Goal: Task Accomplishment & Management: Manage account settings

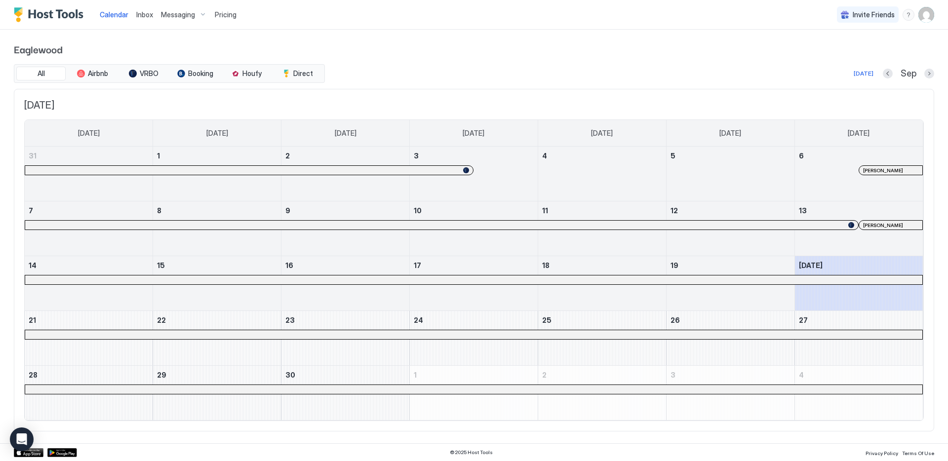
click at [925, 12] on img "User profile" at bounding box center [927, 15] width 16 height 16
click at [837, 55] on span "Settings" at bounding box center [837, 55] width 27 height 9
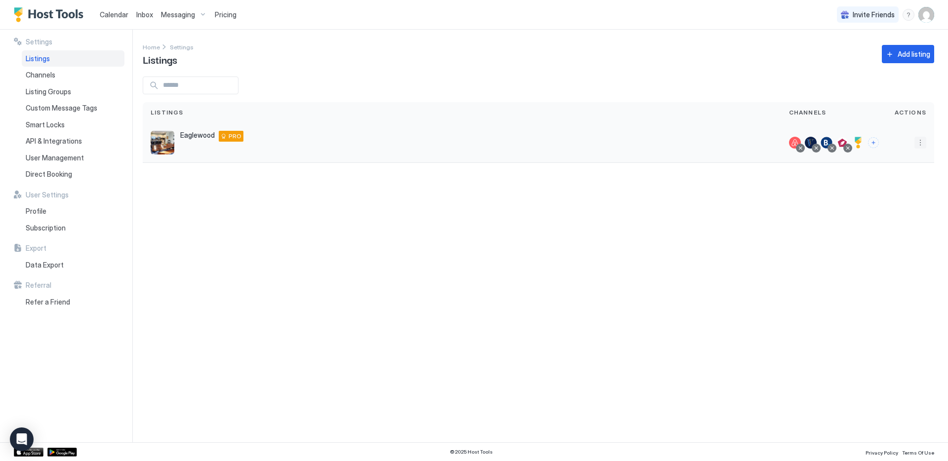
click at [919, 141] on button "More options" at bounding box center [921, 143] width 12 height 12
click at [829, 183] on div at bounding box center [474, 230] width 948 height 461
click at [861, 142] on div at bounding box center [859, 143] width 12 height 12
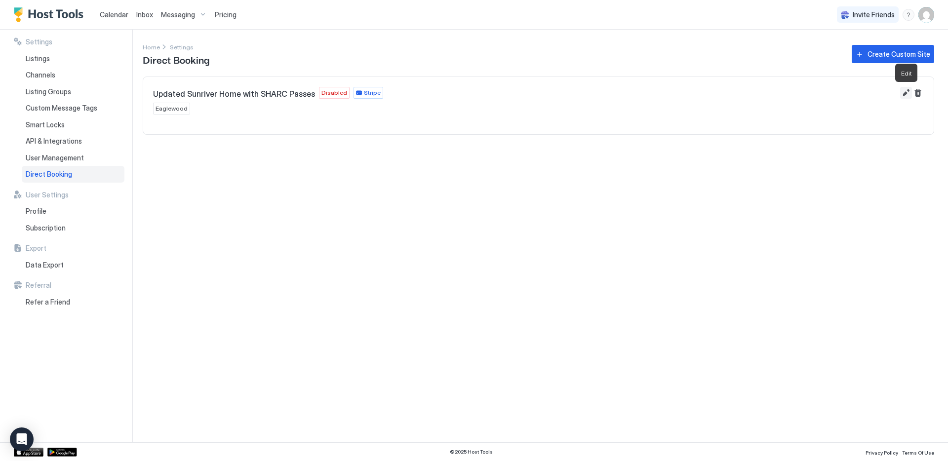
click at [906, 91] on button "Edit" at bounding box center [907, 93] width 12 height 12
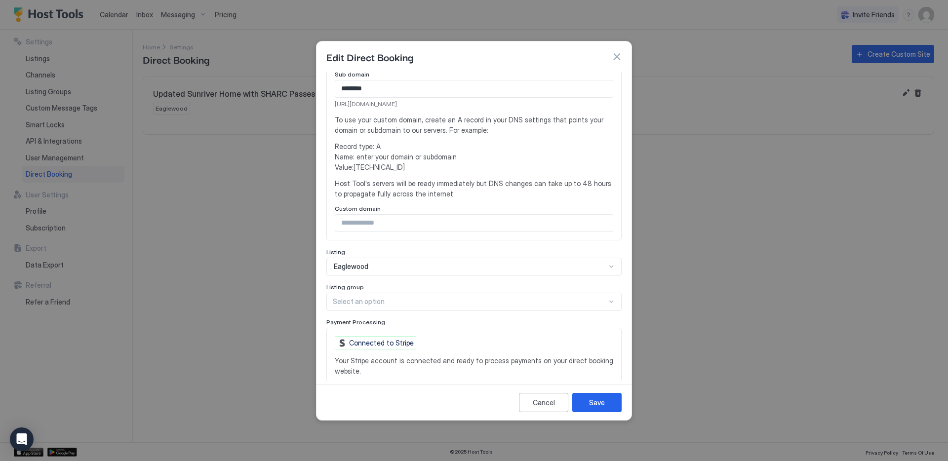
scroll to position [186, 0]
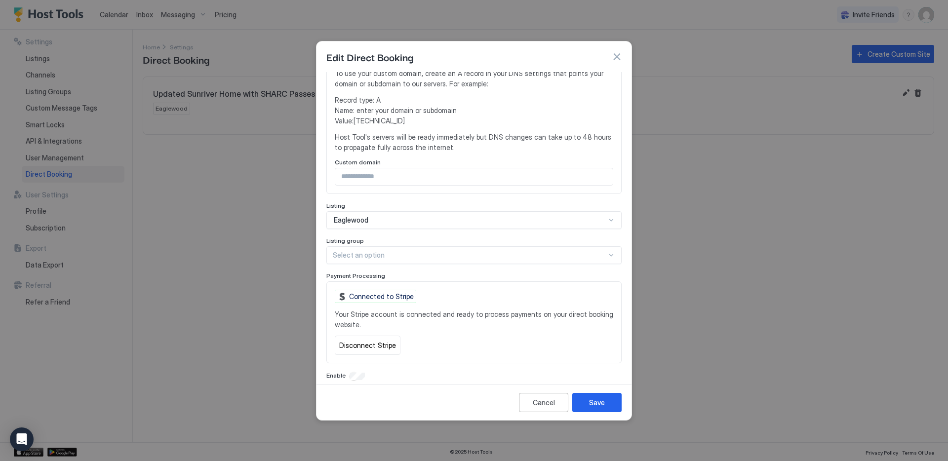
click at [611, 251] on div at bounding box center [612, 255] width 8 height 8
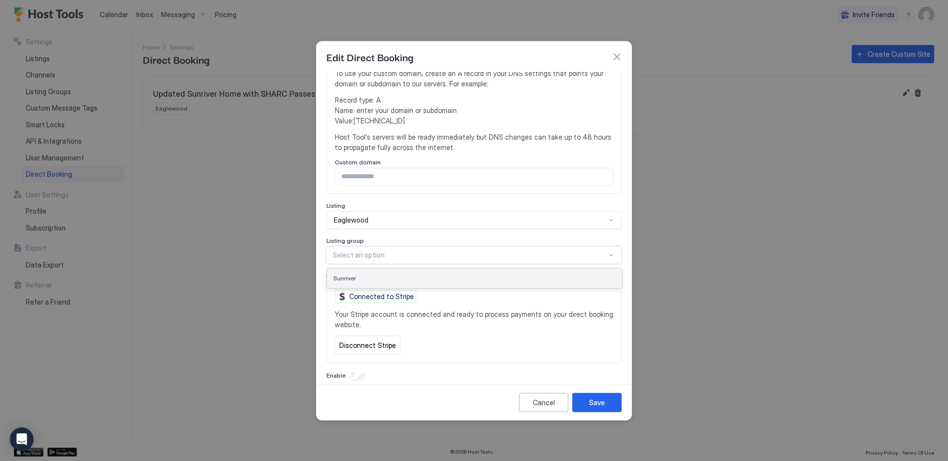
click at [568, 275] on div "Sunriver" at bounding box center [474, 278] width 283 height 7
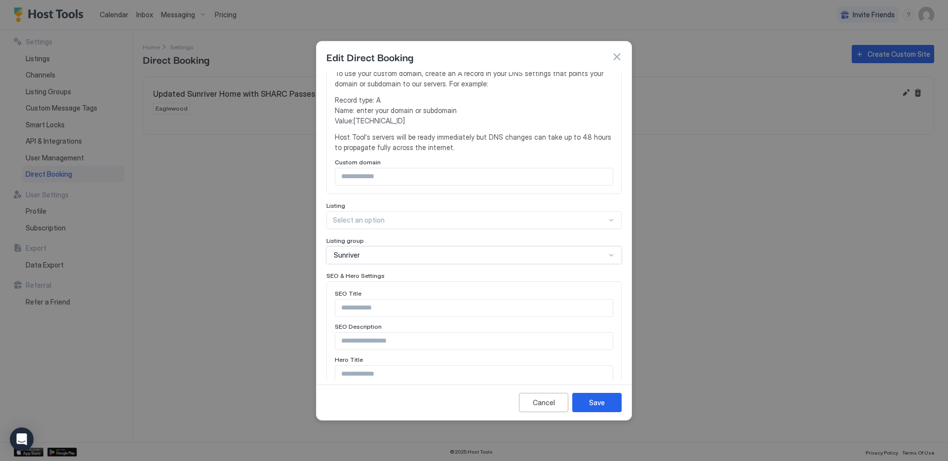
click at [578, 215] on div "Select an option" at bounding box center [474, 220] width 295 height 18
click at [423, 240] on div "Eaglewood" at bounding box center [474, 243] width 283 height 7
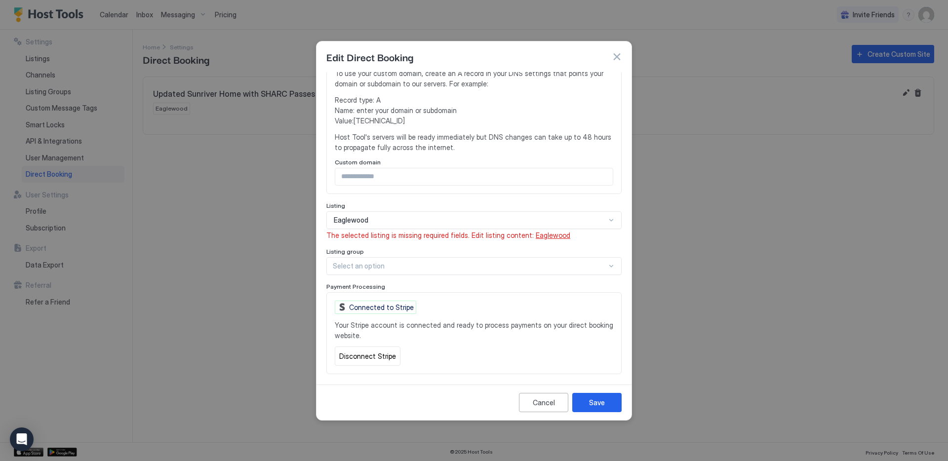
click at [533, 262] on div at bounding box center [470, 266] width 274 height 9
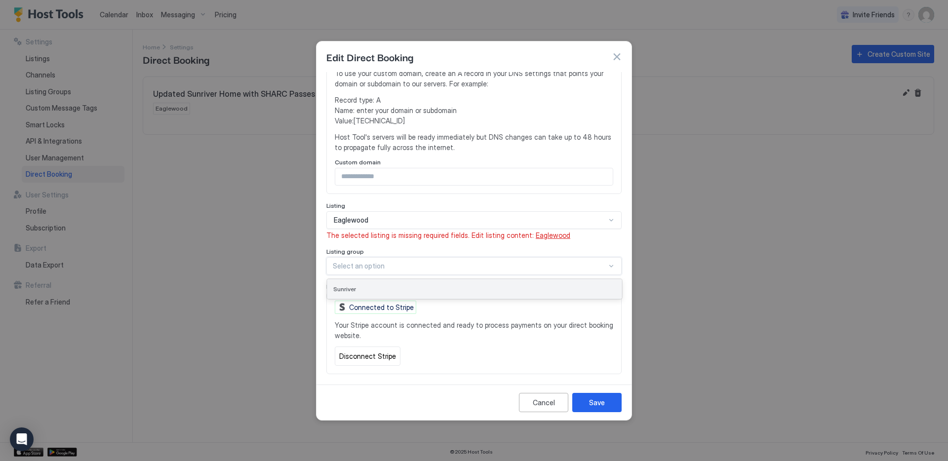
click at [500, 286] on div "Sunriver" at bounding box center [474, 289] width 283 height 7
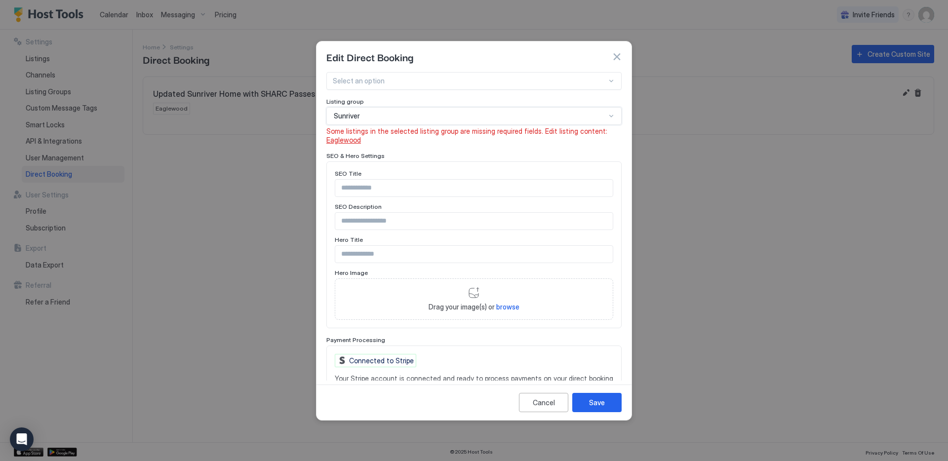
scroll to position [389, 0]
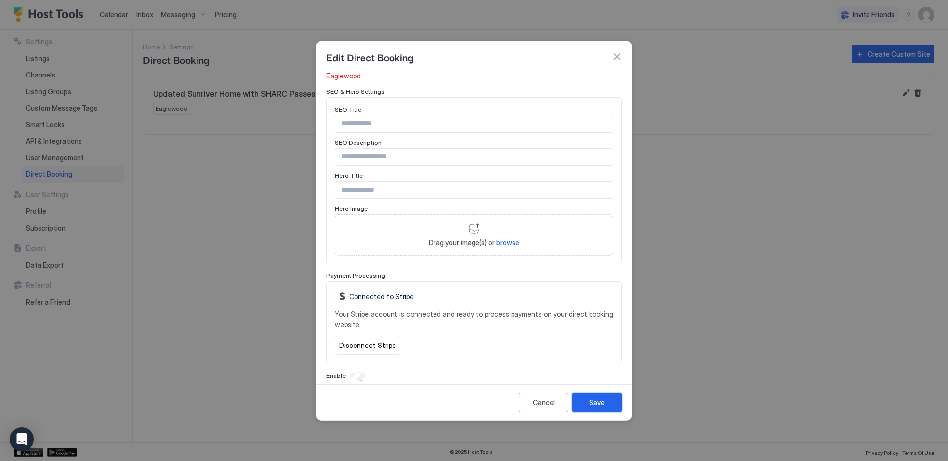
click at [598, 404] on div "Save" at bounding box center [597, 403] width 16 height 10
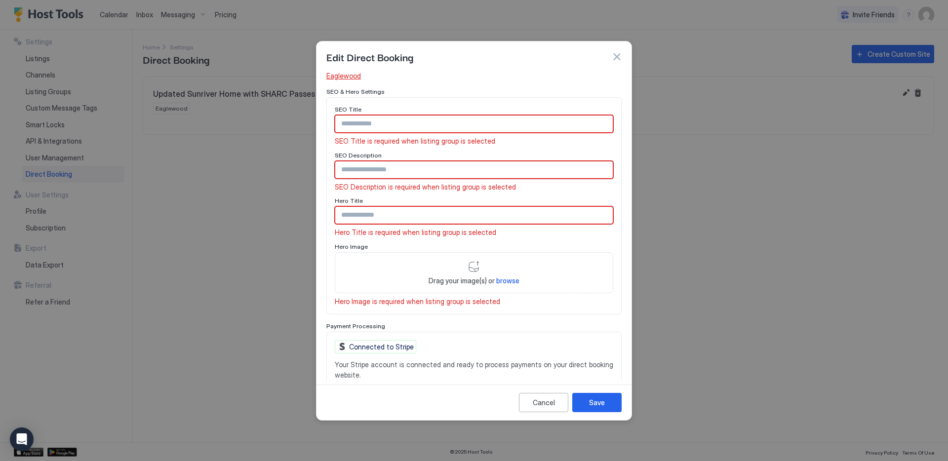
click at [448, 116] on input "Input Field" at bounding box center [474, 124] width 278 height 17
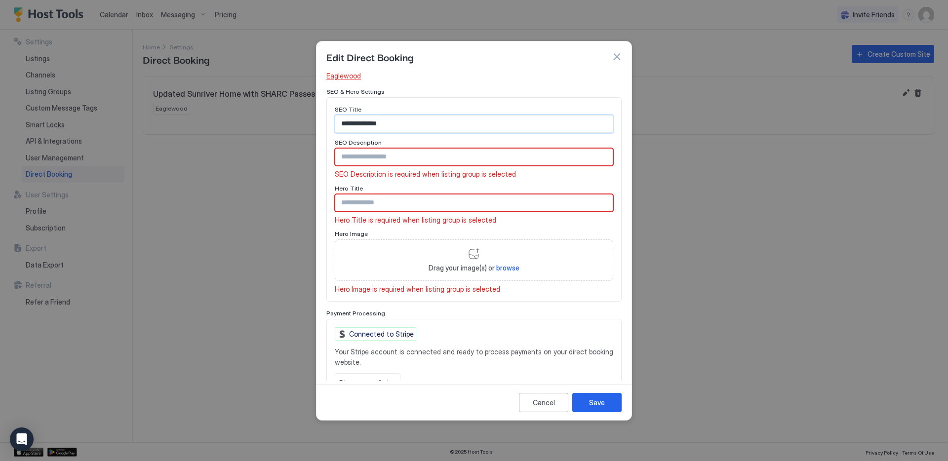
type input "**********"
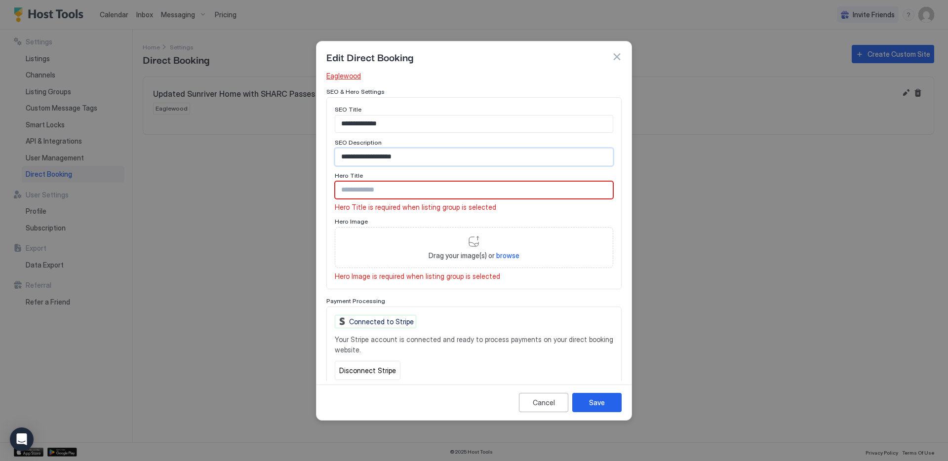
type input "**********"
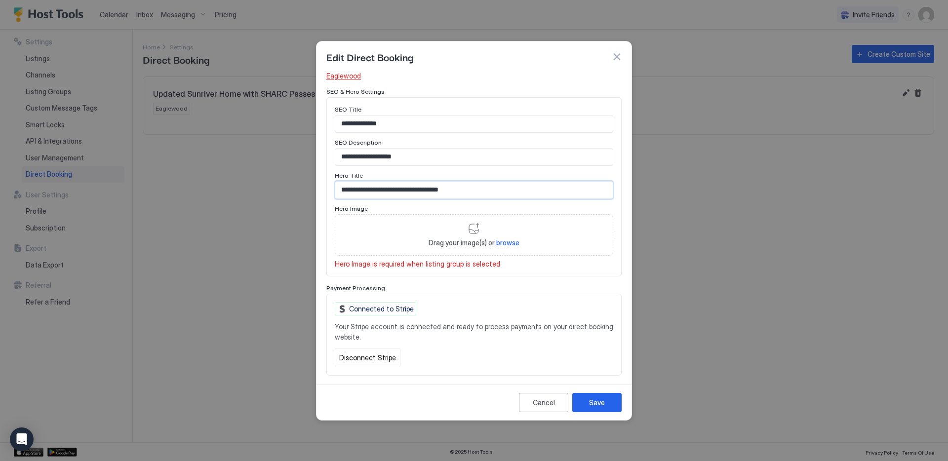
type input "**********"
click at [508, 239] on span "browse" at bounding box center [507, 243] width 23 height 8
type input "**********"
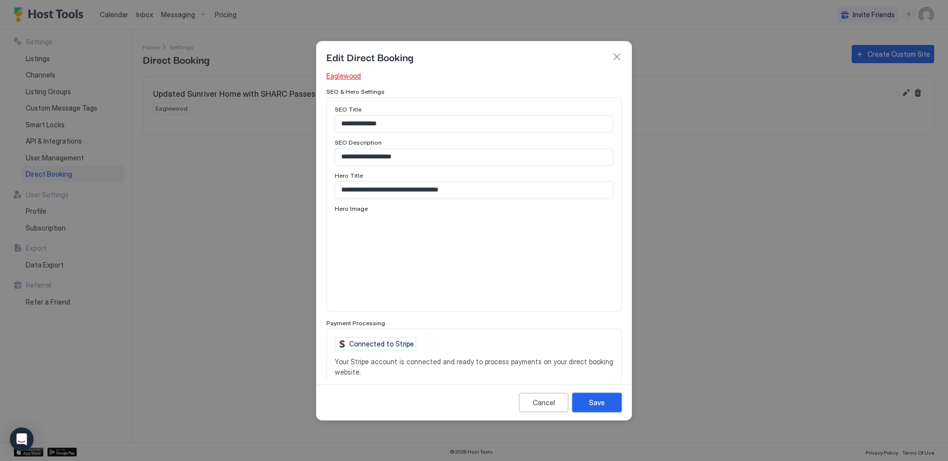
click at [601, 399] on div "Save" at bounding box center [597, 403] width 16 height 10
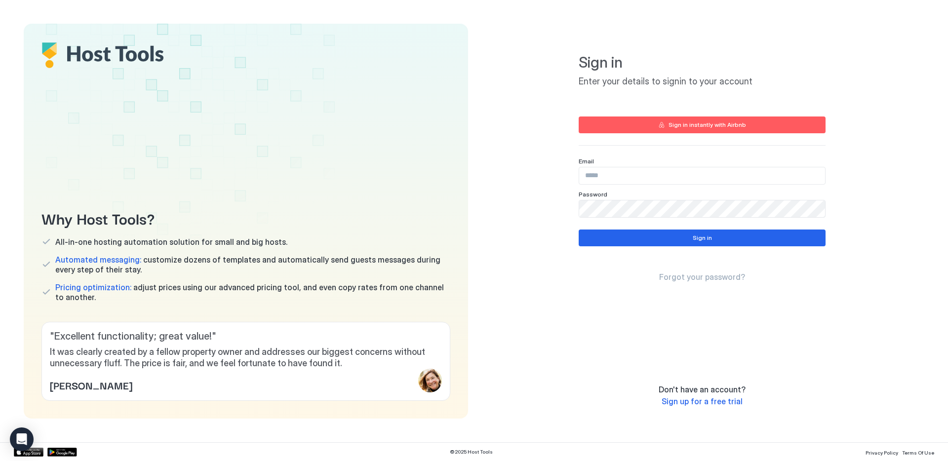
click at [702, 175] on input "Input Field" at bounding box center [702, 175] width 246 height 17
type input "**********"
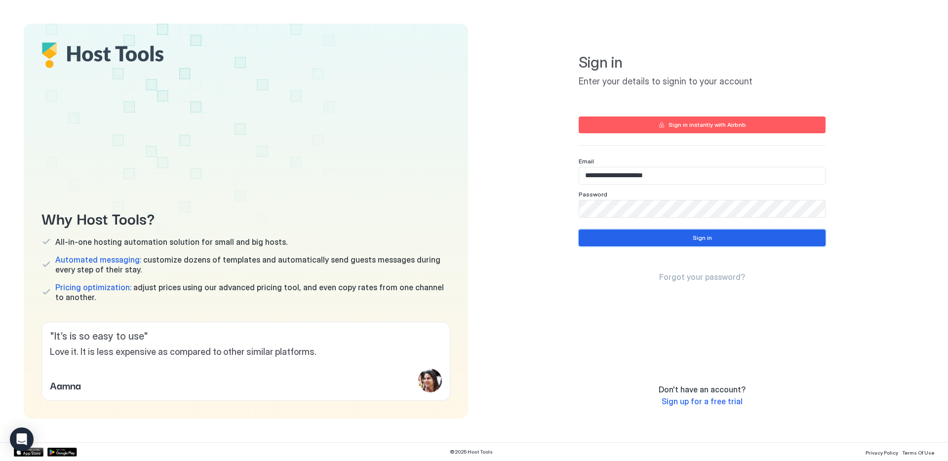
click at [705, 235] on div "Sign in" at bounding box center [702, 238] width 19 height 9
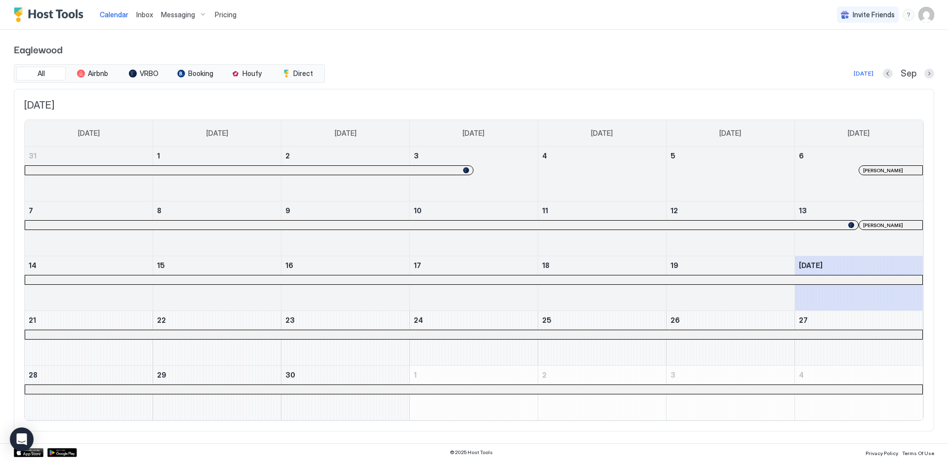
click at [926, 15] on img "User profile" at bounding box center [927, 15] width 16 height 16
click at [843, 52] on span "Settings" at bounding box center [837, 55] width 27 height 9
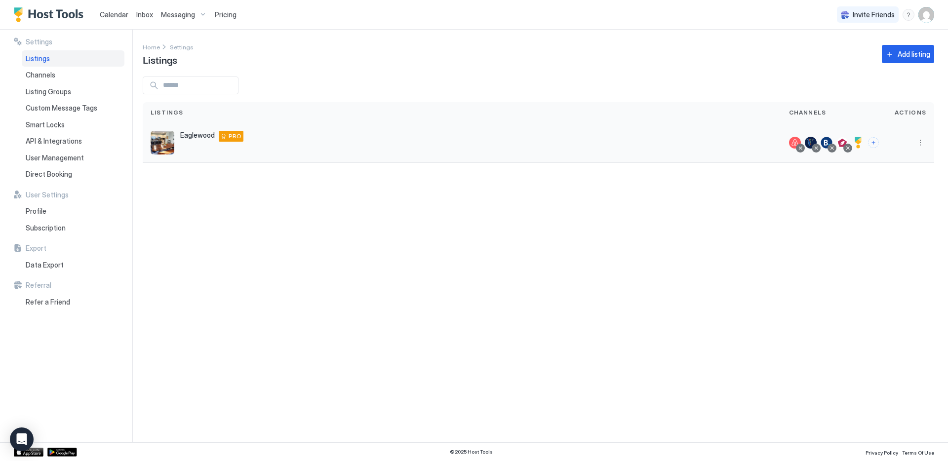
click at [862, 140] on div at bounding box center [859, 143] width 12 height 12
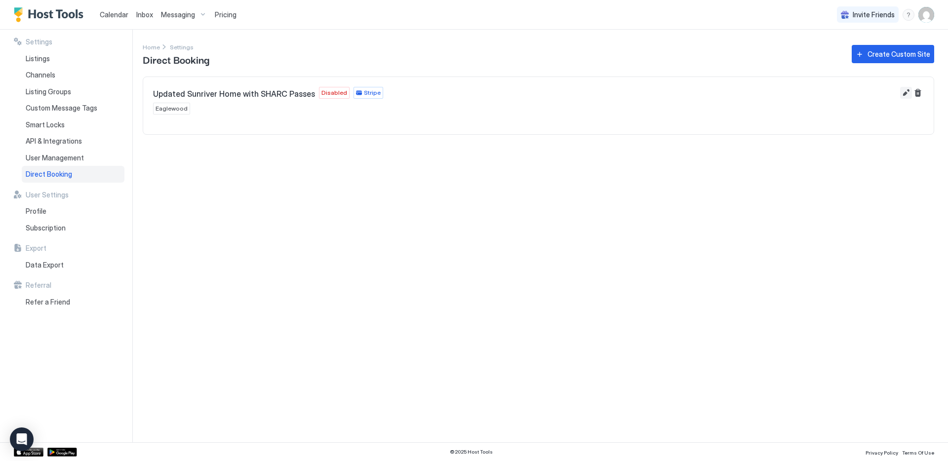
click at [906, 92] on button "Edit" at bounding box center [907, 93] width 12 height 12
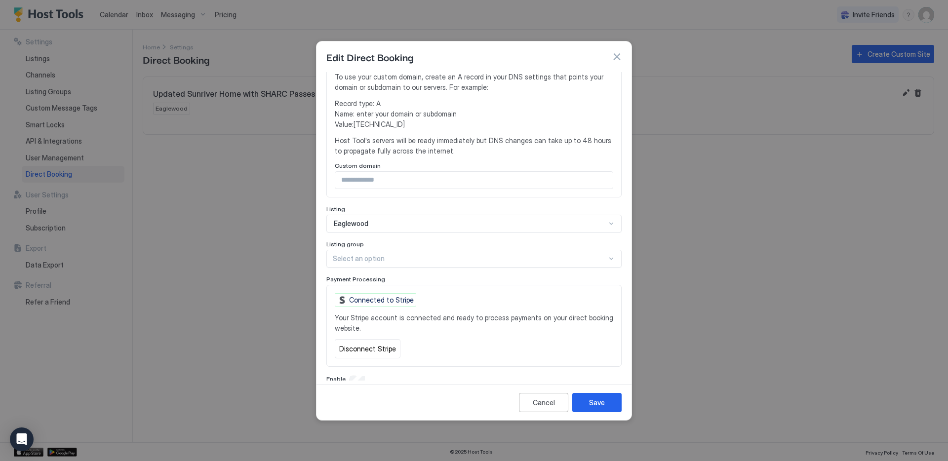
scroll to position [186, 0]
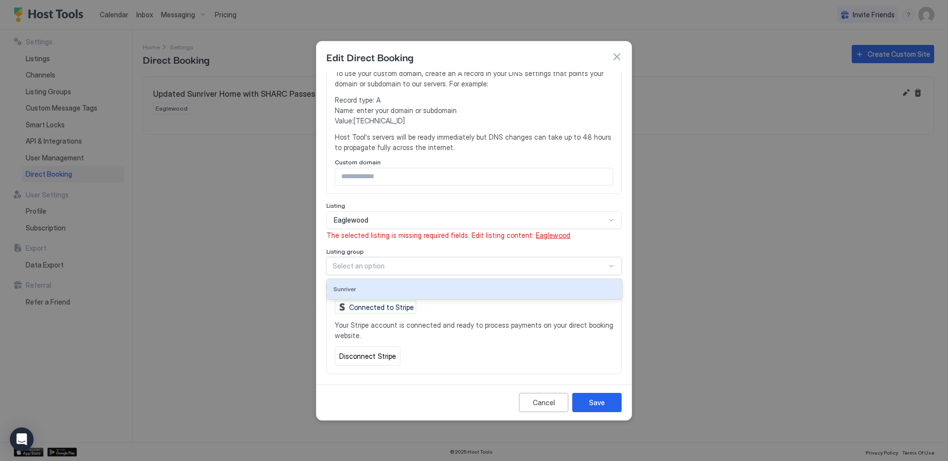
click at [451, 262] on div at bounding box center [470, 266] width 274 height 9
click at [491, 231] on span "The selected listing is missing required fields. Edit listing content: Eaglewood" at bounding box center [474, 235] width 295 height 9
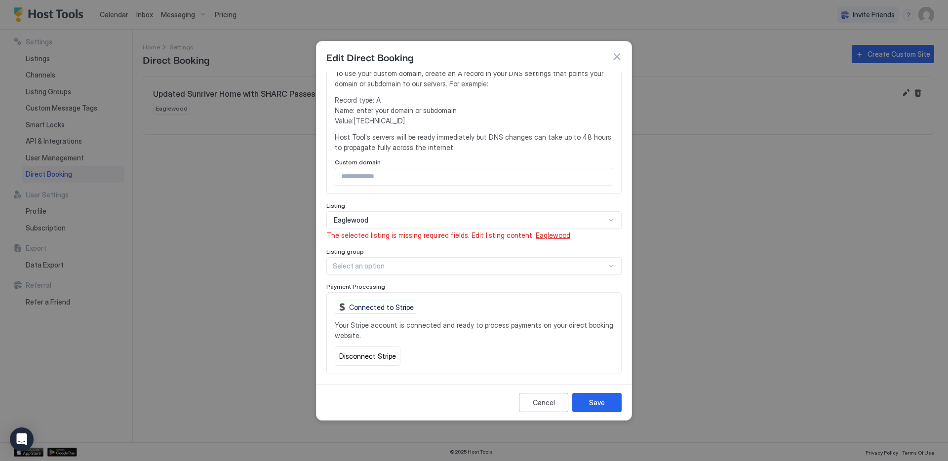
click at [536, 231] on span "Eaglewood" at bounding box center [553, 235] width 35 height 8
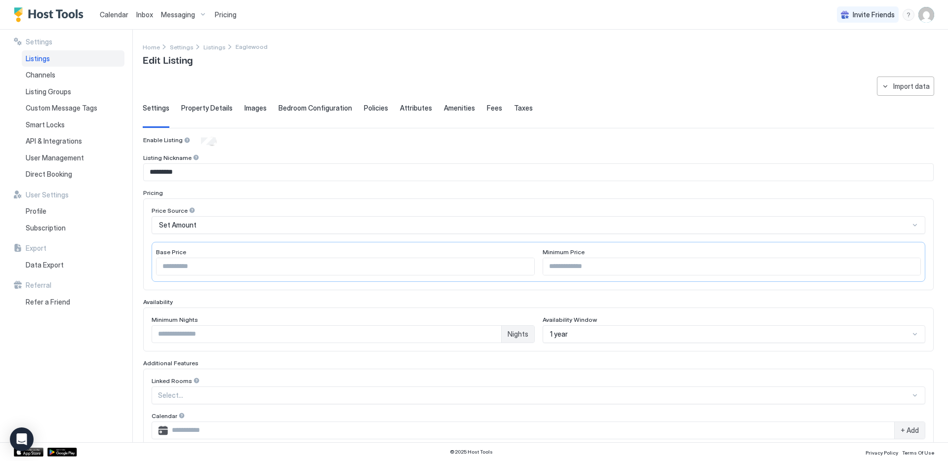
click at [203, 108] on span "Property Details" at bounding box center [206, 108] width 51 height 9
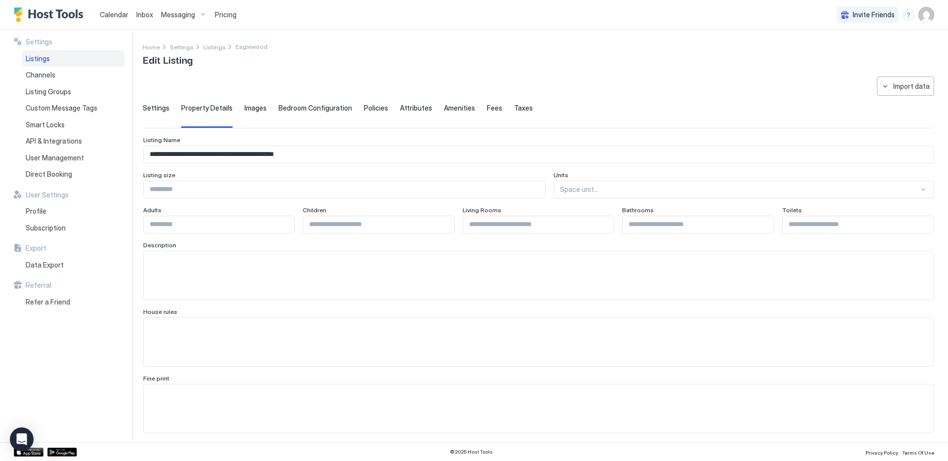
click at [247, 108] on span "Images" at bounding box center [256, 108] width 22 height 9
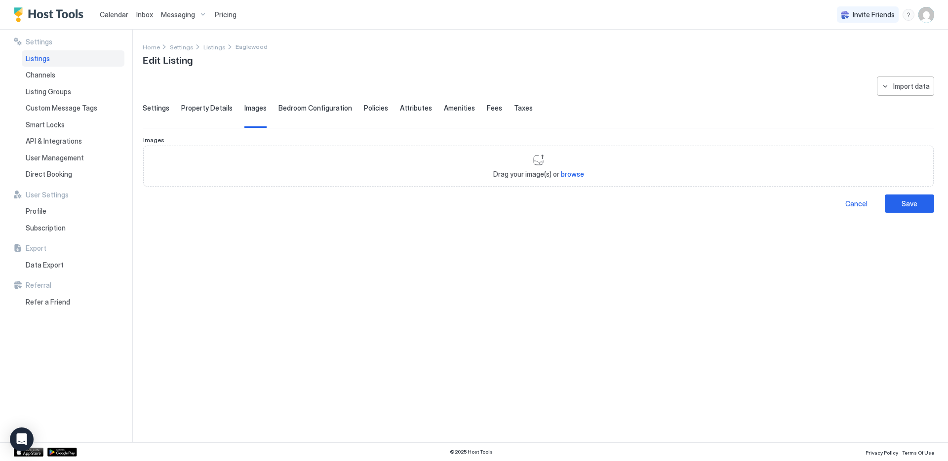
click at [302, 107] on span "Bedroom Configuration" at bounding box center [316, 108] width 74 height 9
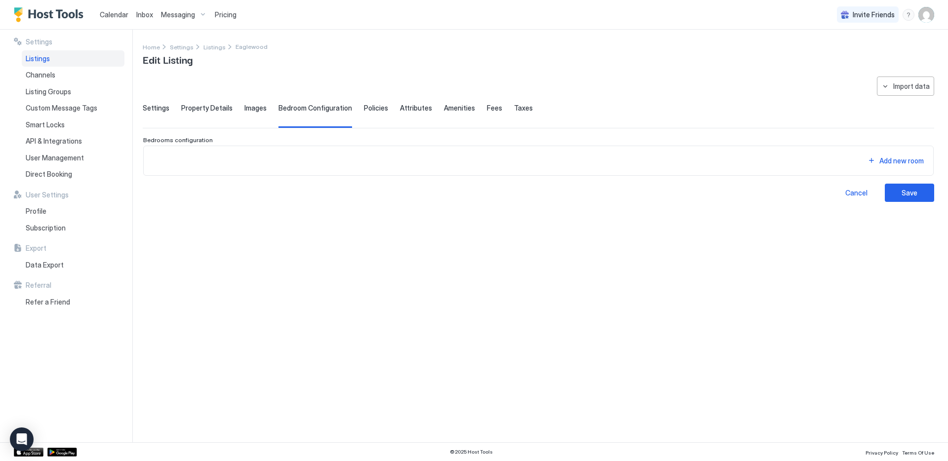
click at [364, 108] on span "Policies" at bounding box center [376, 108] width 24 height 9
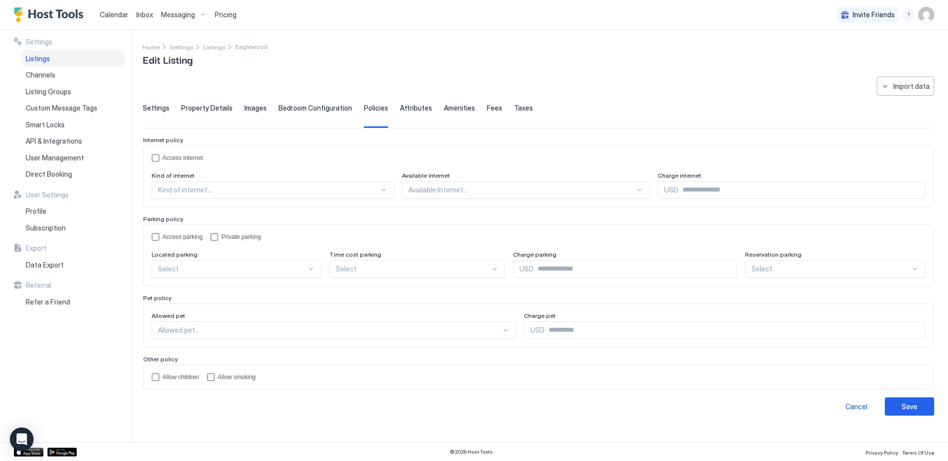
click at [410, 105] on span "Attributes" at bounding box center [416, 108] width 32 height 9
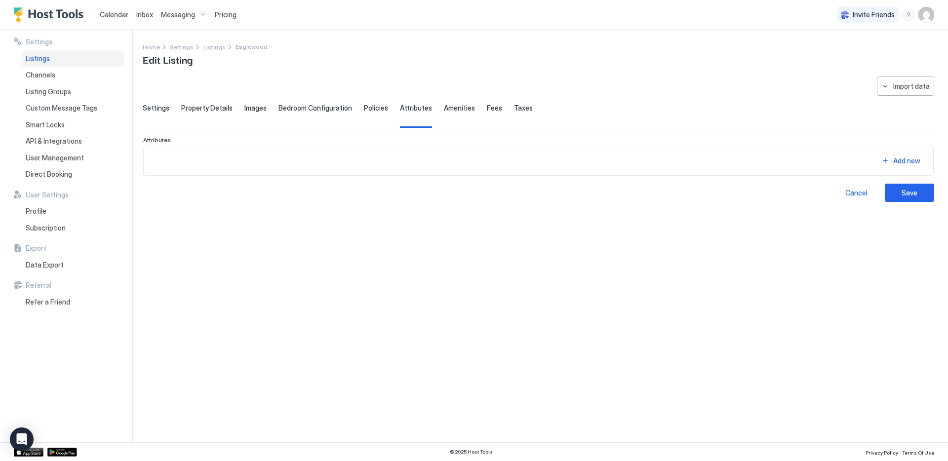
click at [454, 105] on span "Amenities" at bounding box center [459, 108] width 31 height 9
click at [493, 107] on div "Settings Property Details Images Bedroom Configuration Policies Attributes Amen…" at bounding box center [539, 116] width 792 height 24
click at [487, 107] on span "Fees" at bounding box center [494, 108] width 15 height 9
click at [514, 108] on span "Taxes" at bounding box center [523, 108] width 19 height 9
click at [487, 107] on span "Fees" at bounding box center [494, 108] width 15 height 9
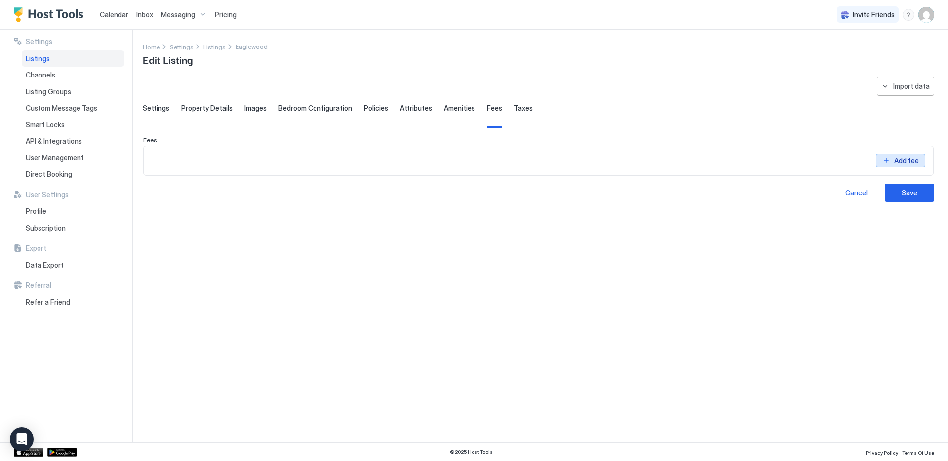
click at [886, 160] on button "Add fee" at bounding box center [900, 160] width 49 height 13
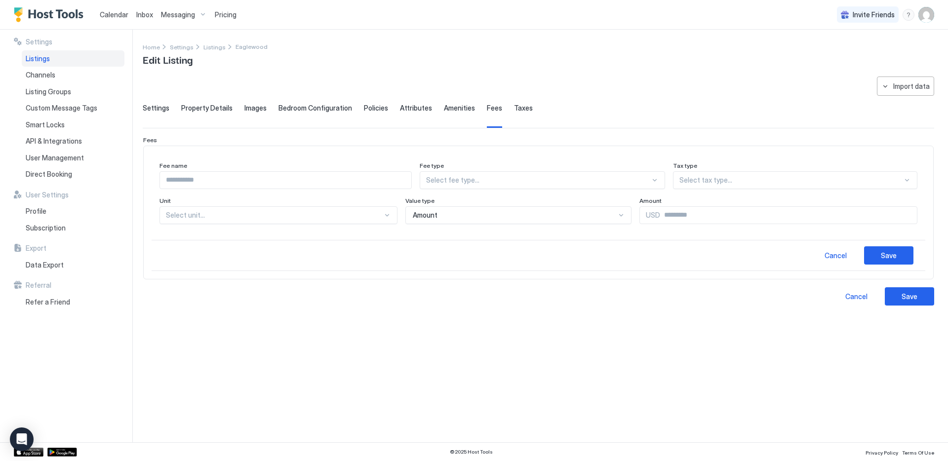
click at [404, 183] on input "Input Field" at bounding box center [285, 180] width 251 height 17
type input "***"
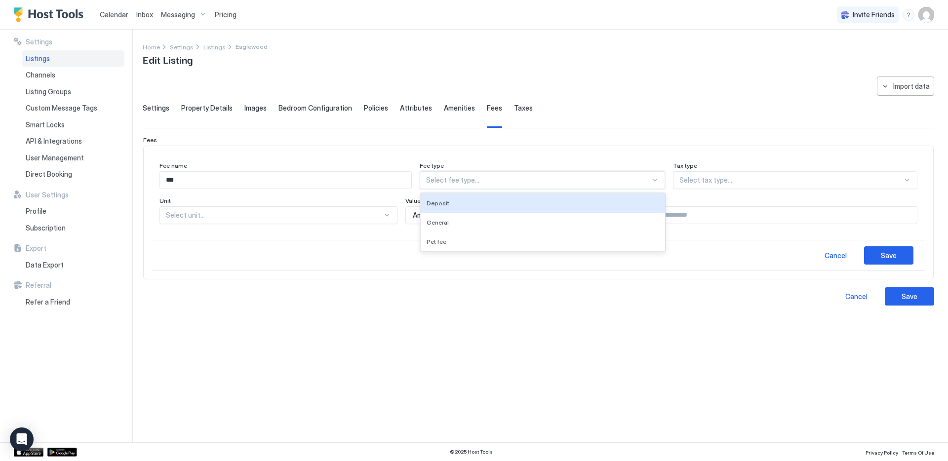
click at [658, 173] on div "Select fee type..." at bounding box center [542, 180] width 245 height 18
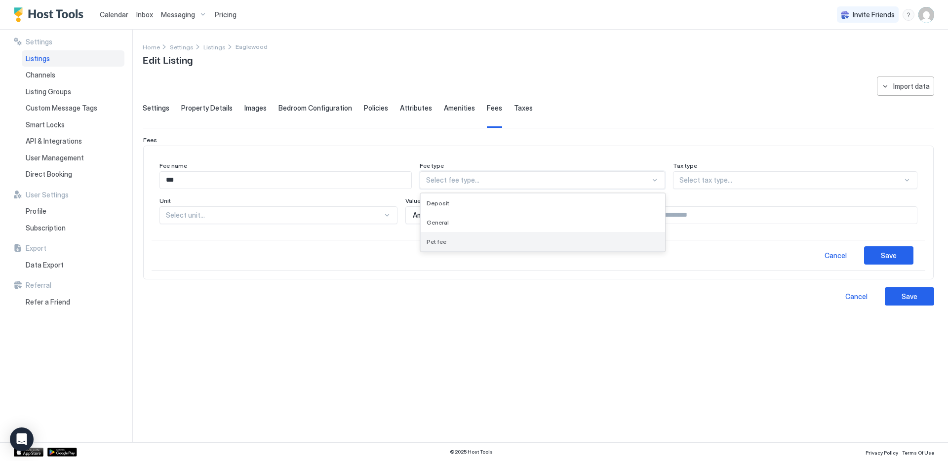
click at [508, 237] on div "Pet fee" at bounding box center [543, 241] width 244 height 19
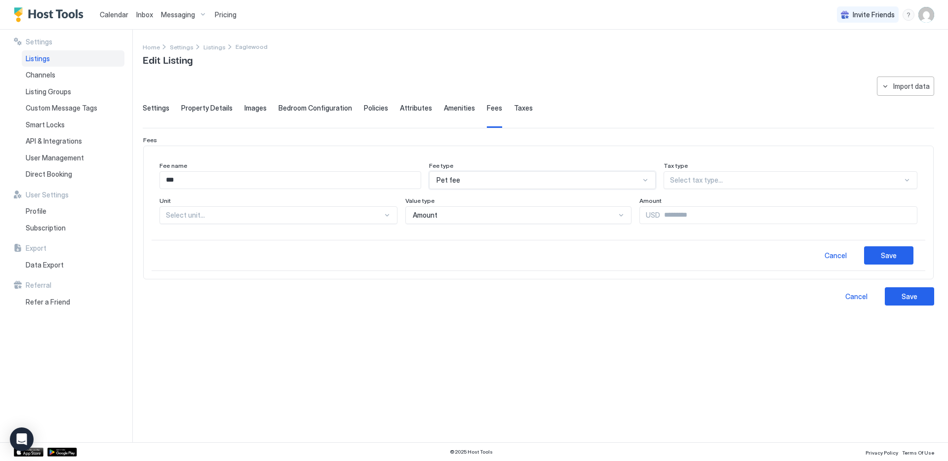
click at [748, 181] on div at bounding box center [786, 180] width 233 height 9
click at [728, 198] on div "Taxable" at bounding box center [791, 203] width 253 height 19
click at [386, 213] on div at bounding box center [387, 215] width 8 height 8
click at [289, 275] on div "Per stay" at bounding box center [278, 276] width 225 height 7
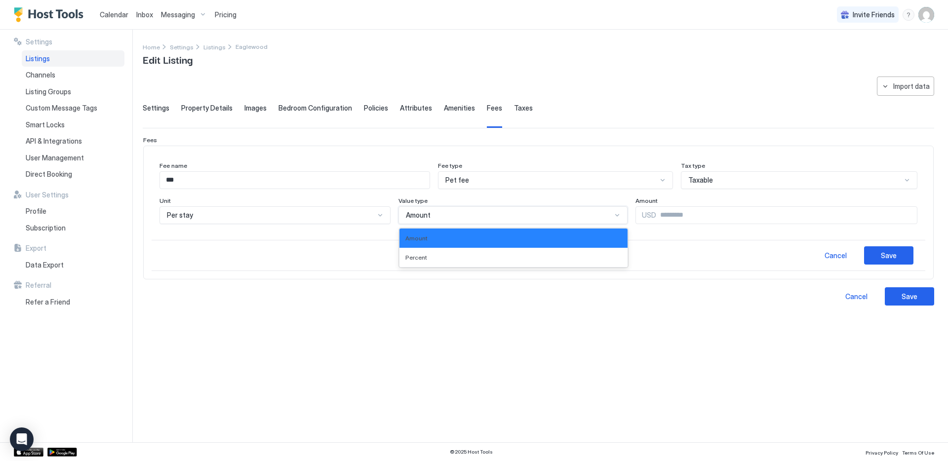
click at [474, 216] on div "Amount" at bounding box center [509, 215] width 206 height 9
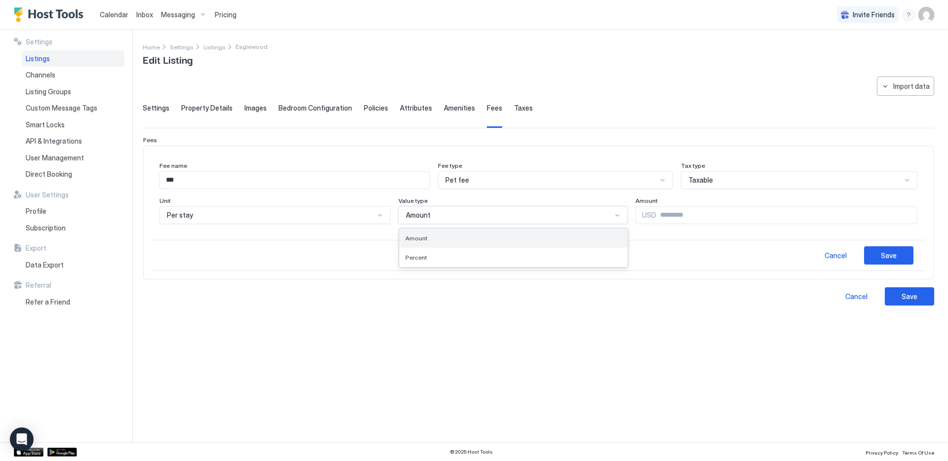
click at [460, 235] on div "Amount" at bounding box center [514, 238] width 217 height 7
click at [695, 214] on input "Input Field" at bounding box center [786, 215] width 261 height 17
type input "***"
click at [888, 252] on div "Save" at bounding box center [889, 255] width 16 height 10
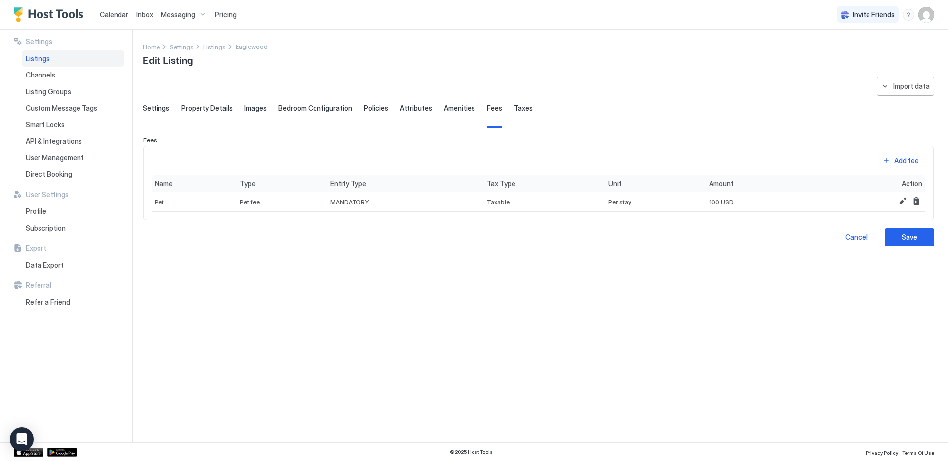
click at [514, 108] on span "Taxes" at bounding box center [523, 108] width 19 height 9
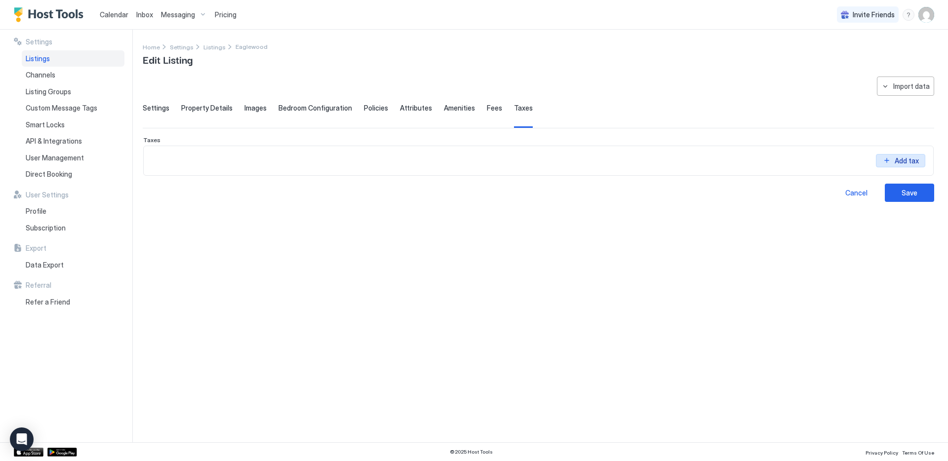
click at [889, 160] on button "Add tax" at bounding box center [900, 160] width 49 height 13
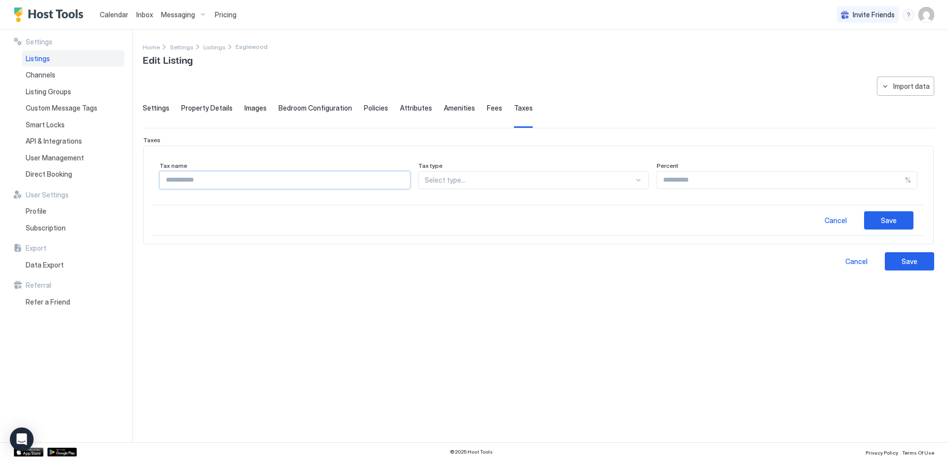
click at [395, 181] on input "Input Field" at bounding box center [285, 180] width 250 height 17
type input "**********"
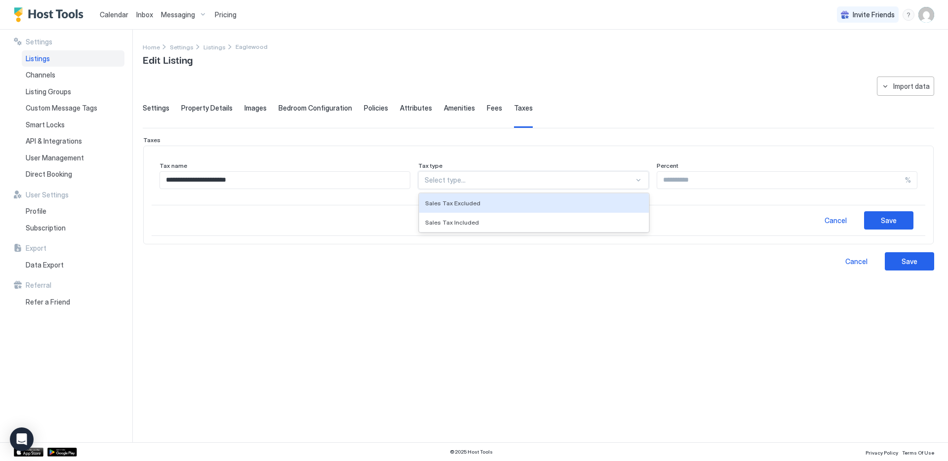
click at [635, 179] on div at bounding box center [639, 180] width 8 height 8
click at [586, 204] on div "Sales Tax Excluded" at bounding box center [534, 203] width 218 height 7
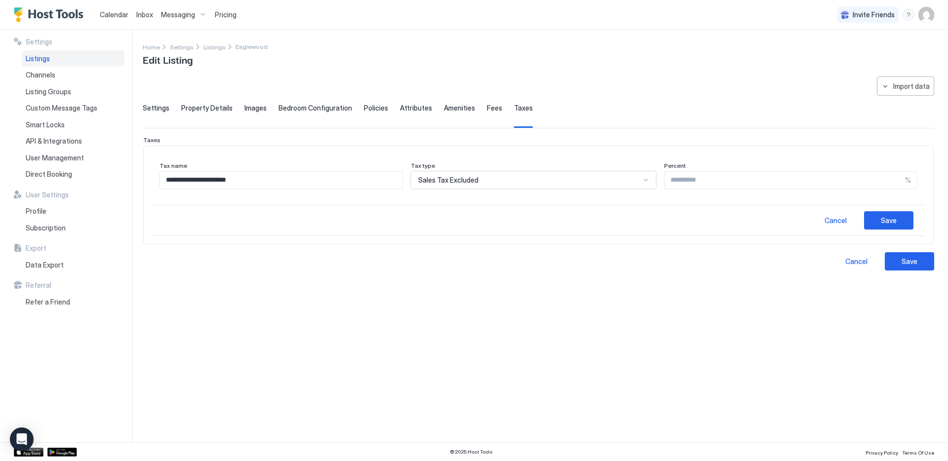
click at [740, 177] on input "Input Field" at bounding box center [785, 180] width 241 height 17
type input "*"
click at [890, 218] on div "Save" at bounding box center [889, 220] width 16 height 10
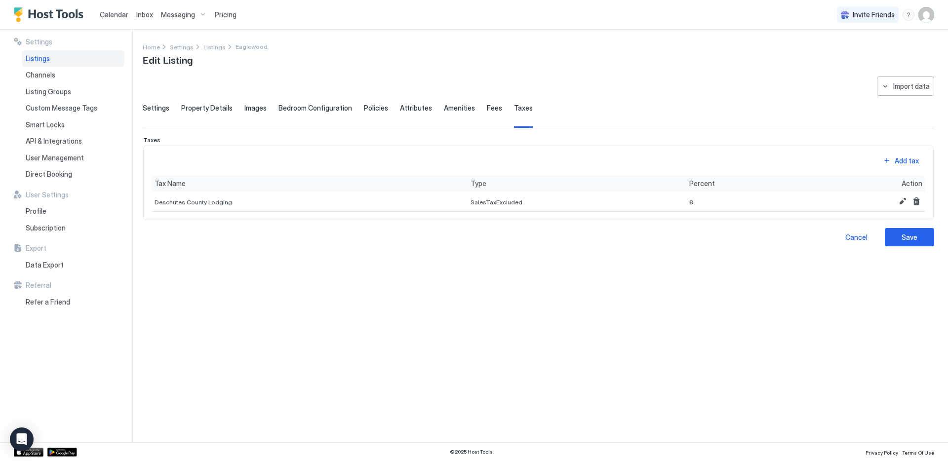
click at [152, 107] on span "Settings" at bounding box center [156, 108] width 27 height 9
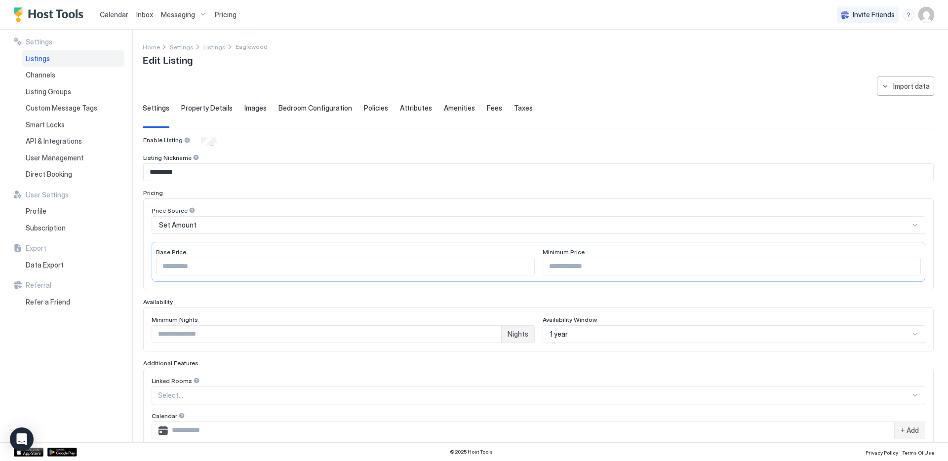
click at [206, 108] on span "Property Details" at bounding box center [206, 108] width 51 height 9
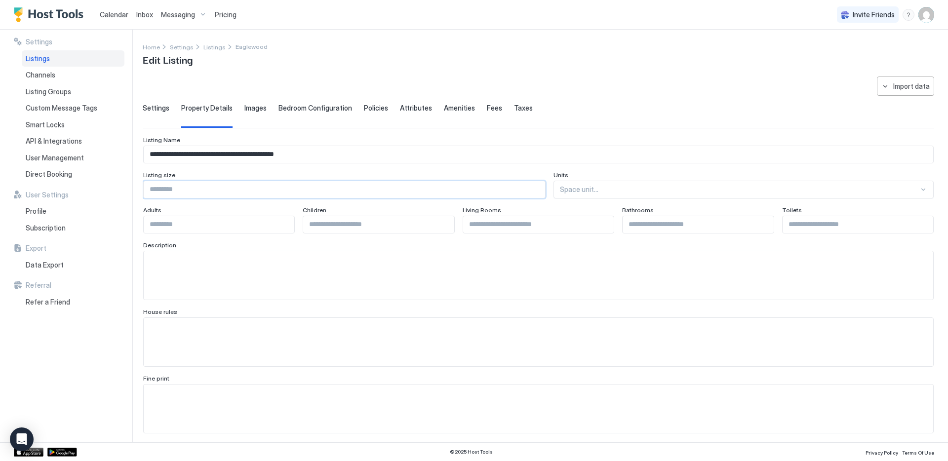
click at [216, 186] on input "Input Field" at bounding box center [345, 189] width 402 height 17
click at [539, 191] on input "**" at bounding box center [345, 189] width 402 height 17
click at [539, 185] on input "**" at bounding box center [345, 189] width 402 height 17
click at [539, 185] on input "*" at bounding box center [345, 189] width 402 height 17
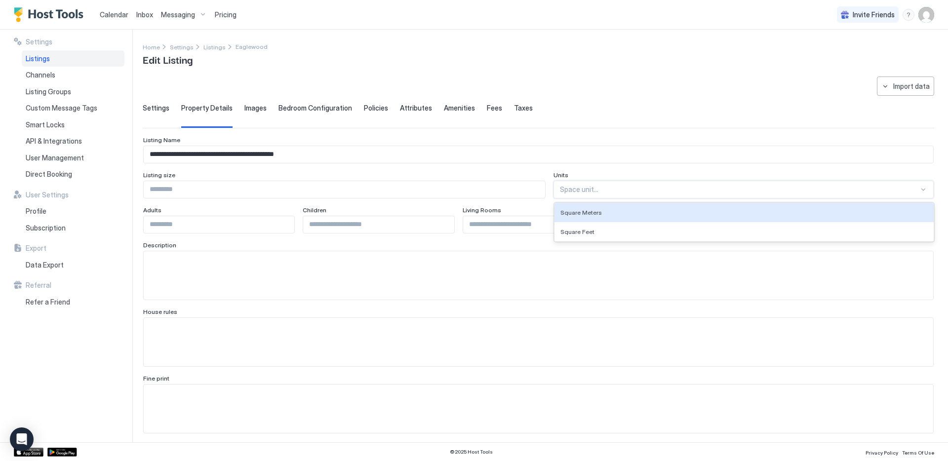
click at [582, 186] on div at bounding box center [739, 189] width 359 height 9
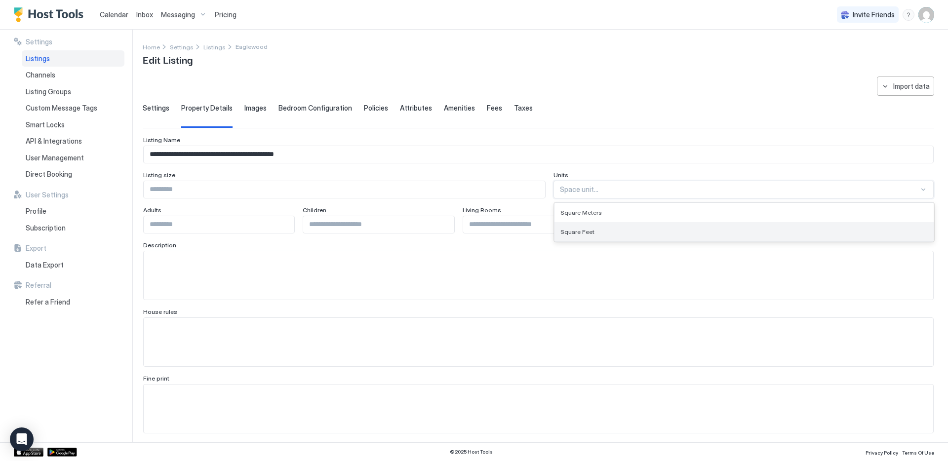
click at [583, 234] on span "Square Feet" at bounding box center [578, 231] width 34 height 7
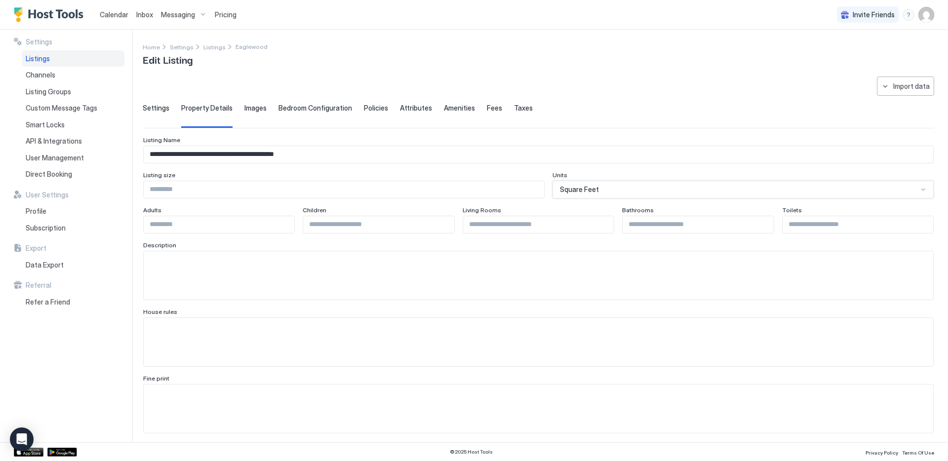
click at [455, 188] on input "*" at bounding box center [344, 189] width 401 height 17
type input "*****"
click at [445, 223] on input "*" at bounding box center [378, 224] width 151 height 17
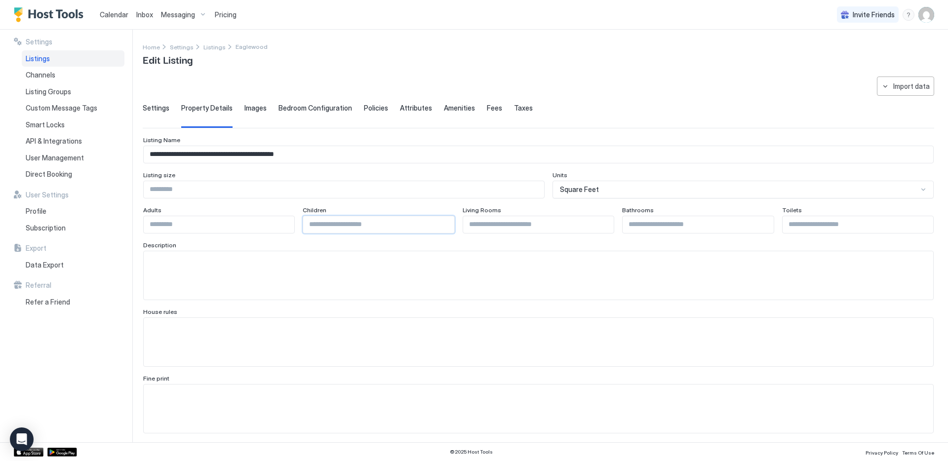
type input "*"
click at [445, 221] on input "*" at bounding box center [378, 224] width 151 height 17
click at [279, 226] on input "Input Field" at bounding box center [219, 224] width 151 height 17
click at [286, 220] on input "*" at bounding box center [219, 224] width 151 height 17
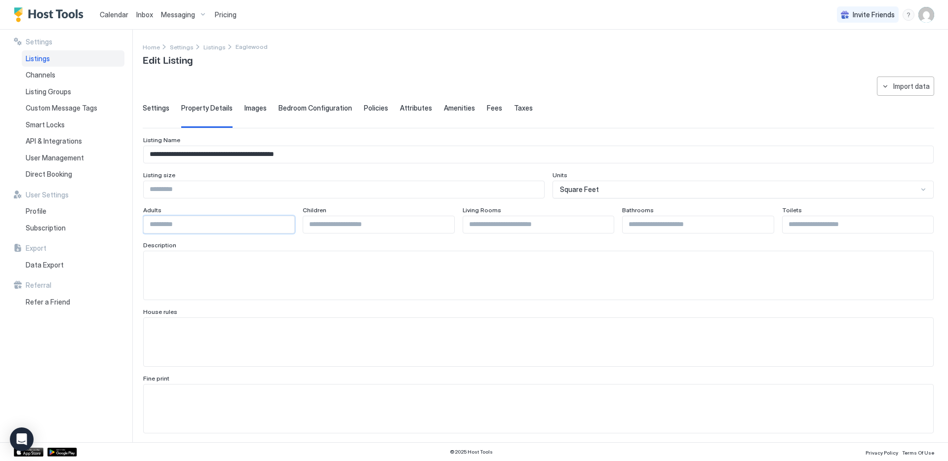
click at [286, 220] on input "*" at bounding box center [219, 224] width 151 height 17
type input "*"
click at [286, 220] on input "*" at bounding box center [219, 224] width 151 height 17
type input "*"
click at [605, 222] on input "*" at bounding box center [538, 224] width 151 height 17
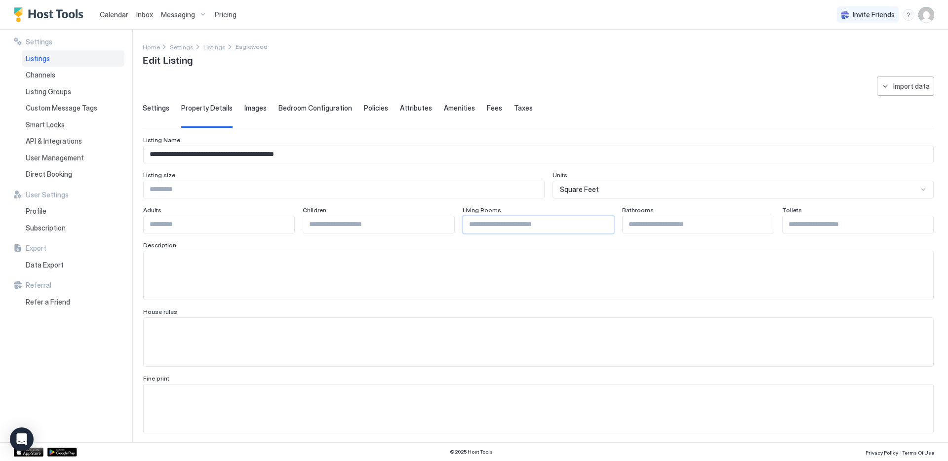
click at [823, 226] on input "Input Field" at bounding box center [858, 224] width 151 height 17
click at [923, 221] on input "*" at bounding box center [858, 224] width 151 height 17
type input "*"
click at [923, 221] on input "*" at bounding box center [858, 224] width 151 height 17
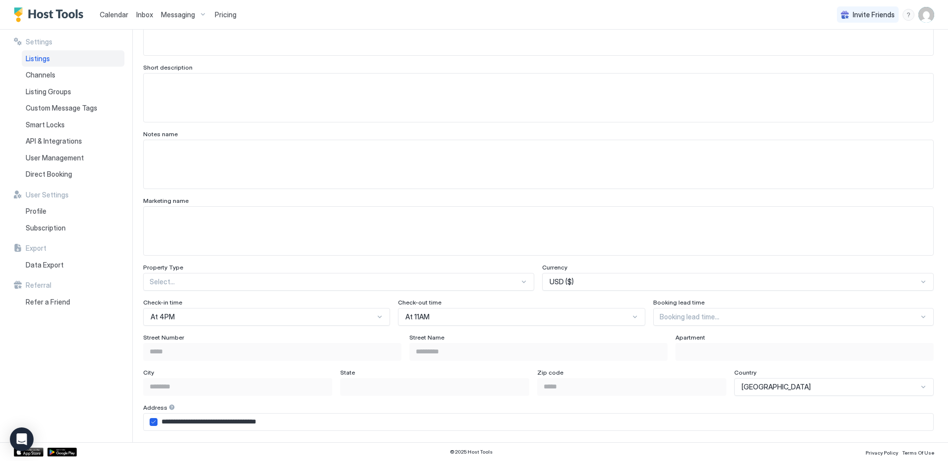
scroll to position [413, 0]
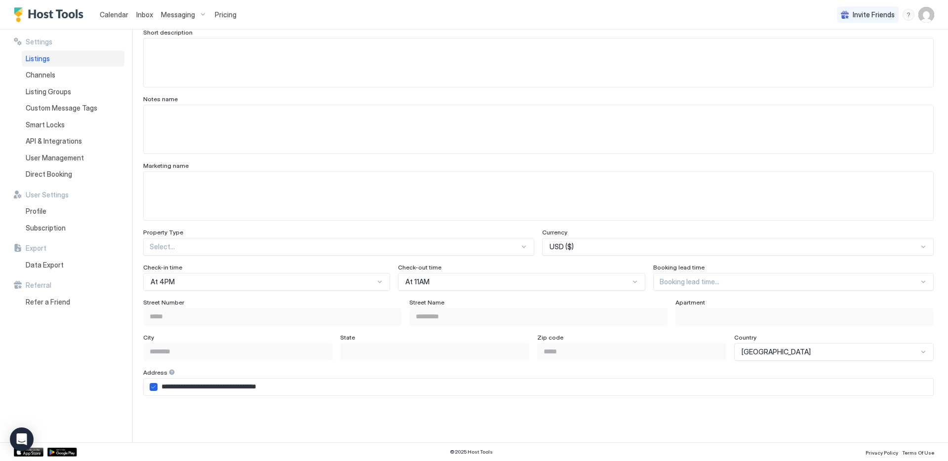
click at [328, 256] on div "Select..." at bounding box center [338, 247] width 391 height 18
click at [391, 184] on textarea "Input Field" at bounding box center [539, 196] width 790 height 48
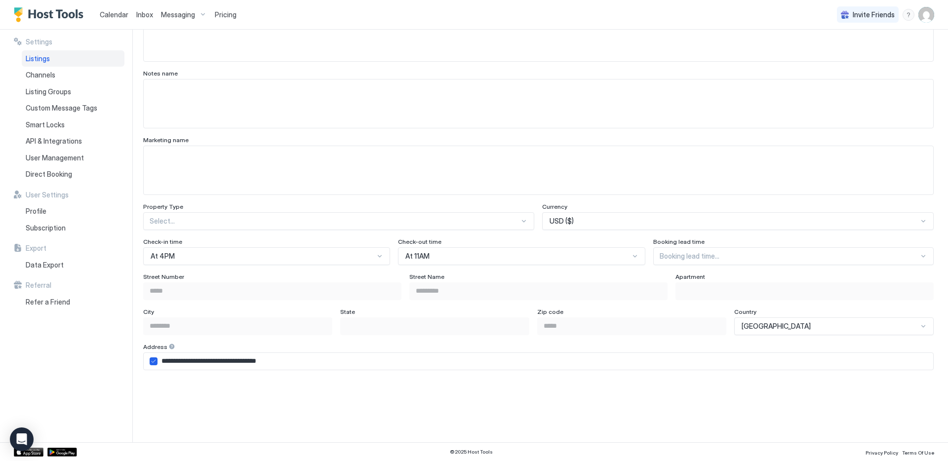
scroll to position [448, 0]
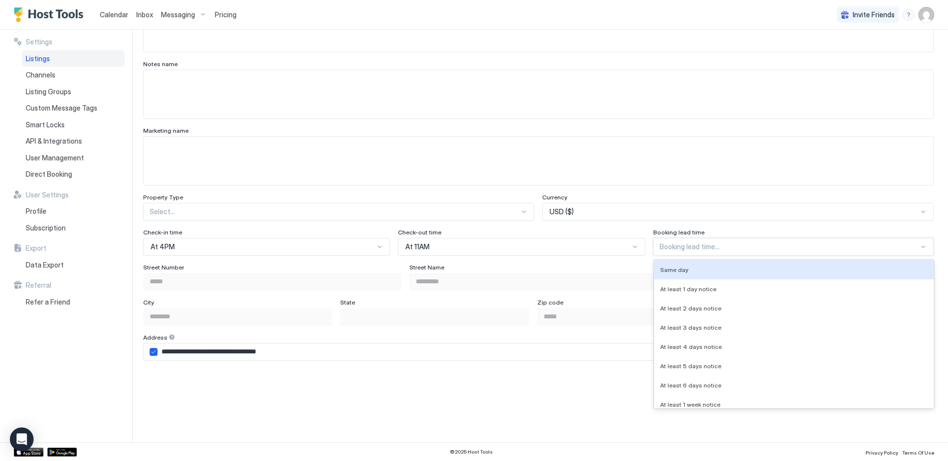
click at [703, 255] on div "Booking lead time..." at bounding box center [794, 247] width 281 height 18
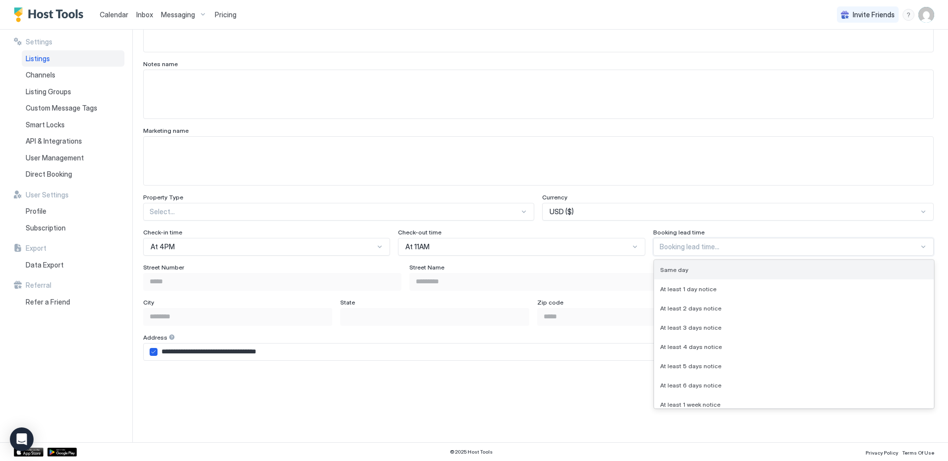
click at [691, 272] on div "Same day" at bounding box center [794, 269] width 268 height 7
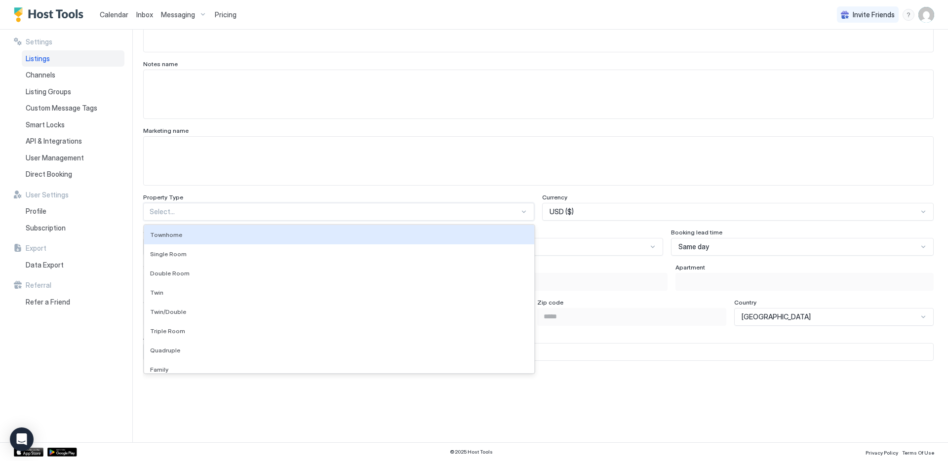
click at [383, 210] on div at bounding box center [335, 211] width 370 height 9
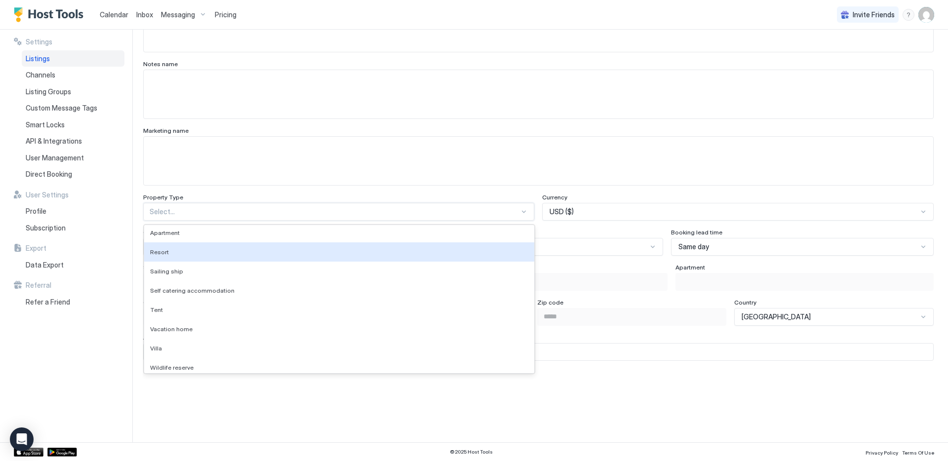
scroll to position [834, 0]
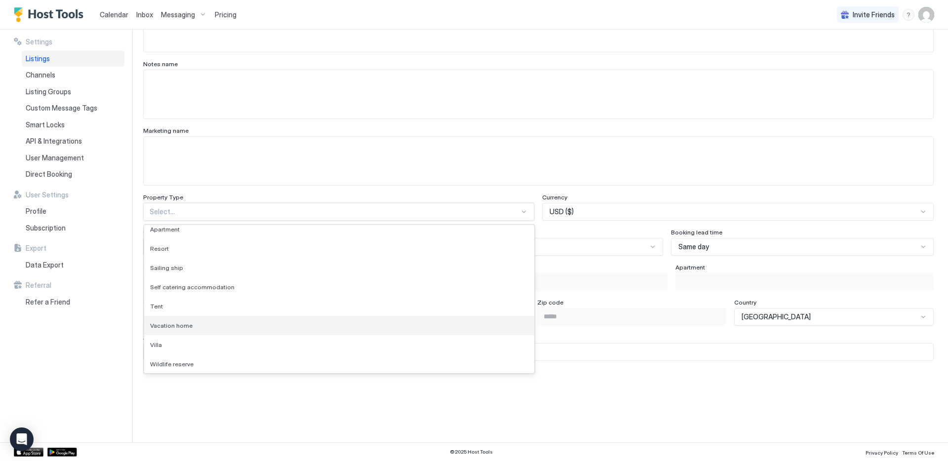
click at [201, 326] on div "Vacation home" at bounding box center [339, 325] width 378 height 7
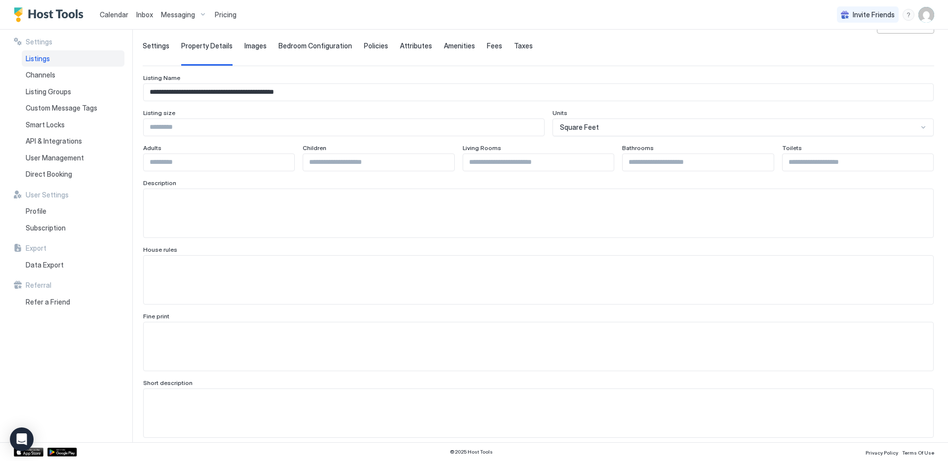
scroll to position [63, 0]
click at [245, 45] on span "Images" at bounding box center [256, 45] width 22 height 9
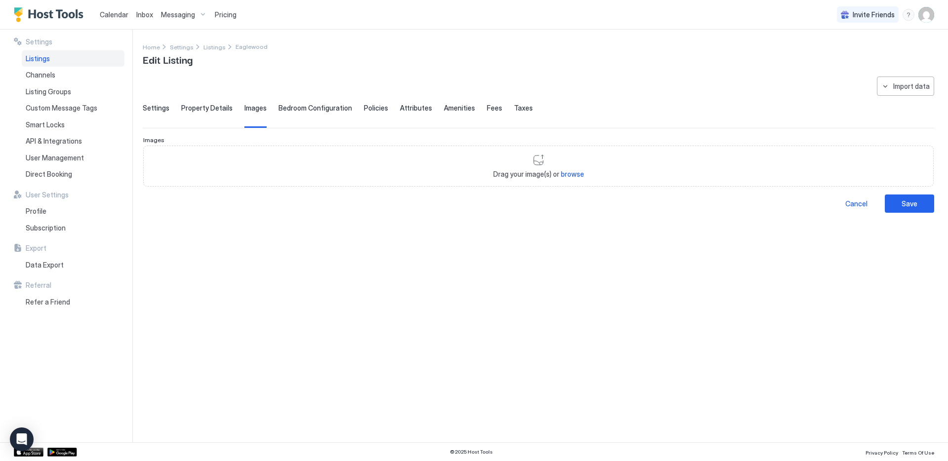
click at [300, 105] on span "Bedroom Configuration" at bounding box center [316, 108] width 74 height 9
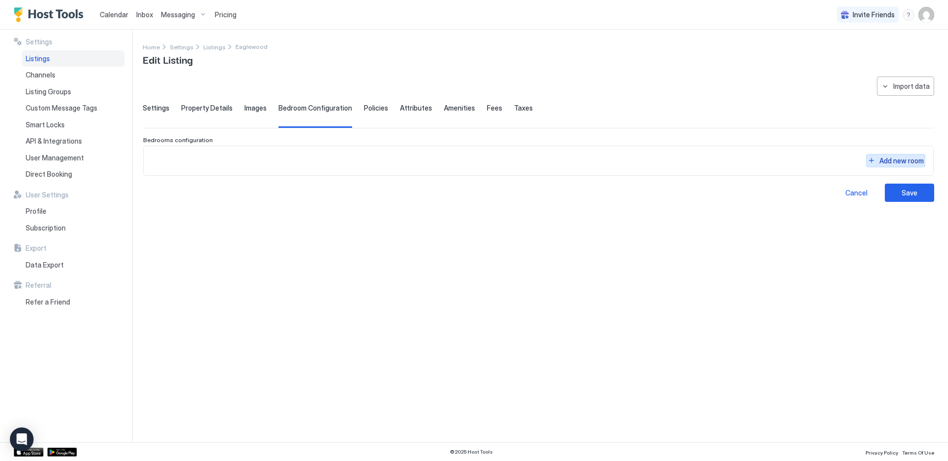
click at [871, 159] on button "Add new room" at bounding box center [895, 160] width 59 height 13
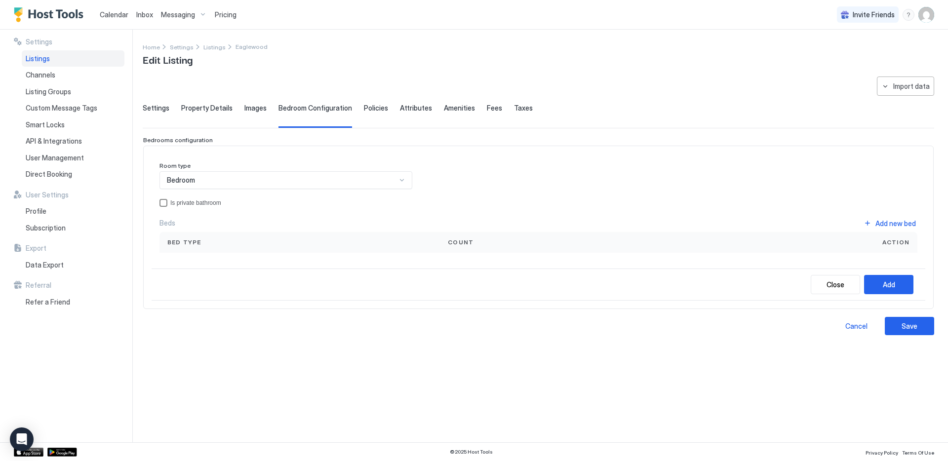
click at [161, 203] on div "privateBathroom" at bounding box center [164, 203] width 8 height 8
click at [378, 244] on div "Bed type" at bounding box center [299, 242] width 265 height 9
click at [872, 222] on button "Add new bed" at bounding box center [889, 223] width 55 height 13
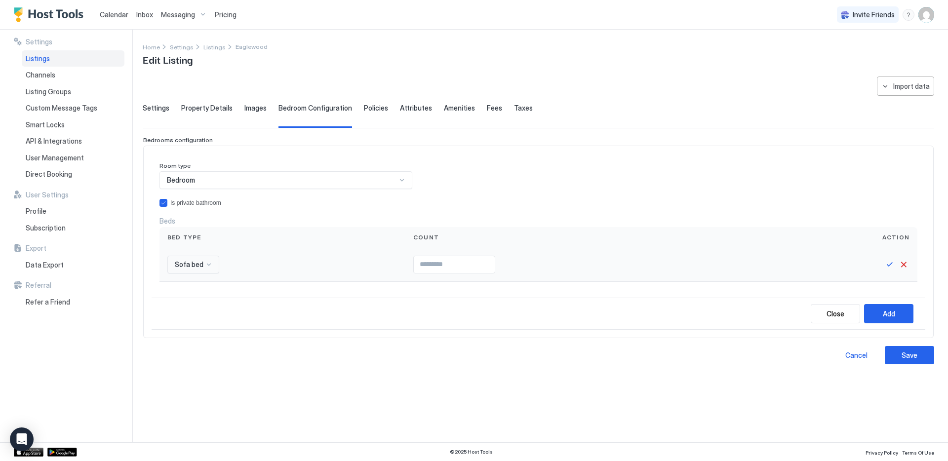
click at [208, 262] on div at bounding box center [209, 265] width 8 height 8
click at [194, 286] on span "King bed" at bounding box center [187, 287] width 26 height 7
type input "*"
click at [483, 262] on input "*" at bounding box center [450, 264] width 81 height 17
click at [888, 264] on button "Save" at bounding box center [890, 265] width 12 height 12
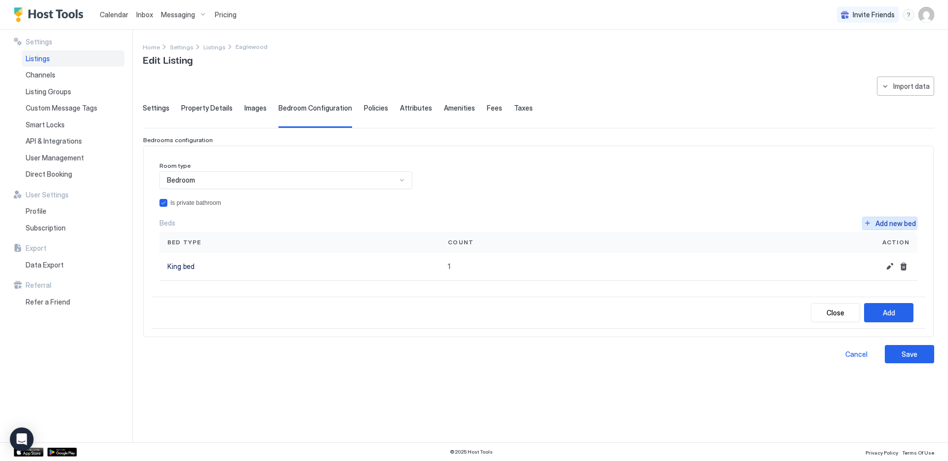
click at [869, 222] on button "Add new bed" at bounding box center [889, 223] width 55 height 13
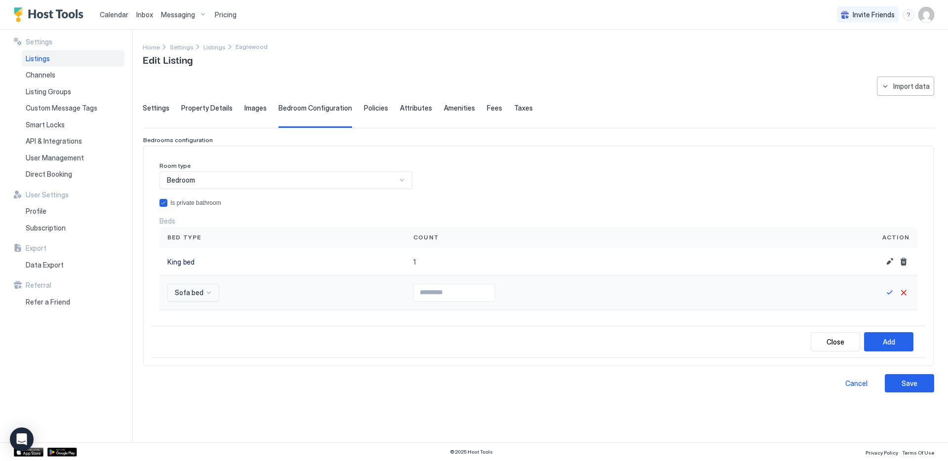
click at [205, 292] on div at bounding box center [209, 293] width 8 height 8
click at [200, 381] on div "Extra bed" at bounding box center [206, 381] width 64 height 7
click at [451, 295] on input "Input Field" at bounding box center [457, 293] width 81 height 17
type input "*"
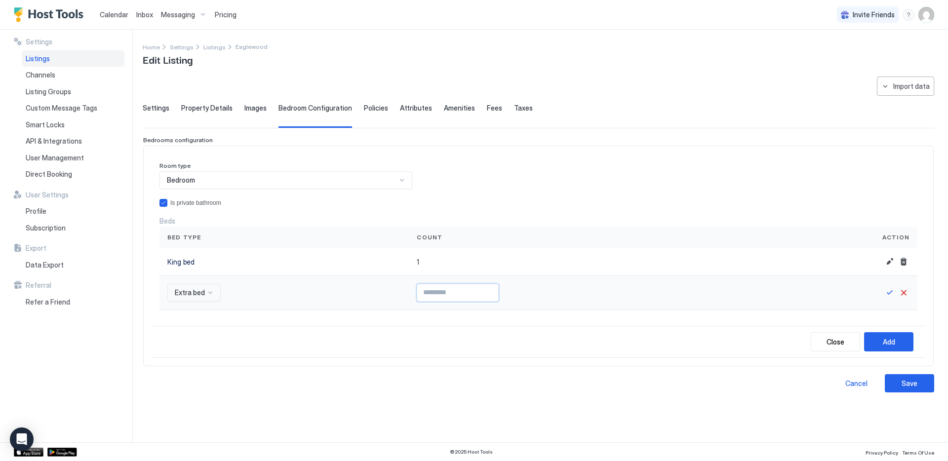
click at [488, 290] on input "*" at bounding box center [457, 293] width 81 height 17
click at [886, 341] on div "Add" at bounding box center [889, 342] width 12 height 10
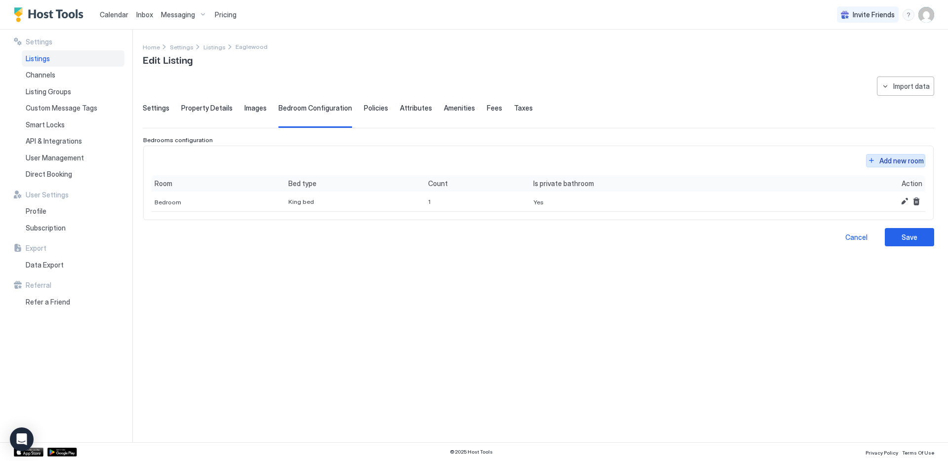
click at [872, 163] on button "Add new room" at bounding box center [895, 160] width 59 height 13
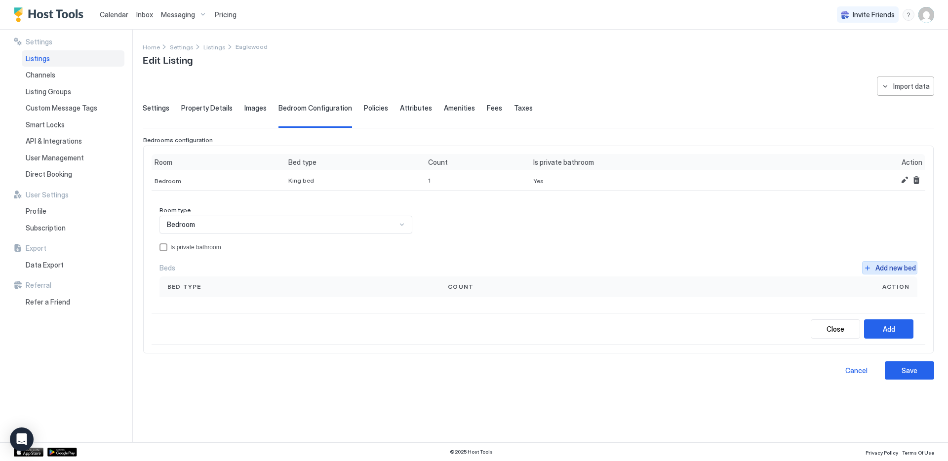
click at [868, 266] on button "Add new bed" at bounding box center [889, 267] width 55 height 13
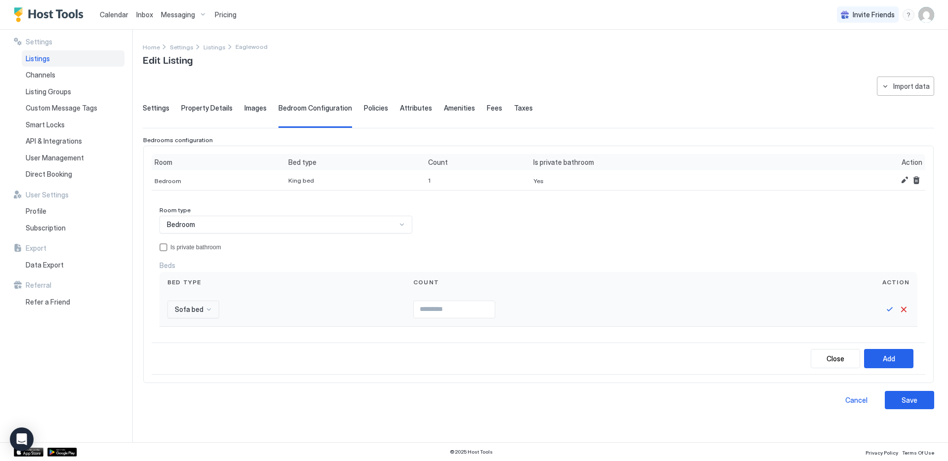
scroll to position [0, 0]
click at [205, 307] on div at bounding box center [209, 310] width 8 height 8
click at [194, 334] on span "King bed" at bounding box center [187, 332] width 26 height 7
click at [461, 302] on input "Input Field" at bounding box center [450, 309] width 81 height 17
type input "*"
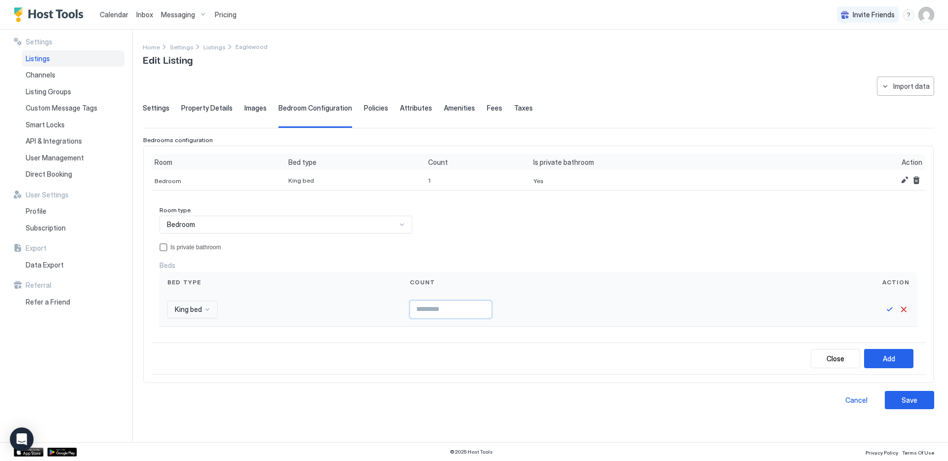
click at [483, 306] on input "*" at bounding box center [450, 309] width 81 height 17
click at [891, 308] on button "Save" at bounding box center [890, 310] width 12 height 12
click at [164, 246] on div "privateBathroom" at bounding box center [164, 248] width 8 height 8
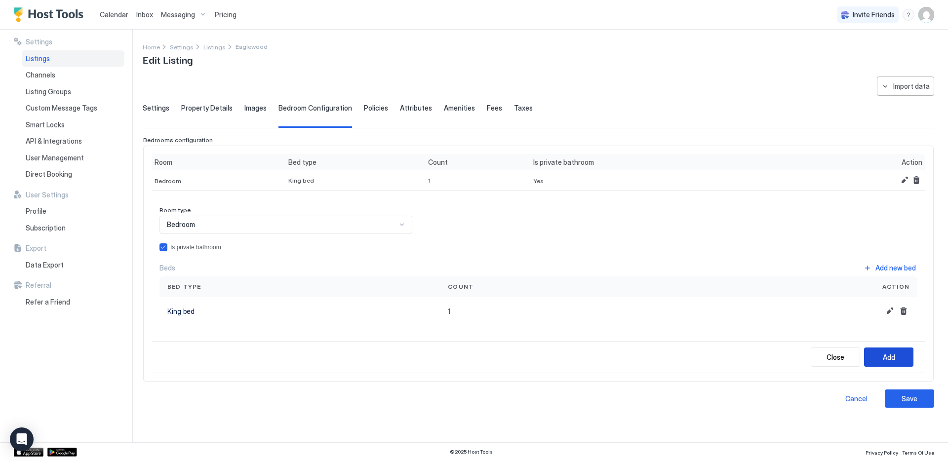
click at [887, 355] on div "Add" at bounding box center [889, 357] width 12 height 10
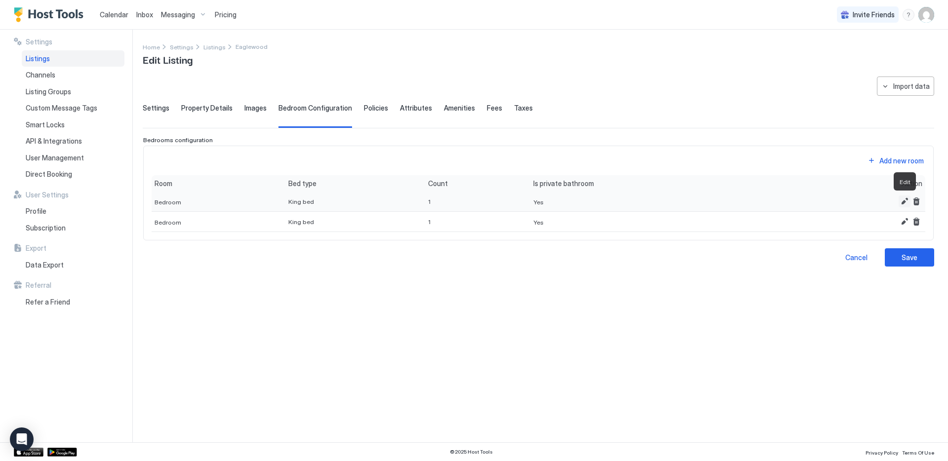
click at [904, 199] on button "Edit" at bounding box center [905, 202] width 12 height 12
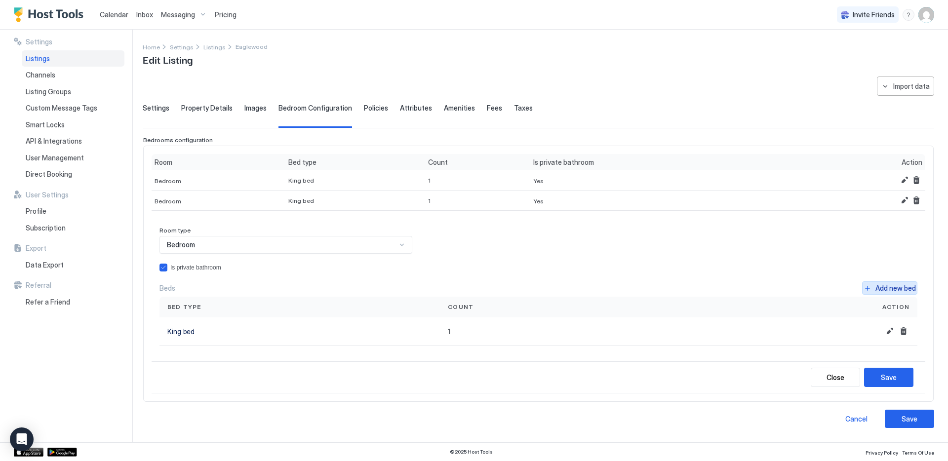
click at [871, 290] on button "Add new bed" at bounding box center [889, 288] width 55 height 13
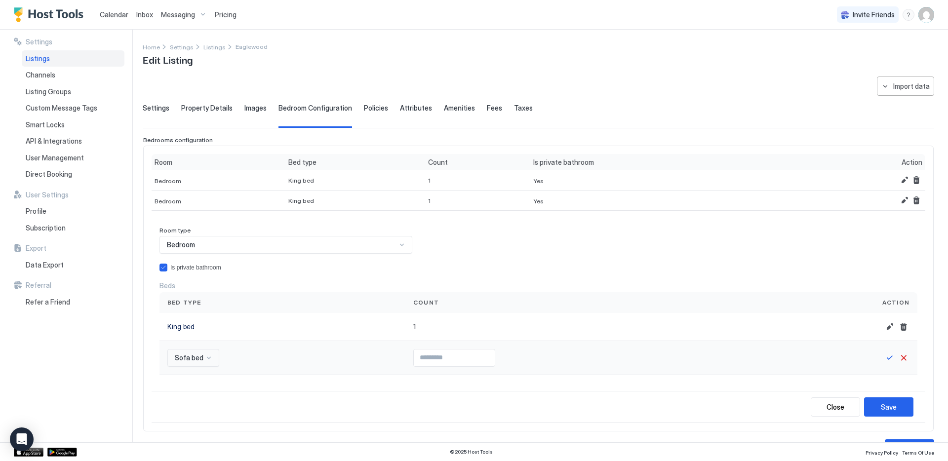
scroll to position [78, 0]
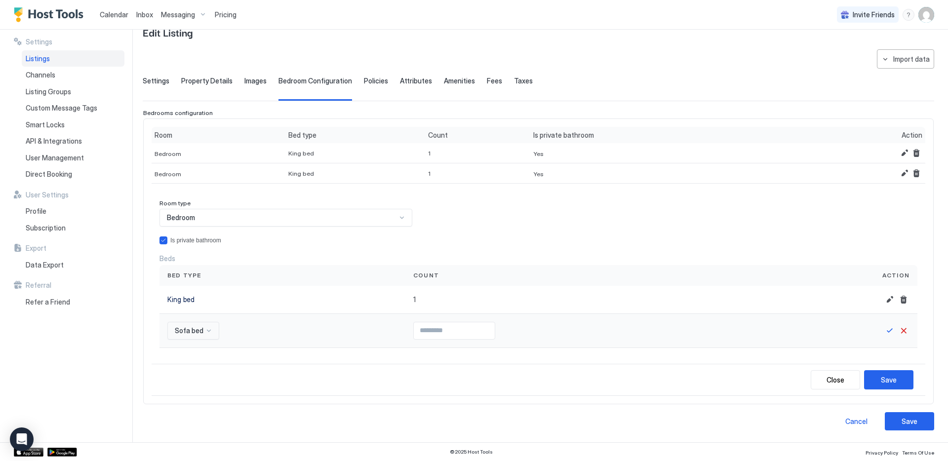
click at [206, 340] on div "Sofa bed" at bounding box center [193, 331] width 52 height 18
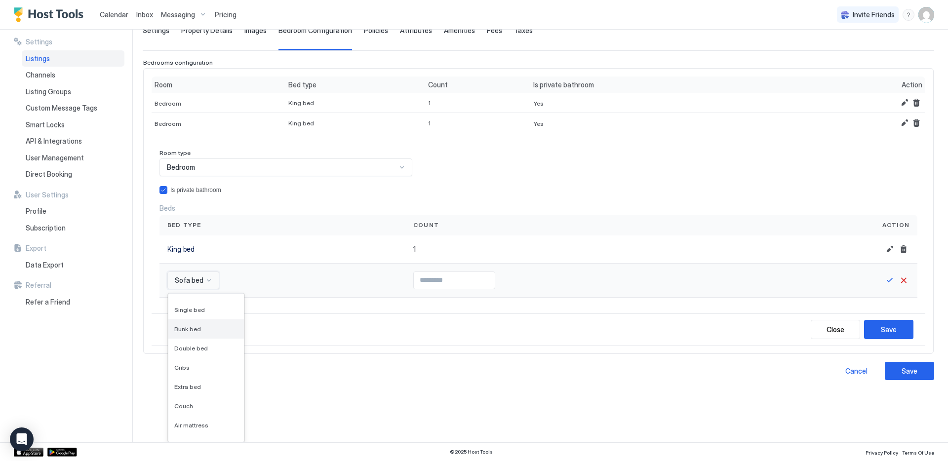
scroll to position [110, 0]
click at [195, 384] on span "Extra bed" at bounding box center [187, 385] width 27 height 7
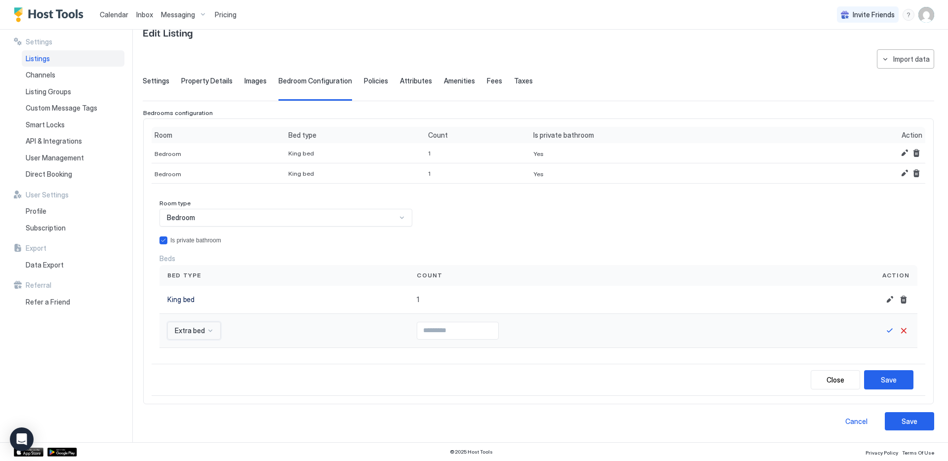
scroll to position [27, 0]
click at [435, 327] on input "Input Field" at bounding box center [457, 331] width 81 height 17
type input "*"
click at [490, 328] on input "*" at bounding box center [457, 331] width 81 height 17
click at [889, 330] on button "Save" at bounding box center [890, 331] width 12 height 12
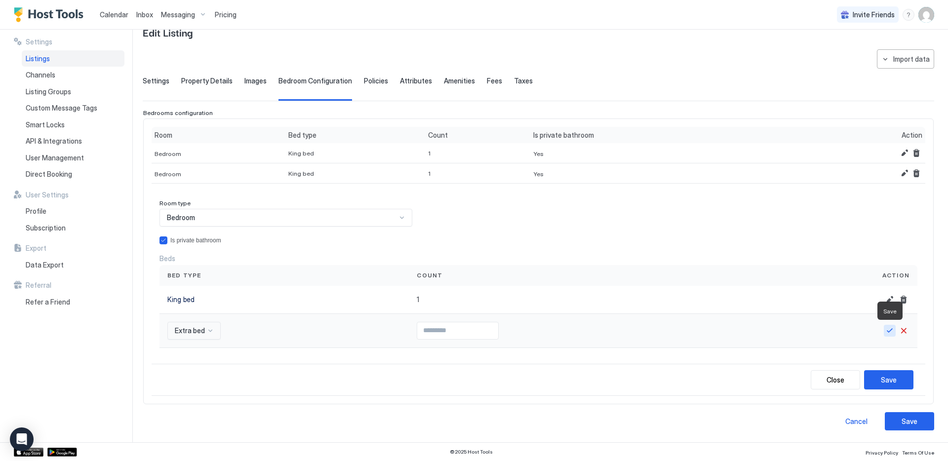
scroll to position [26, 0]
click at [895, 377] on div "Save" at bounding box center [889, 380] width 16 height 10
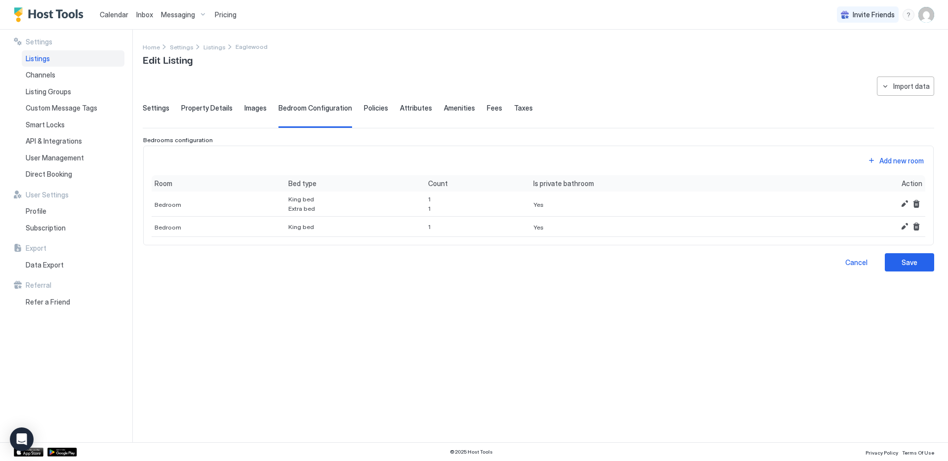
scroll to position [0, 0]
click at [905, 225] on button "Edit" at bounding box center [905, 227] width 12 height 12
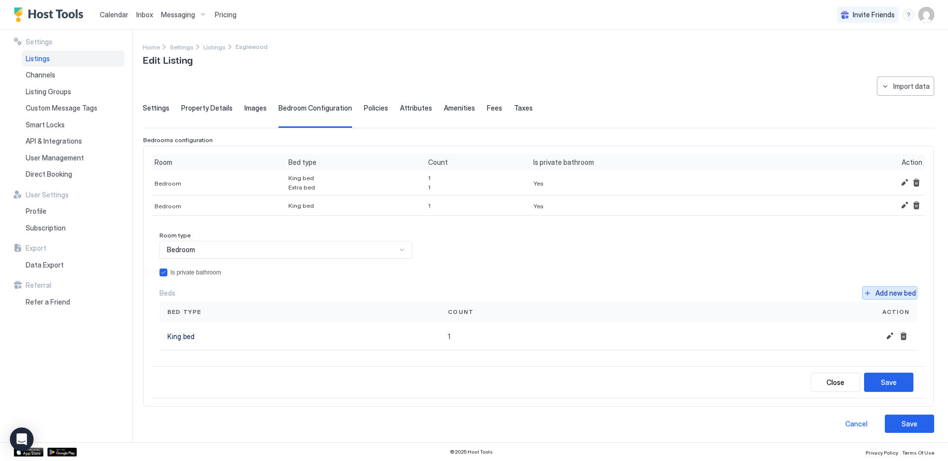
click at [874, 293] on button "Add new bed" at bounding box center [889, 293] width 55 height 13
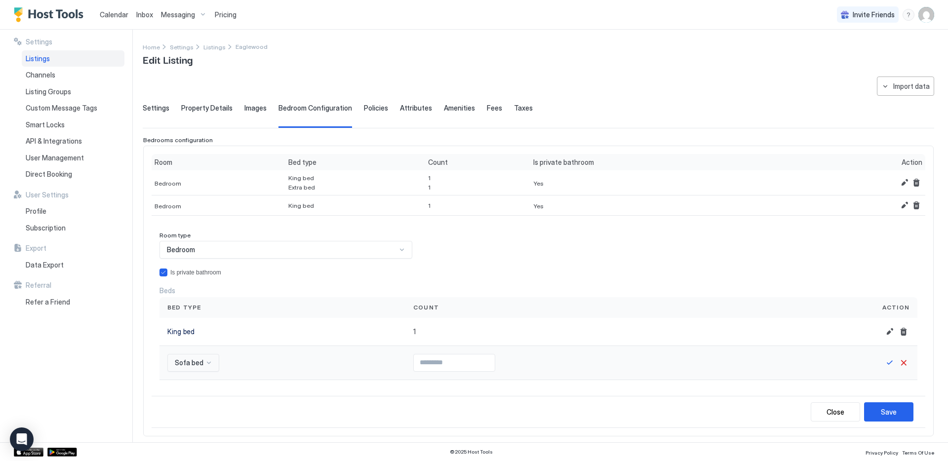
type input "*"
click at [483, 359] on input "*" at bounding box center [454, 363] width 81 height 17
click at [203, 364] on div "Twin bed, 4 of 16. 16 results available. Use Up and Down to choose options, pre…" at bounding box center [193, 363] width 52 height 18
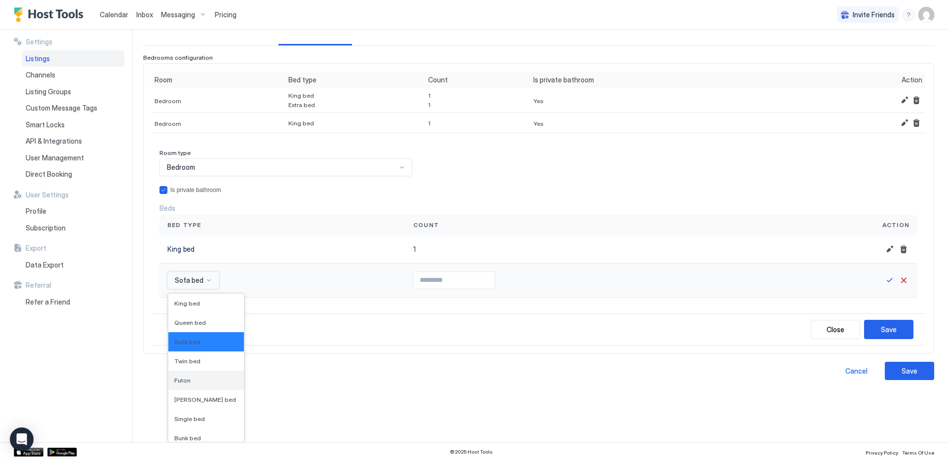
click at [199, 378] on div "Futon" at bounding box center [206, 380] width 64 height 7
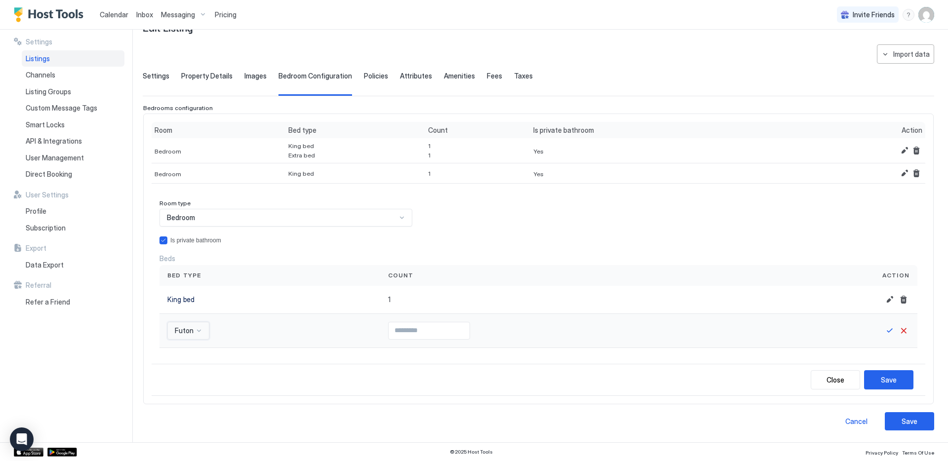
scroll to position [32, 0]
click at [890, 331] on button "Save" at bounding box center [890, 331] width 12 height 12
click at [895, 375] on div "Save" at bounding box center [889, 380] width 16 height 10
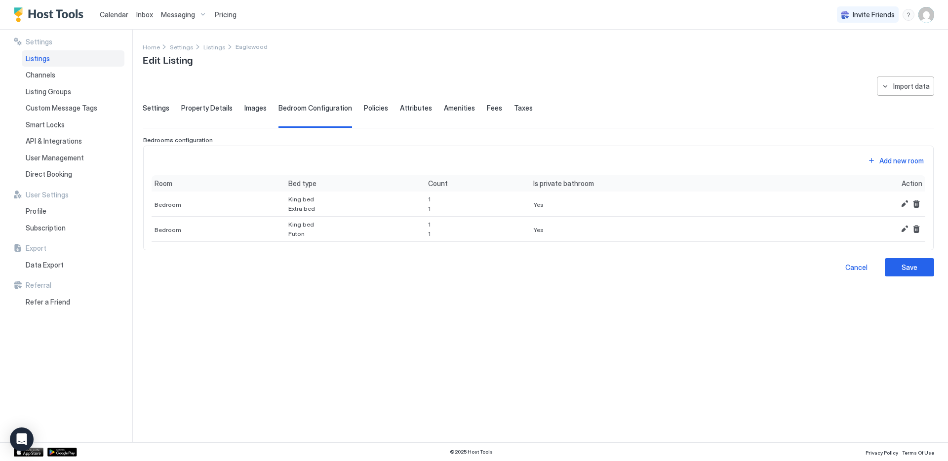
scroll to position [0, 0]
click at [872, 161] on button "Add new room" at bounding box center [895, 160] width 59 height 13
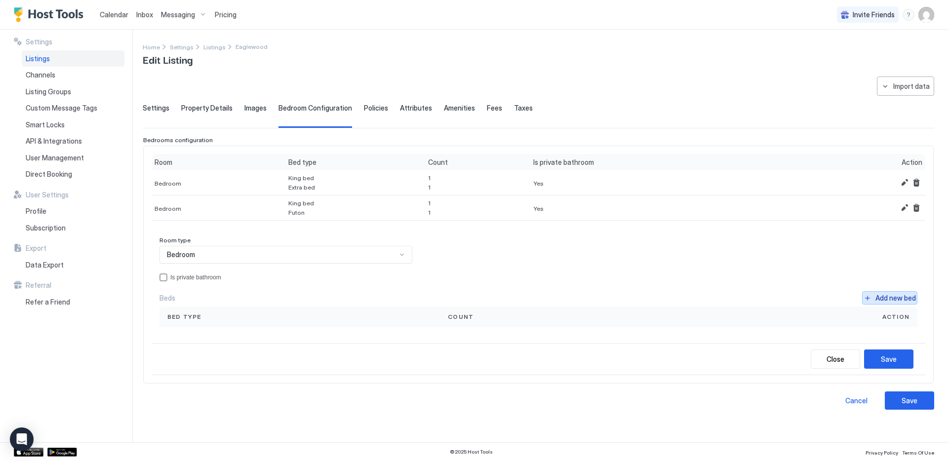
click at [868, 297] on button "Add new bed" at bounding box center [889, 297] width 55 height 13
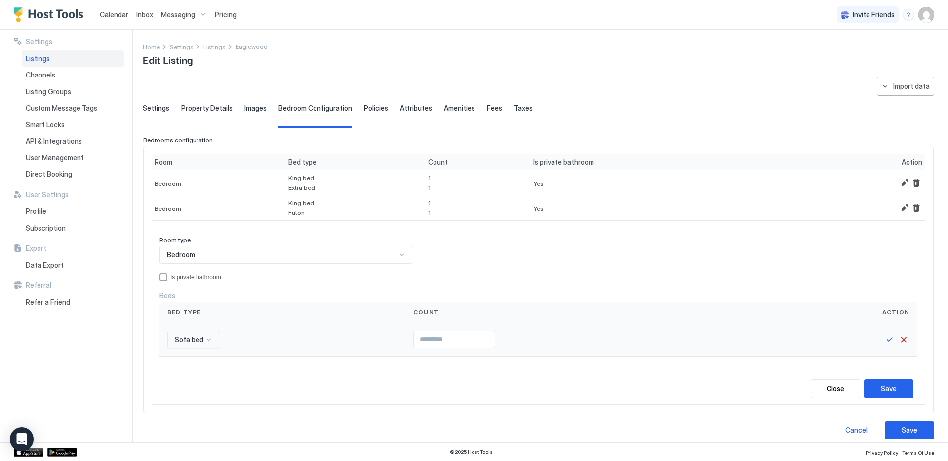
click at [203, 338] on div "Sofa bed" at bounding box center [193, 340] width 52 height 18
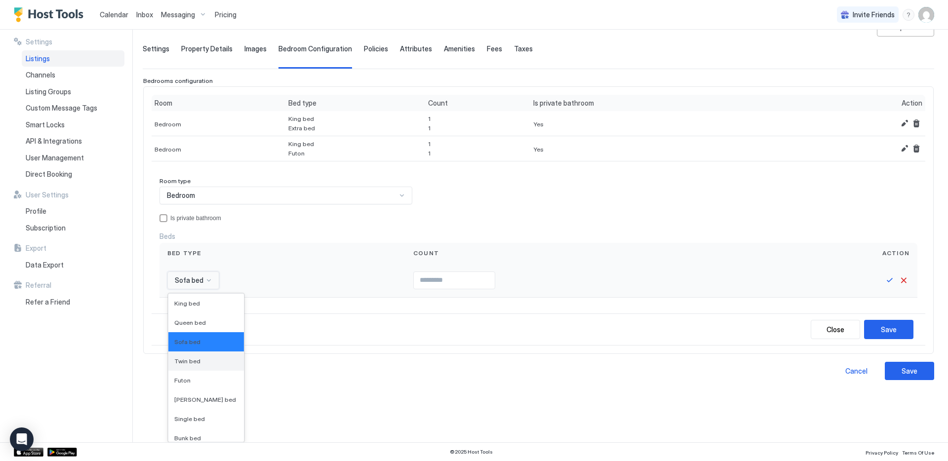
click at [192, 359] on span "Twin bed" at bounding box center [187, 361] width 26 height 7
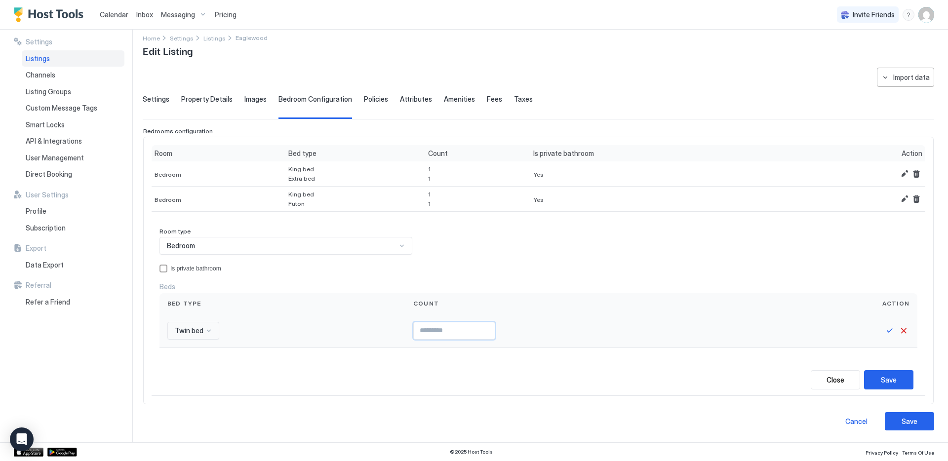
click at [456, 334] on input "Input Field" at bounding box center [454, 331] width 81 height 17
click at [486, 328] on input "*" at bounding box center [454, 331] width 81 height 17
type input "*"
click at [486, 328] on input "*" at bounding box center [454, 331] width 81 height 17
click at [888, 328] on button "Save" at bounding box center [890, 331] width 12 height 12
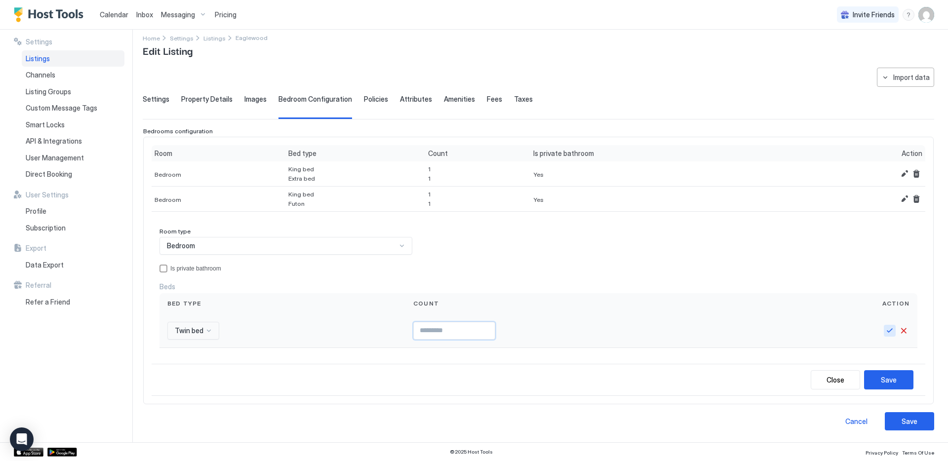
scroll to position [7, 0]
click at [894, 376] on div "Save" at bounding box center [889, 380] width 16 height 10
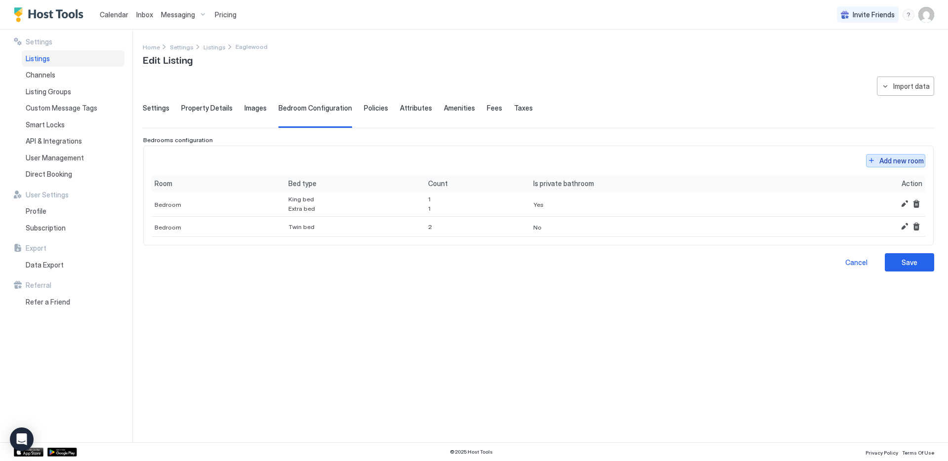
click at [872, 159] on button "Add new room" at bounding box center [895, 160] width 59 height 13
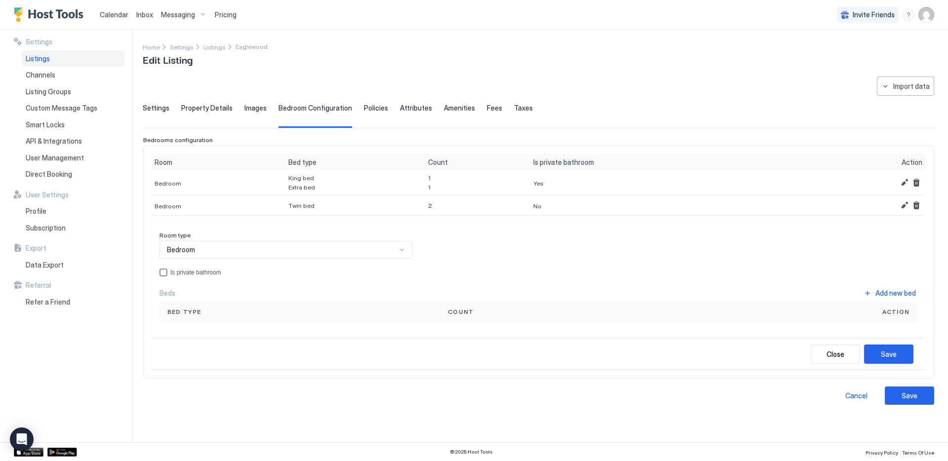
click at [166, 273] on div "privateBathroom" at bounding box center [164, 273] width 8 height 8
click at [868, 290] on button "Add new bed" at bounding box center [889, 293] width 55 height 13
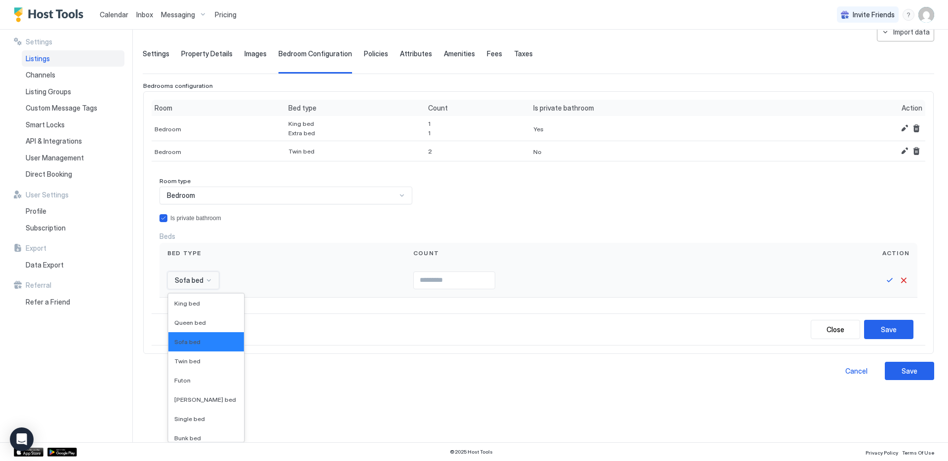
click at [197, 289] on div "Sofa bed selected, 3 of 16. 16 results available. Use Up and Down to choose opt…" at bounding box center [193, 281] width 52 height 18
click at [196, 307] on span "King bed" at bounding box center [187, 303] width 26 height 7
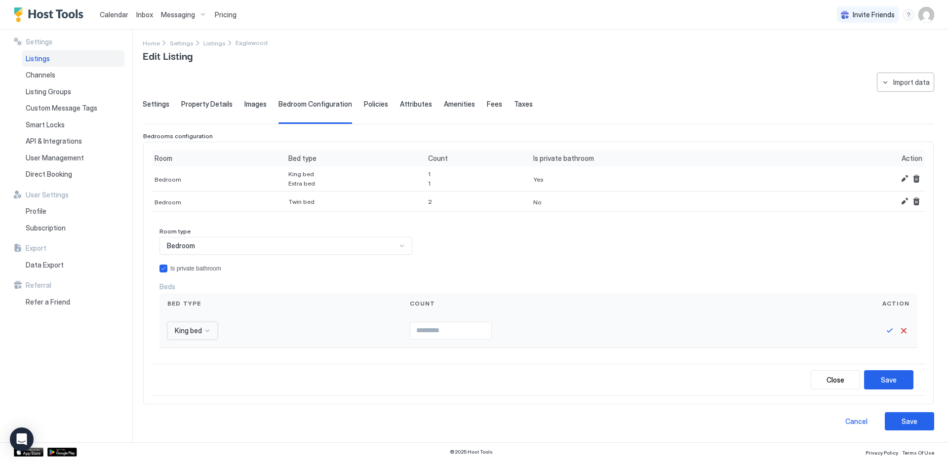
scroll to position [4, 0]
type input "*"
click at [482, 327] on input "*" at bounding box center [450, 331] width 81 height 17
click at [889, 329] on button "Save" at bounding box center [890, 331] width 12 height 12
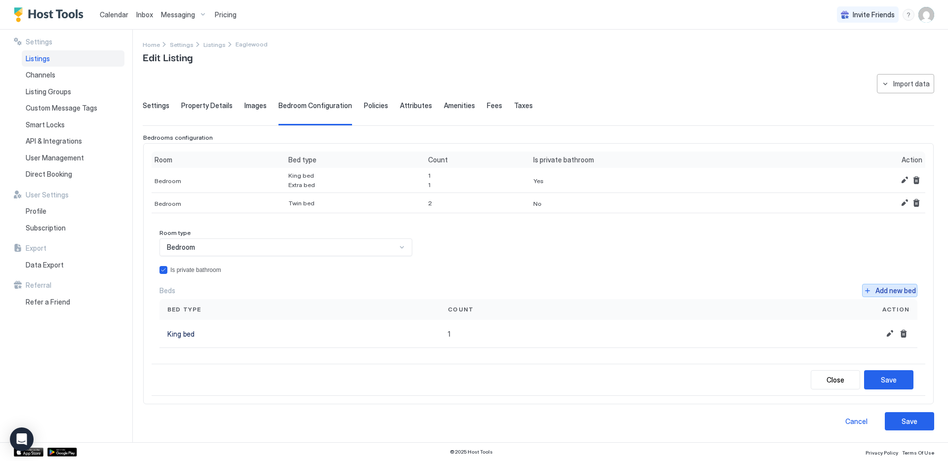
click at [867, 290] on button "Add new bed" at bounding box center [889, 290] width 55 height 13
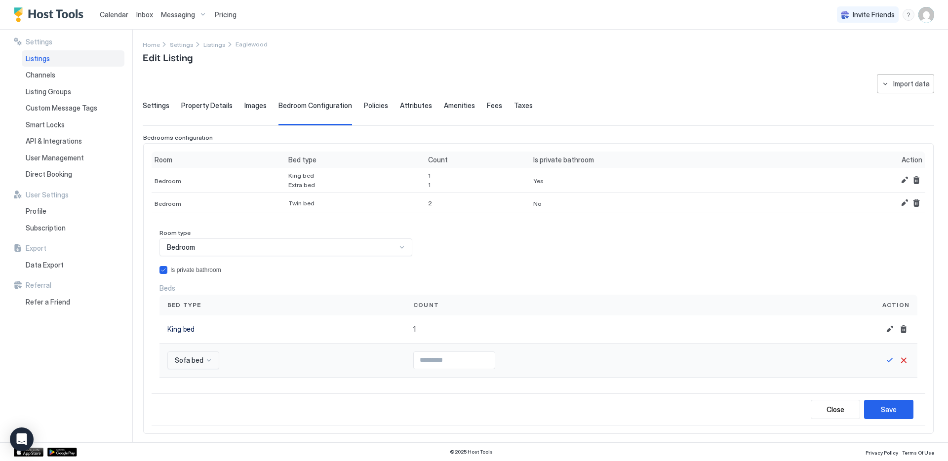
click at [430, 357] on input "Input Field" at bounding box center [454, 360] width 81 height 17
type input "*"
click at [485, 358] on input "*" at bounding box center [454, 360] width 81 height 17
click at [890, 357] on button "Save" at bounding box center [890, 361] width 12 height 12
click at [890, 411] on div "Save" at bounding box center [889, 408] width 16 height 10
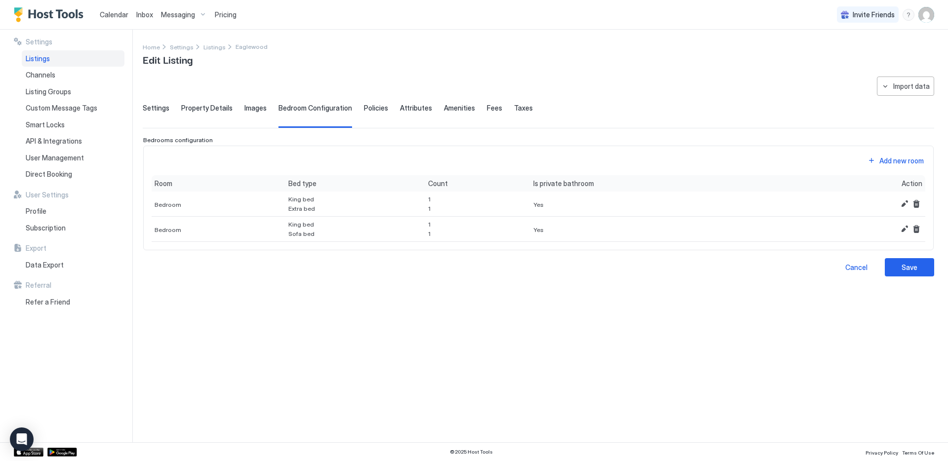
scroll to position [0, 0]
click at [214, 107] on span "Property Details" at bounding box center [206, 108] width 51 height 9
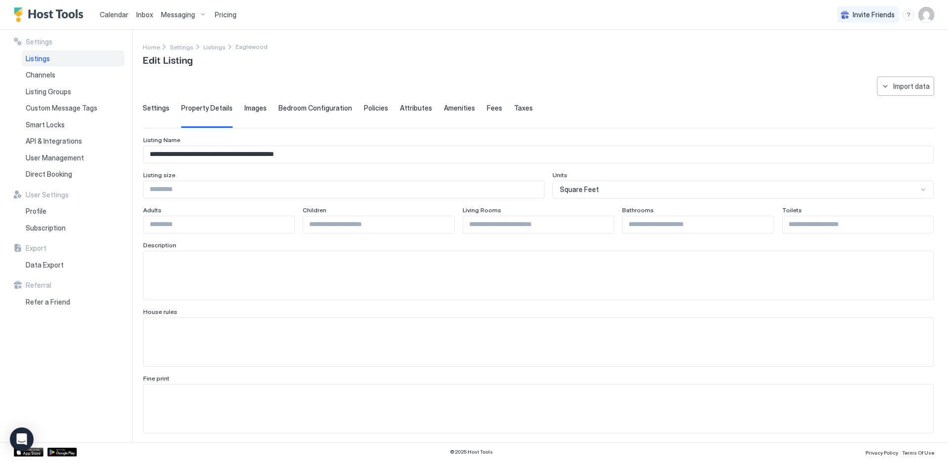
click at [322, 110] on span "Bedroom Configuration" at bounding box center [316, 108] width 74 height 9
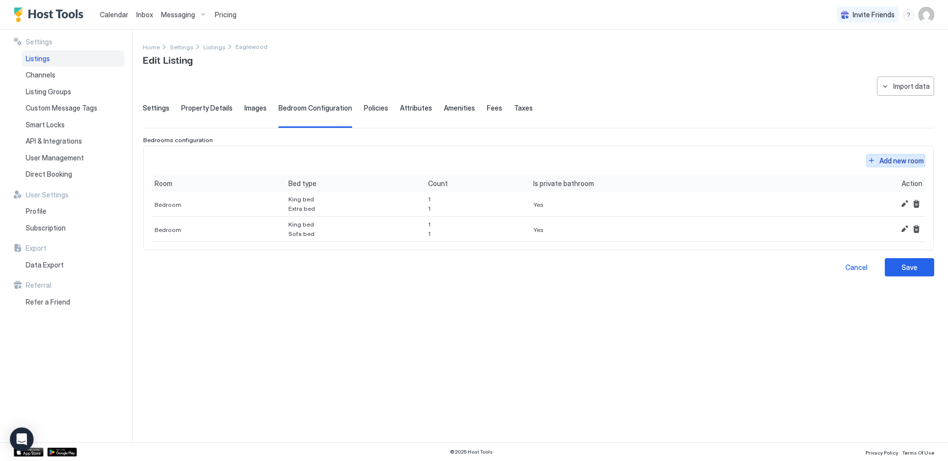
click at [871, 159] on button "Add new room" at bounding box center [895, 160] width 59 height 13
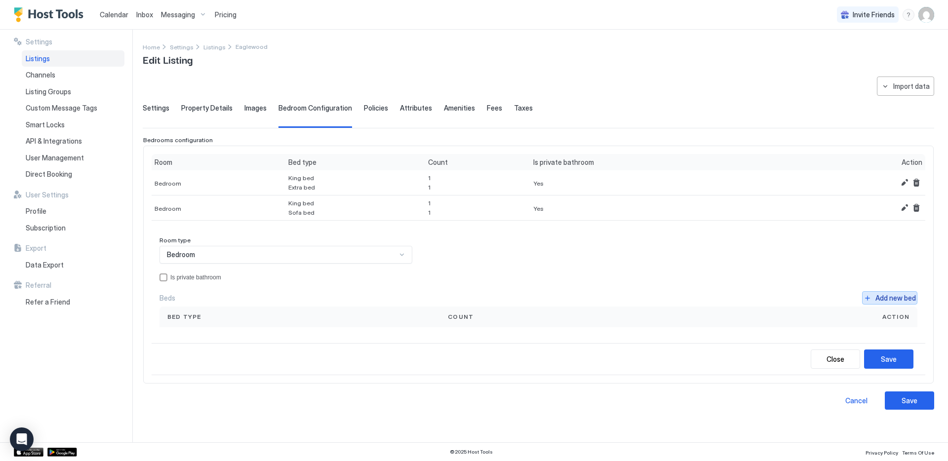
click at [870, 298] on button "Add new bed" at bounding box center [889, 297] width 55 height 13
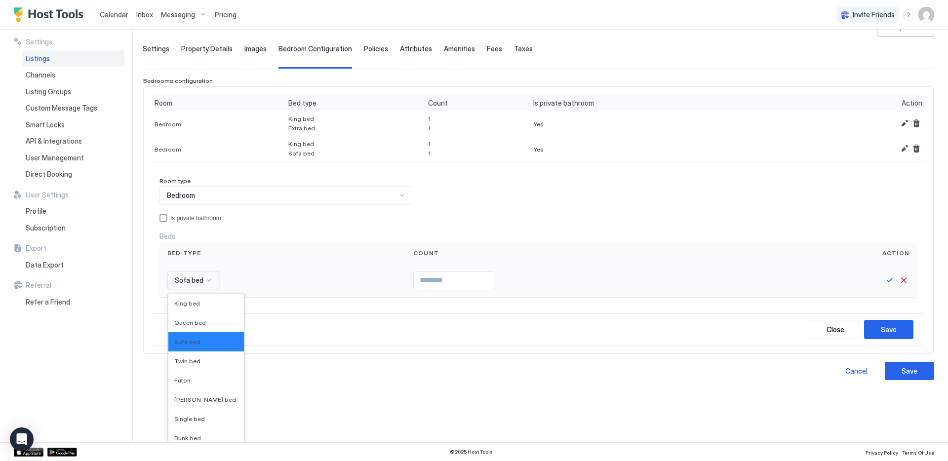
click at [210, 289] on div "Sofa bed selected, 3 of 16. 16 results available. Use Up and Down to choose opt…" at bounding box center [193, 281] width 52 height 18
click at [194, 358] on span "Twin bed" at bounding box center [187, 361] width 26 height 7
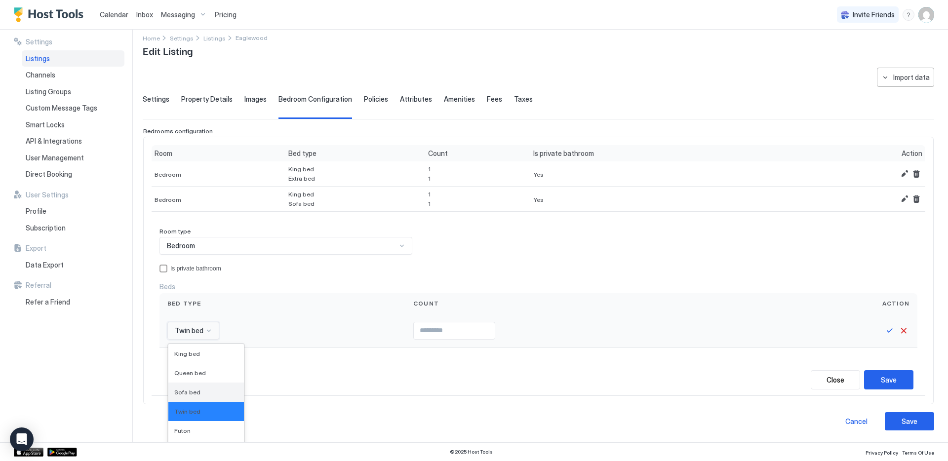
scroll to position [59, 0]
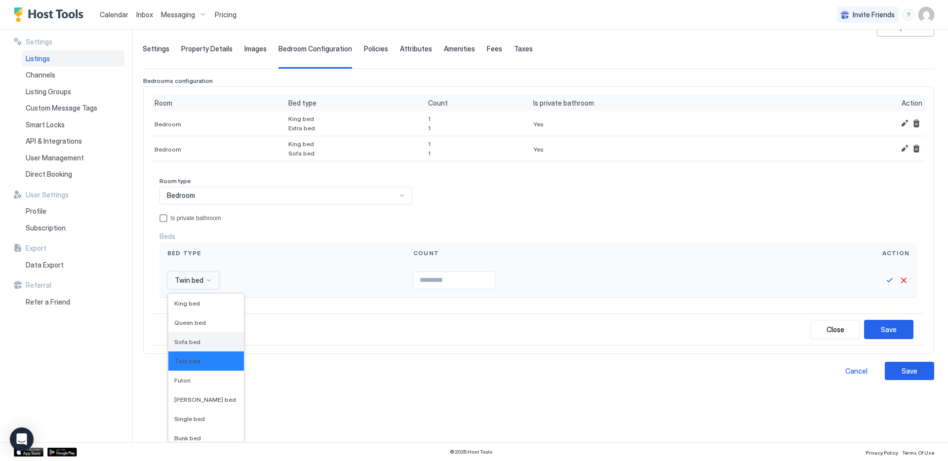
click at [205, 289] on div "option Twin bed, selected. Sofa bed, 3 of 16. 16 results available. Use Up and …" at bounding box center [193, 281] width 52 height 18
click at [206, 361] on div "Twin bed" at bounding box center [206, 361] width 64 height 7
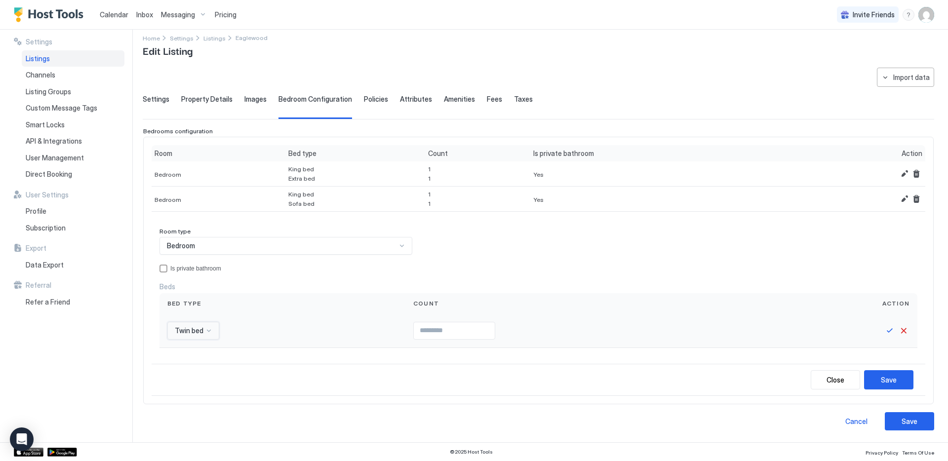
scroll to position [9, 0]
click at [485, 328] on input "*" at bounding box center [454, 331] width 81 height 17
type input "*"
click at [485, 328] on input "*" at bounding box center [454, 331] width 81 height 17
click at [890, 330] on button "Save" at bounding box center [890, 331] width 12 height 12
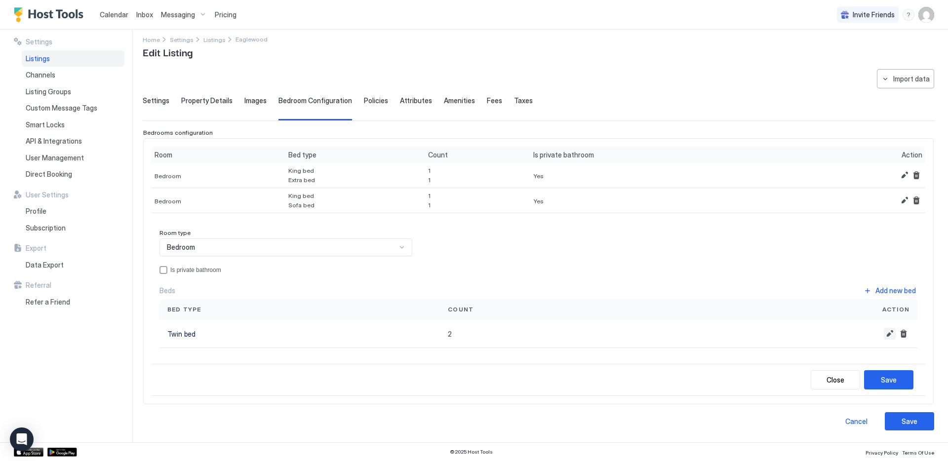
scroll to position [7, 0]
click at [885, 380] on div "Save" at bounding box center [889, 380] width 16 height 10
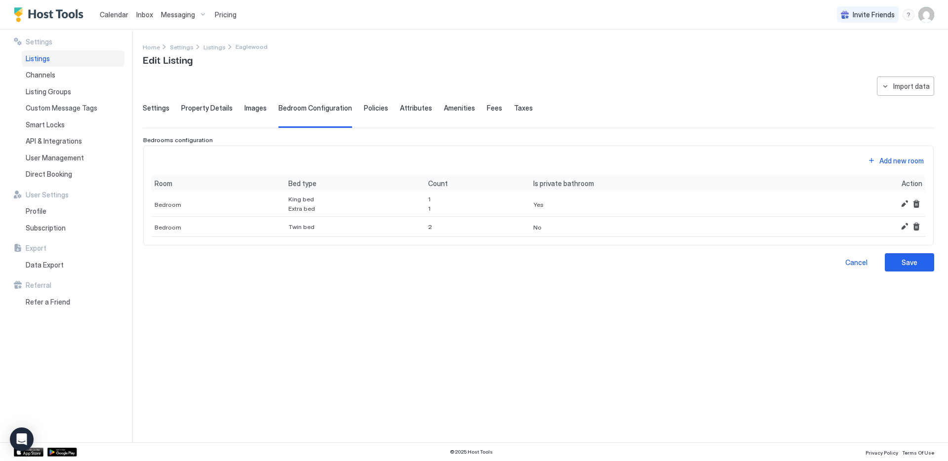
scroll to position [0, 0]
click at [367, 107] on span "Policies" at bounding box center [376, 108] width 24 height 9
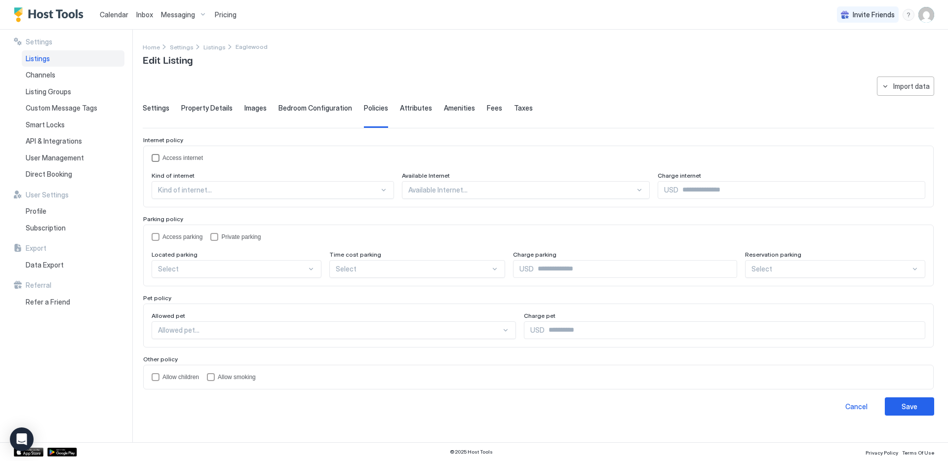
click at [156, 158] on div "accessInternet" at bounding box center [156, 158] width 8 height 8
click at [383, 188] on div at bounding box center [384, 190] width 8 height 8
click at [294, 214] on div "WiFi" at bounding box center [274, 212] width 230 height 7
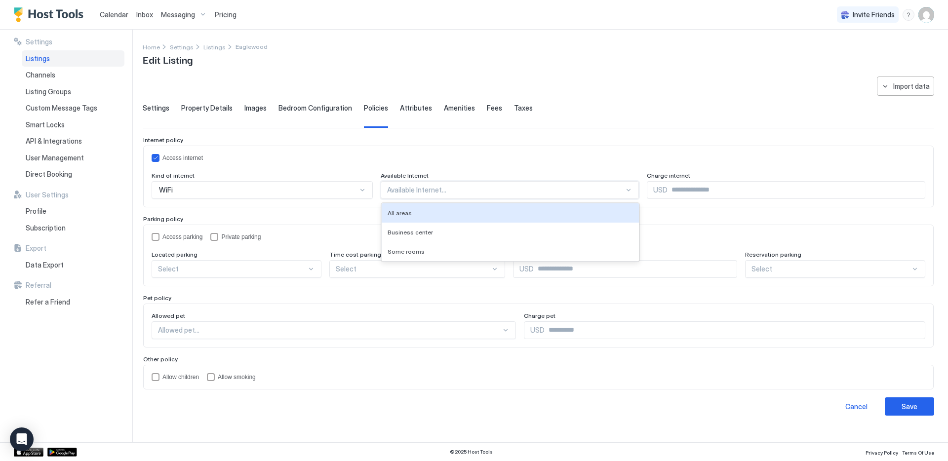
click at [525, 184] on div "Available Internet..." at bounding box center [510, 190] width 259 height 18
click at [474, 210] on div "All areas" at bounding box center [511, 212] width 246 height 7
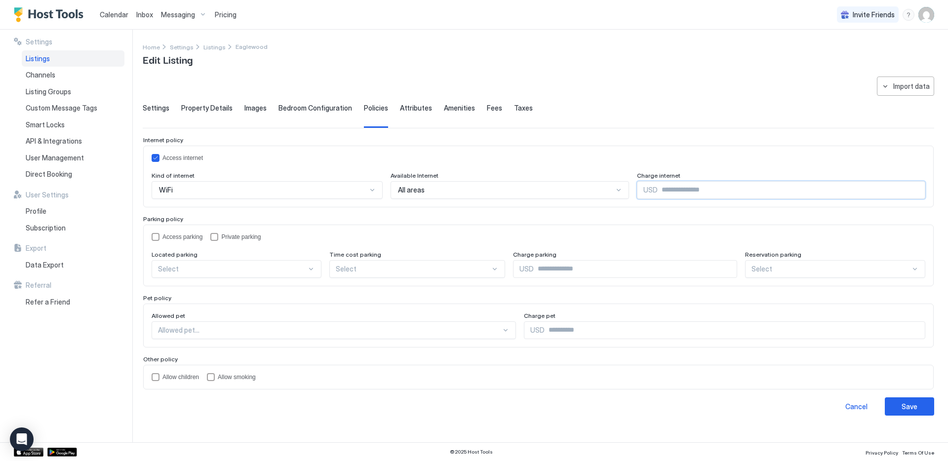
click at [725, 188] on input "Input Field" at bounding box center [791, 190] width 267 height 17
click at [156, 236] on div "accessParking" at bounding box center [156, 237] width 8 height 8
click at [218, 234] on div "privateParking" at bounding box center [214, 237] width 8 height 8
click at [287, 265] on div at bounding box center [232, 269] width 149 height 9
click at [230, 292] on div "On Site" at bounding box center [237, 291] width 157 height 7
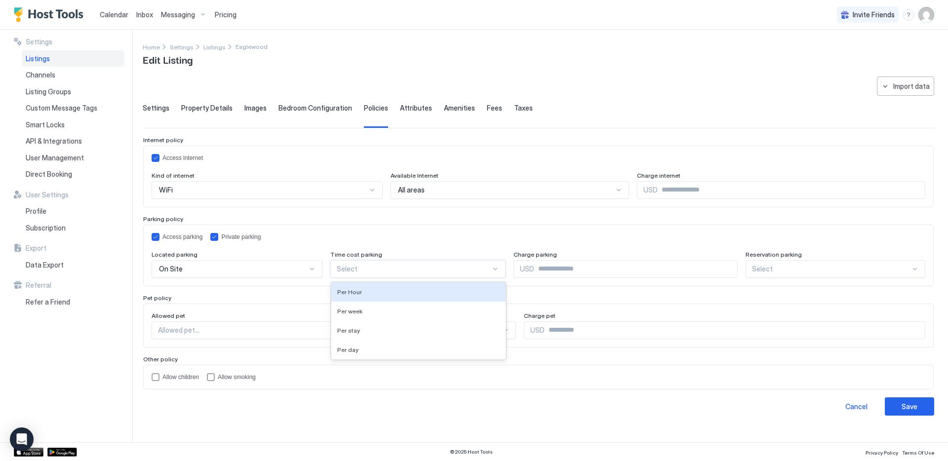
click at [488, 265] on div at bounding box center [414, 269] width 155 height 9
click at [505, 329] on div at bounding box center [506, 331] width 8 height 8
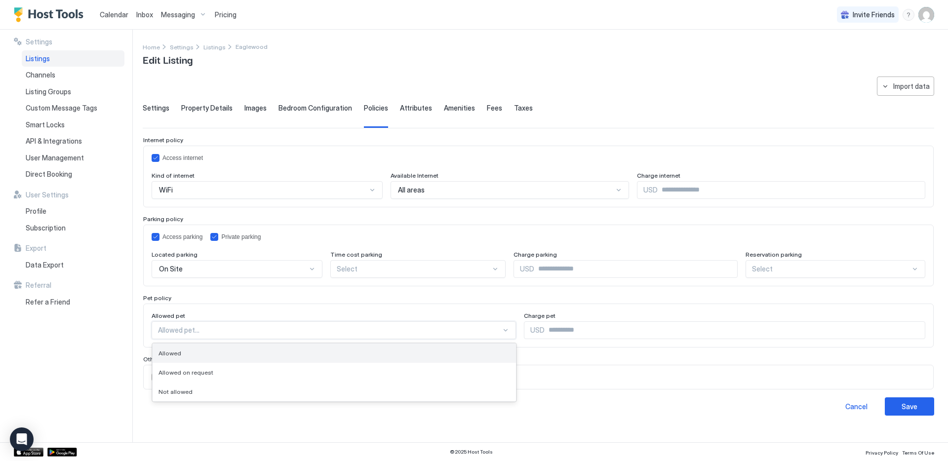
click at [464, 354] on div "Allowed" at bounding box center [335, 353] width 352 height 7
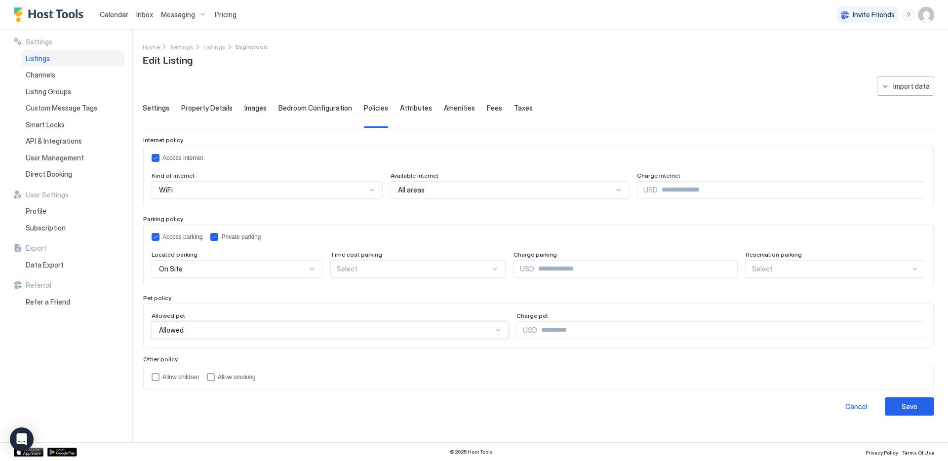
click at [591, 333] on input "Input Field" at bounding box center [731, 330] width 388 height 17
type input "***"
click at [154, 376] on div "childrenAllowed" at bounding box center [156, 377] width 8 height 8
click at [913, 410] on div "Save" at bounding box center [910, 407] width 16 height 10
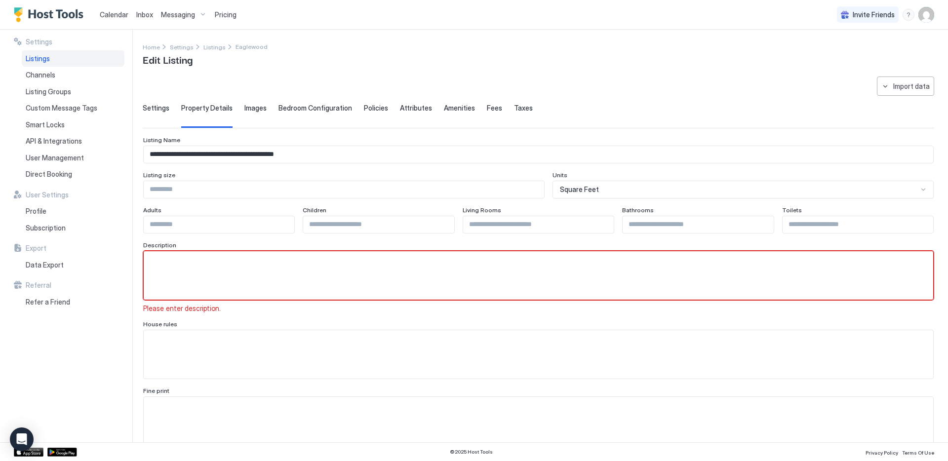
scroll to position [5, 0]
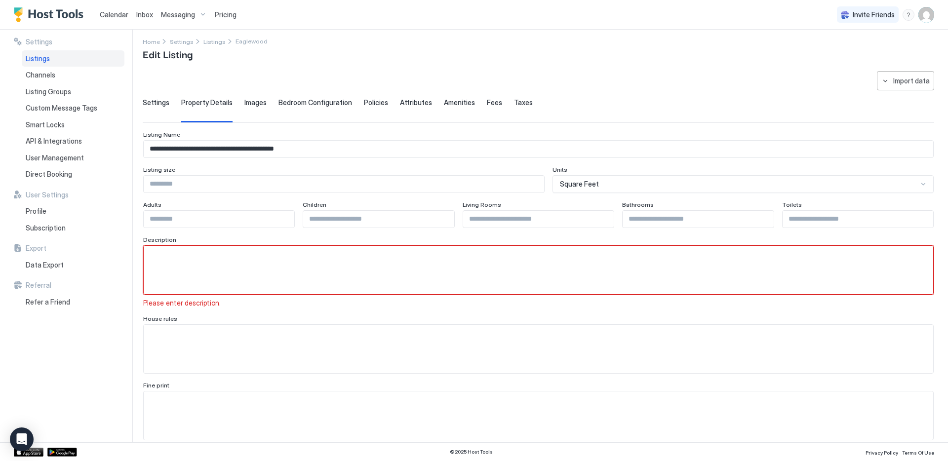
click at [518, 258] on textarea "Input Field" at bounding box center [539, 270] width 790 height 48
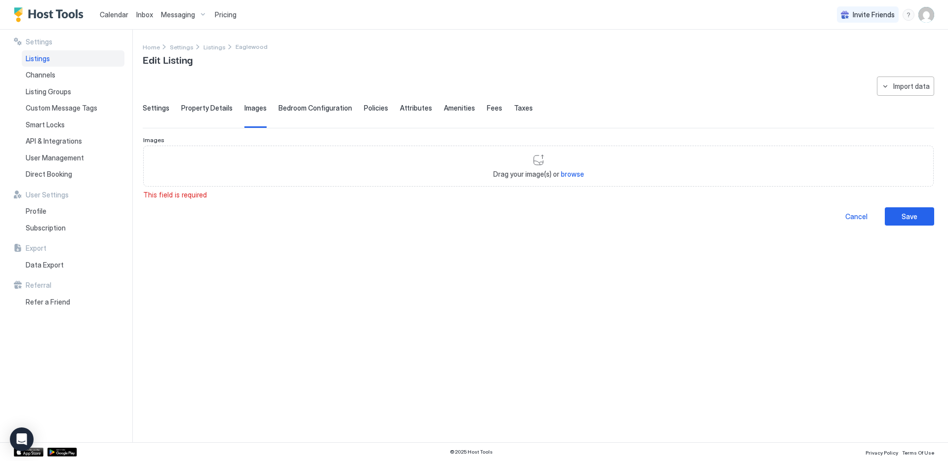
scroll to position [28, 0]
click at [213, 110] on span "Property Details" at bounding box center [206, 108] width 51 height 9
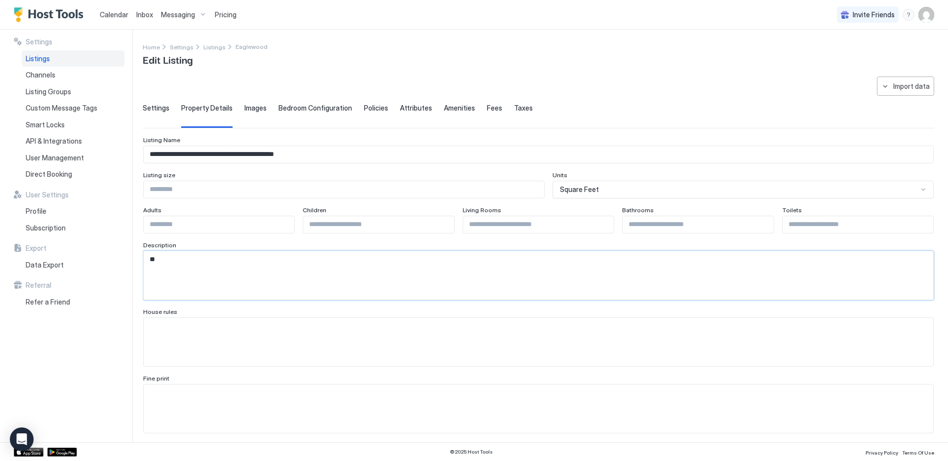
click at [228, 261] on textarea "**" at bounding box center [539, 275] width 790 height 48
type textarea "**********"
click at [481, 328] on textarea "Input Field" at bounding box center [539, 342] width 790 height 48
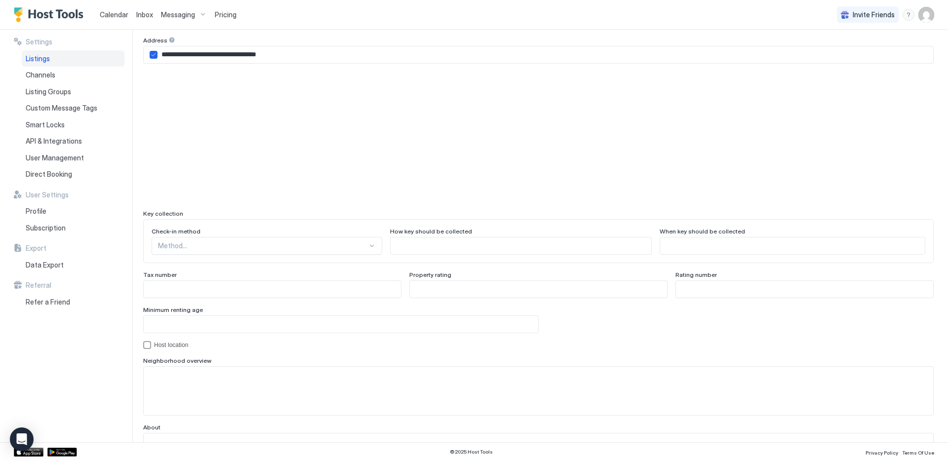
scroll to position [823, 0]
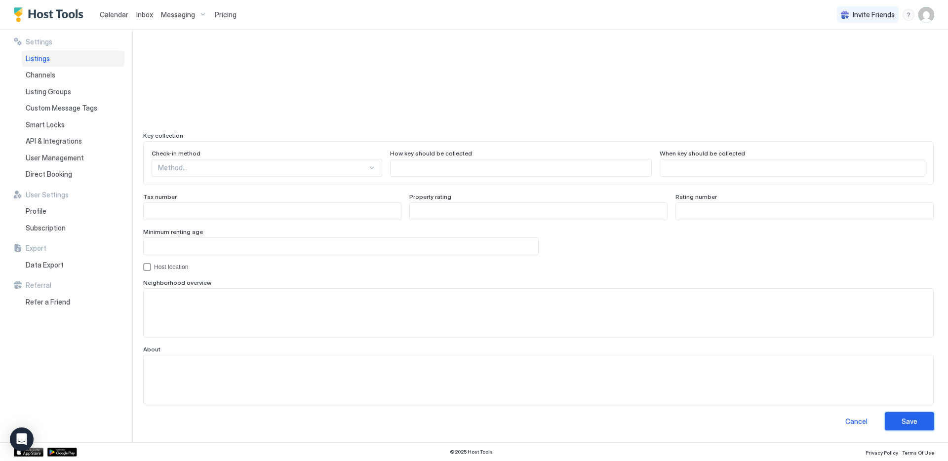
click at [911, 422] on div "Save" at bounding box center [910, 421] width 16 height 10
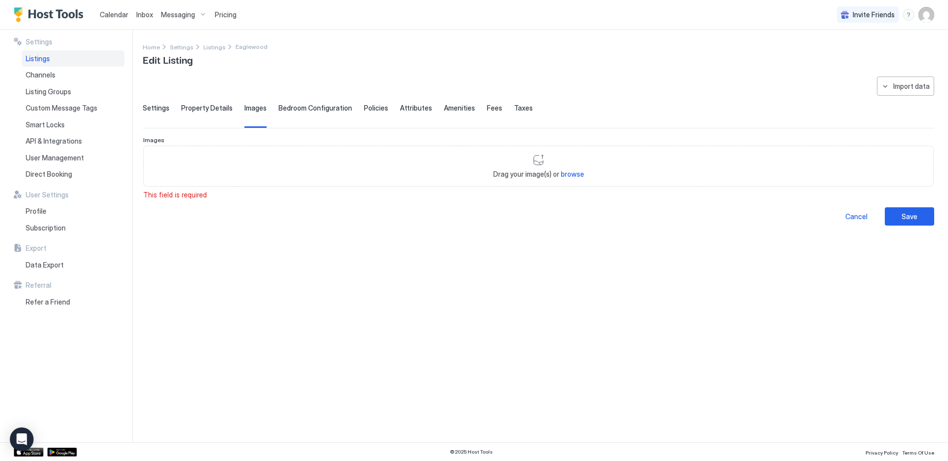
scroll to position [0, 0]
click at [576, 172] on span "browse" at bounding box center [572, 174] width 23 height 8
type input "**********"
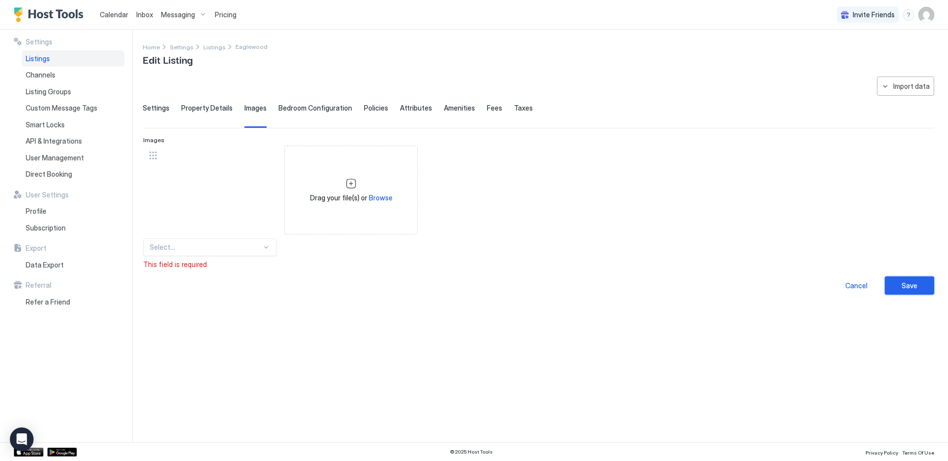
click at [912, 281] on div "Save" at bounding box center [910, 286] width 16 height 10
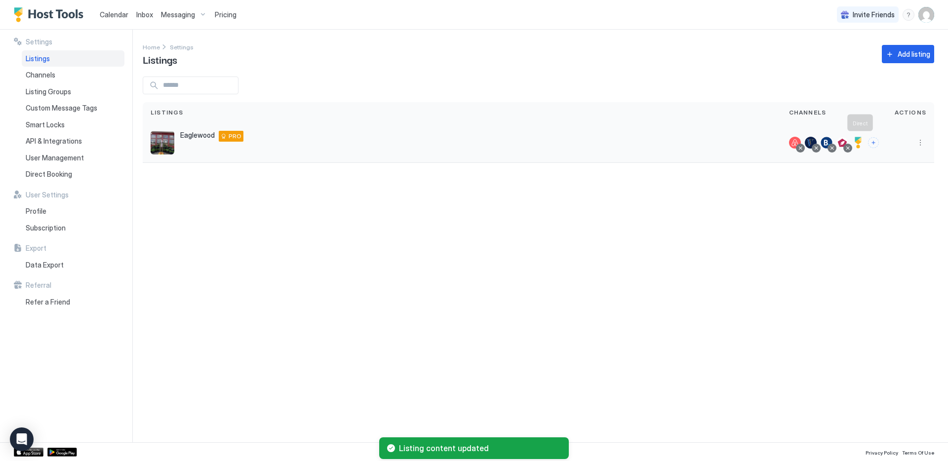
click at [860, 140] on div at bounding box center [859, 143] width 12 height 12
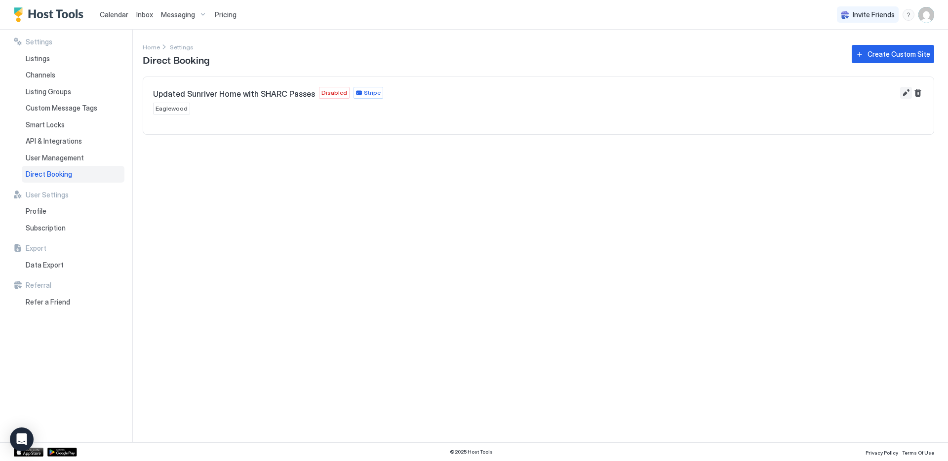
click at [907, 91] on button "Edit" at bounding box center [907, 93] width 12 height 12
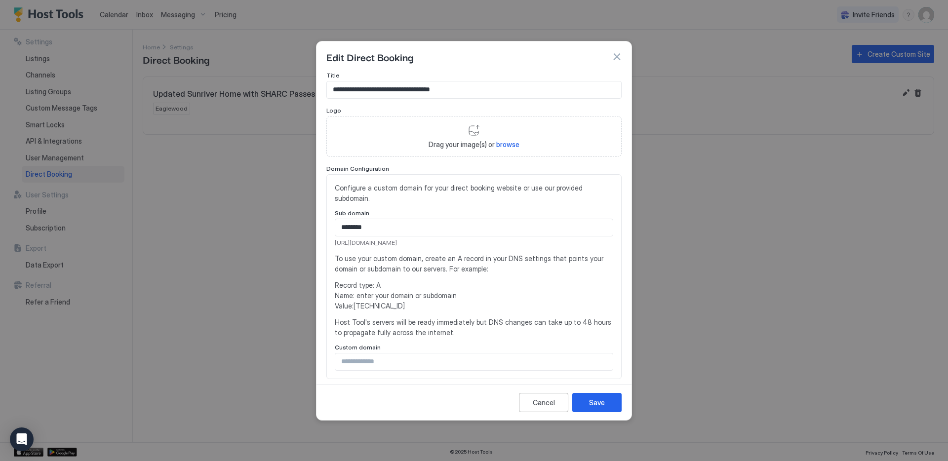
scroll to position [186, 0]
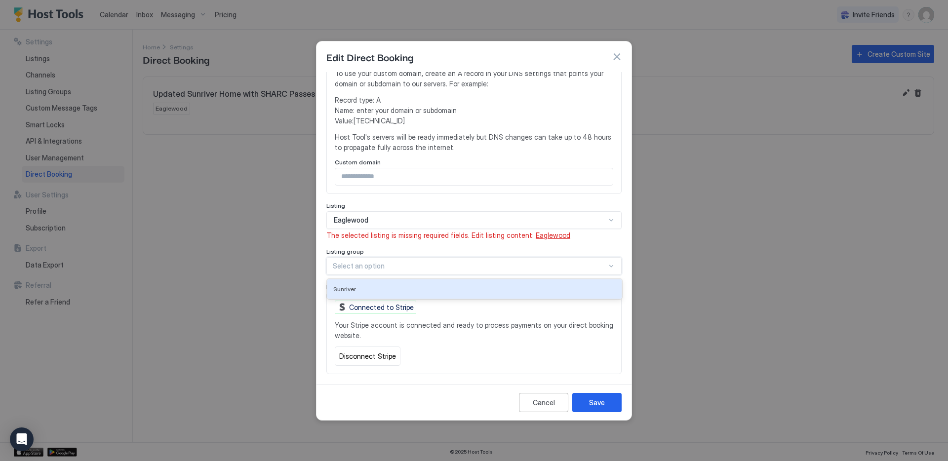
click at [533, 262] on div at bounding box center [470, 266] width 274 height 9
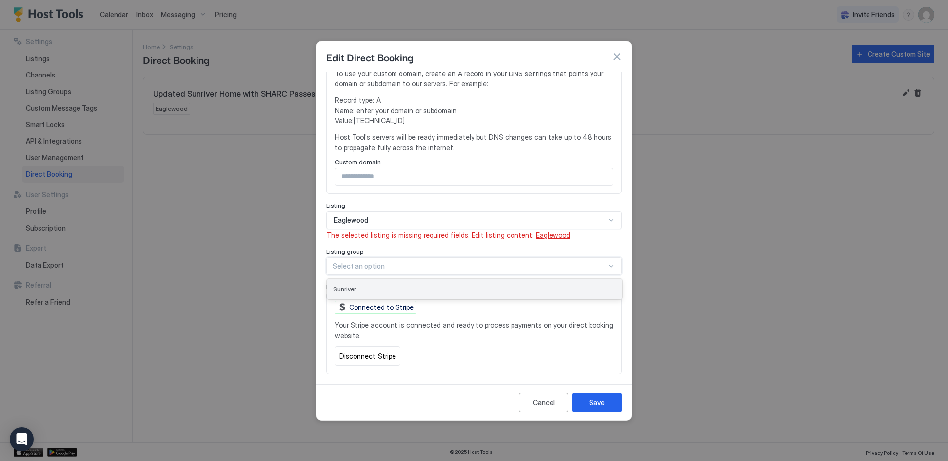
click at [479, 286] on div "Sunriver" at bounding box center [474, 289] width 283 height 7
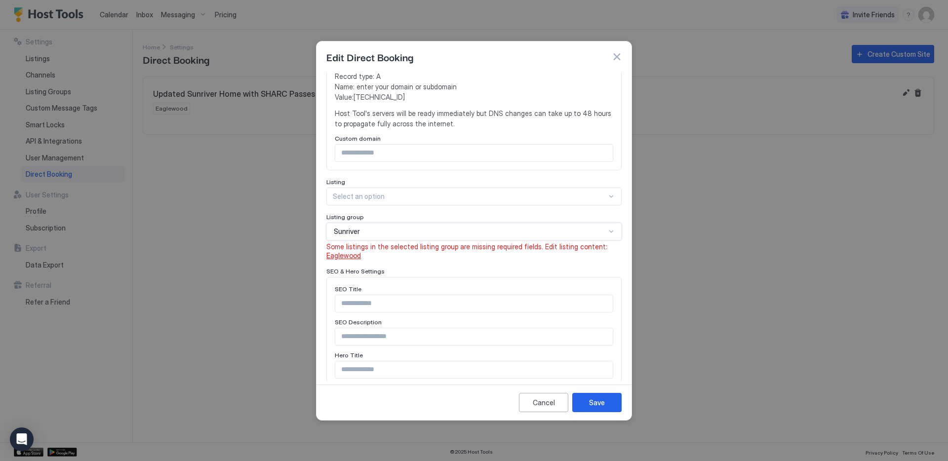
scroll to position [210, 0]
click at [343, 250] on span "Eaglewood" at bounding box center [344, 254] width 35 height 8
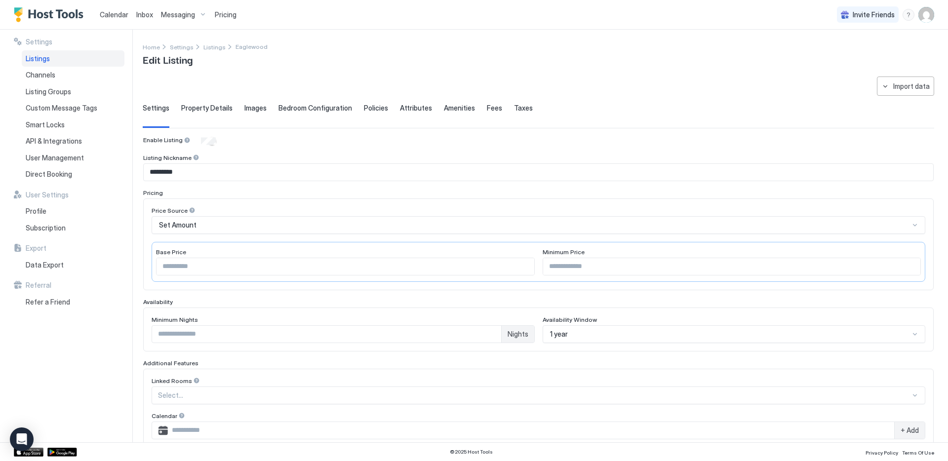
type input "****"
type input "*"
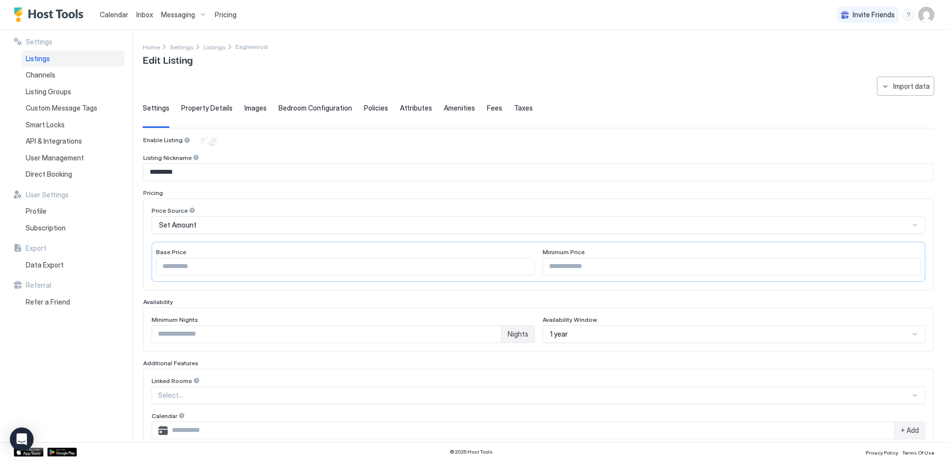
type input "******"
type input "***"
type textarea "**********"
click at [216, 107] on span "Property Details" at bounding box center [206, 108] width 51 height 9
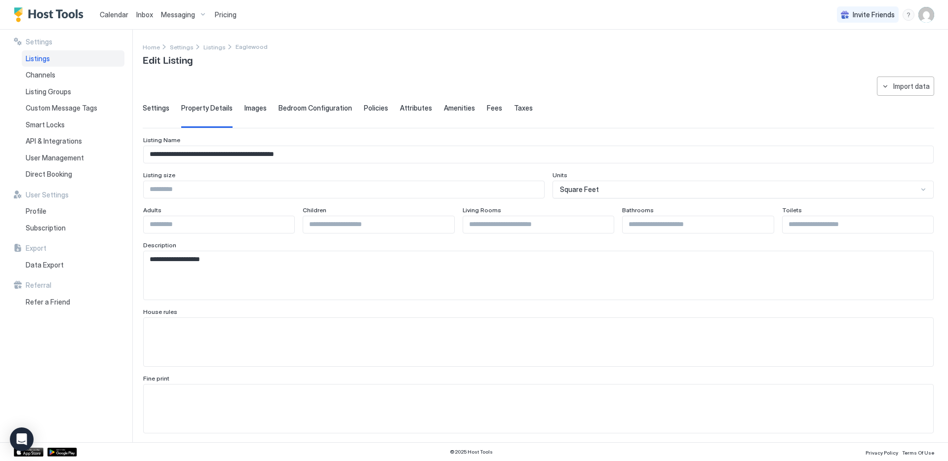
click at [258, 107] on span "Images" at bounding box center [256, 108] width 22 height 9
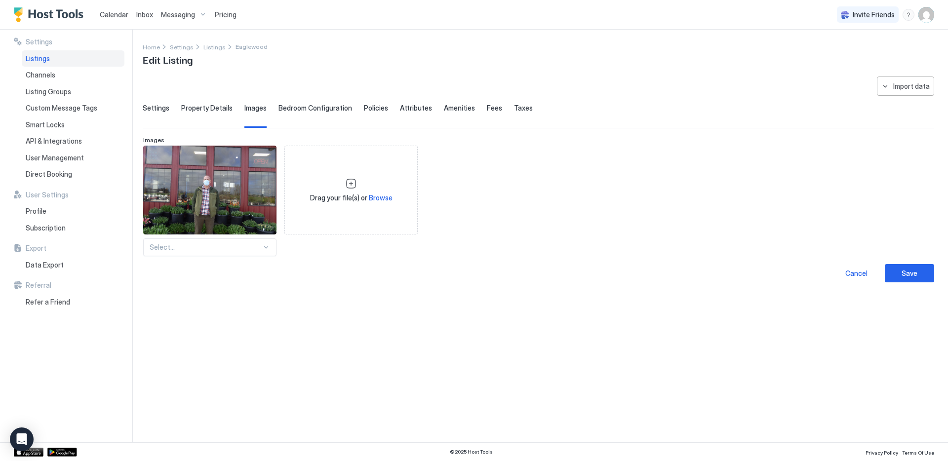
click at [288, 109] on span "Bedroom Configuration" at bounding box center [316, 108] width 74 height 9
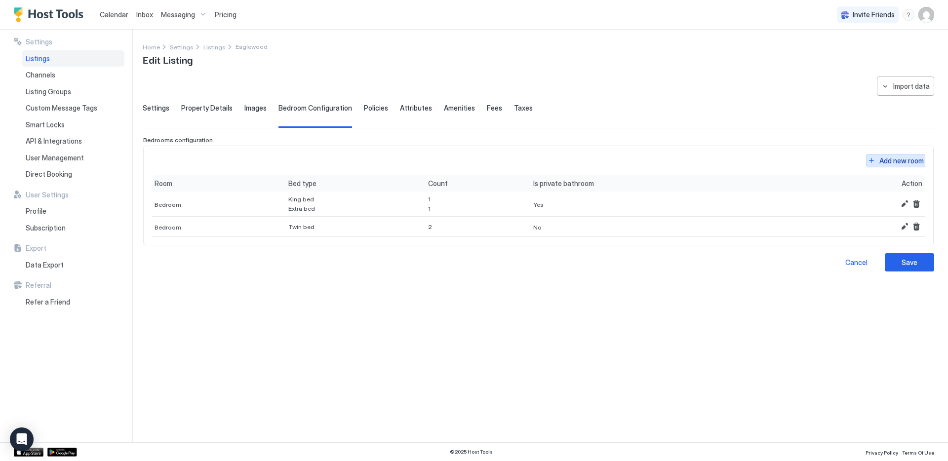
click at [868, 158] on button "Add new room" at bounding box center [895, 160] width 59 height 13
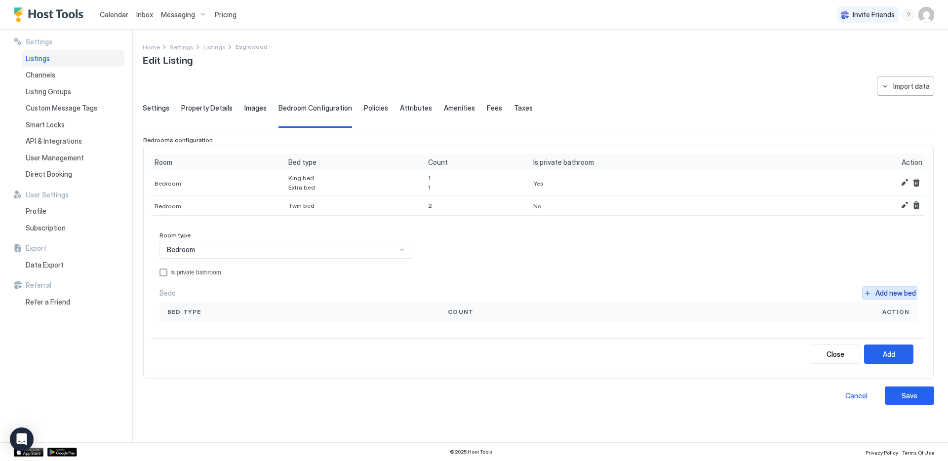
click at [869, 290] on button "Add new bed" at bounding box center [889, 293] width 55 height 13
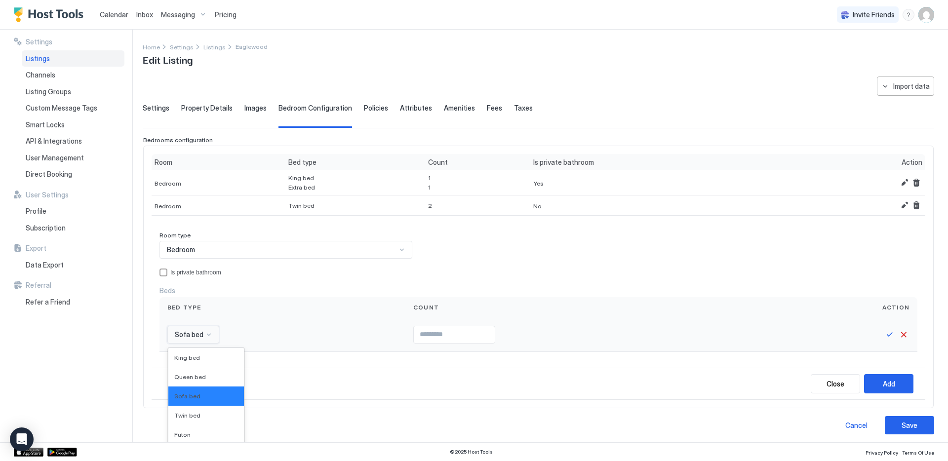
click at [208, 335] on div "Sofa bed selected, 3 of 16. 16 results available. Use Up and Down to choose opt…" at bounding box center [193, 335] width 52 height 18
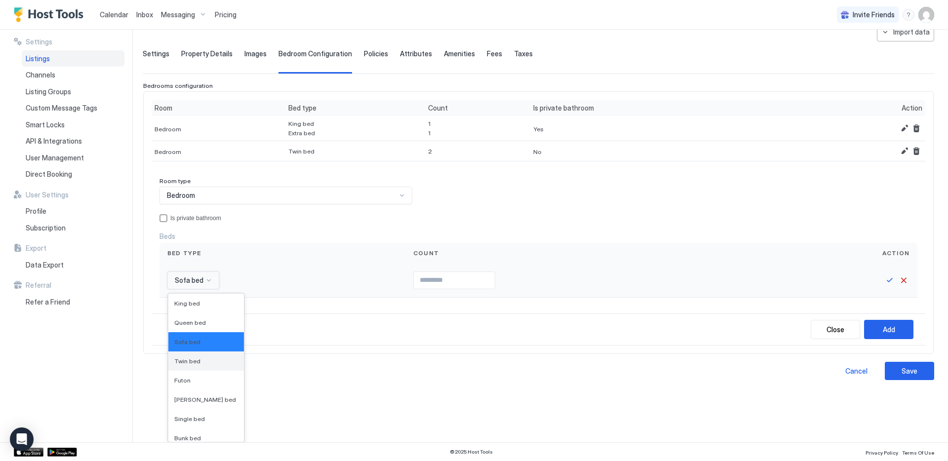
click at [198, 361] on div "Twin bed" at bounding box center [206, 361] width 64 height 7
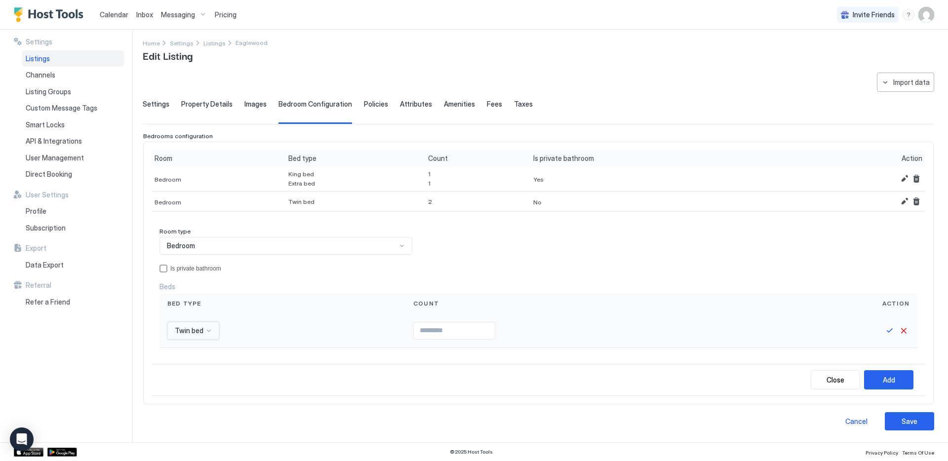
scroll to position [4, 0]
click at [458, 328] on input "Input Field" at bounding box center [454, 331] width 81 height 17
click at [486, 328] on input "*" at bounding box center [454, 331] width 81 height 17
type input "*"
click at [486, 328] on input "*" at bounding box center [454, 331] width 81 height 17
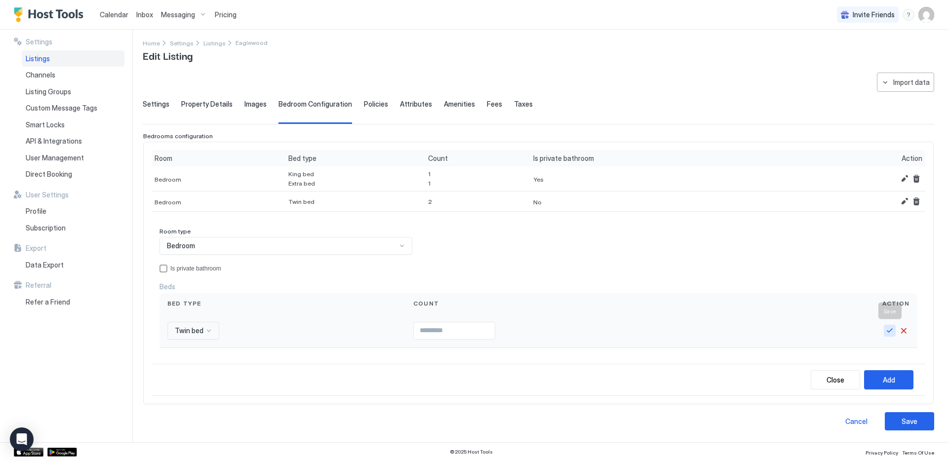
click at [889, 329] on button "Save" at bounding box center [890, 331] width 12 height 12
click at [892, 380] on div "Add" at bounding box center [889, 380] width 12 height 10
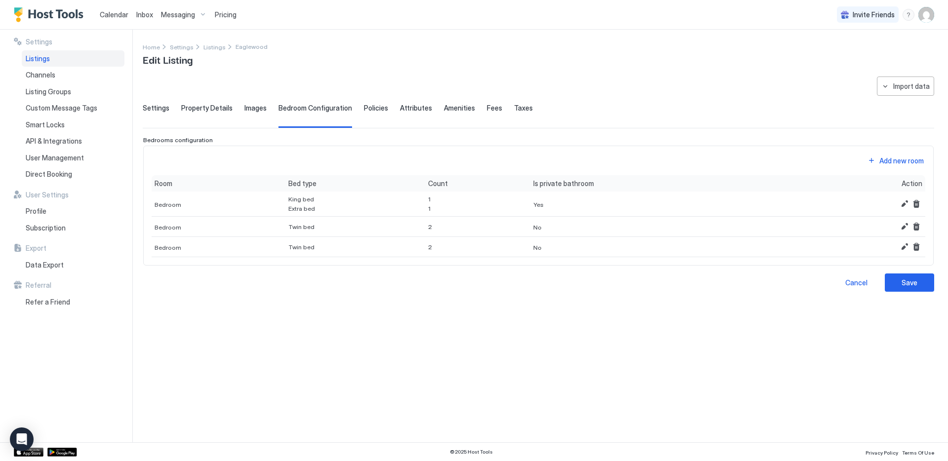
scroll to position [0, 0]
click at [906, 224] on button "Edit" at bounding box center [905, 227] width 12 height 12
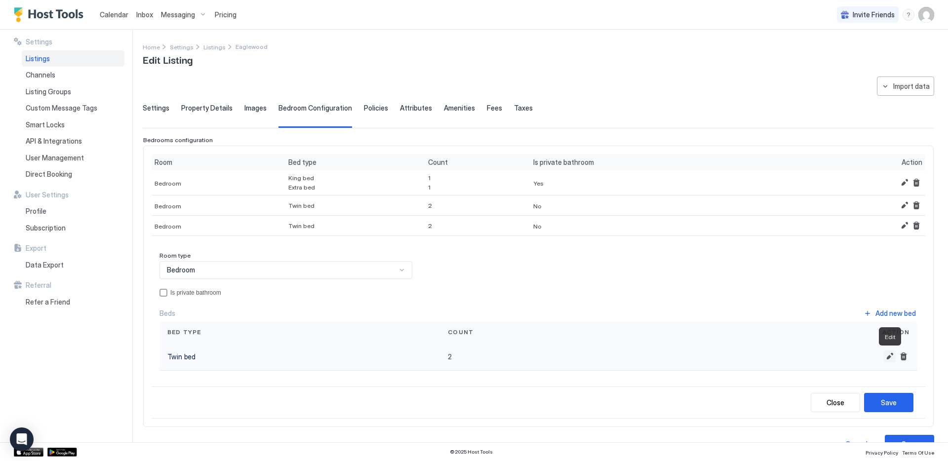
click at [891, 356] on button "Edit" at bounding box center [890, 357] width 12 height 12
click at [164, 292] on div "privateBathroom" at bounding box center [164, 293] width 8 height 8
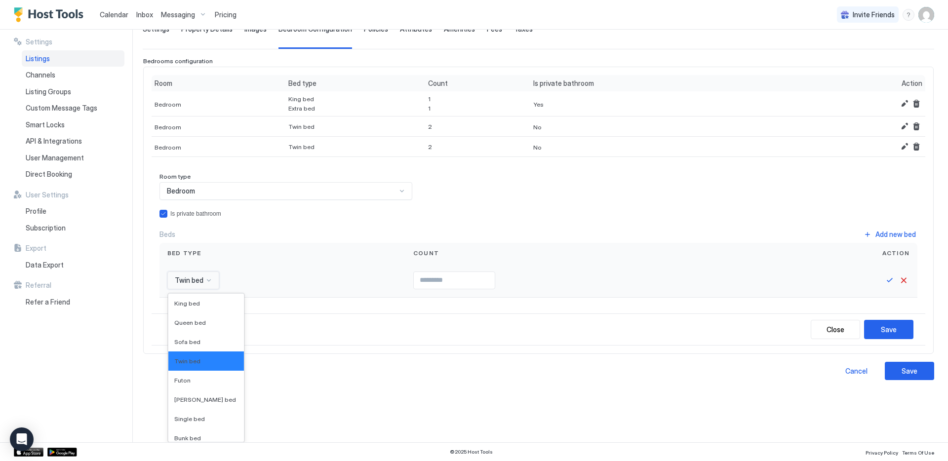
click at [207, 289] on div "Twin bed selected, 4 of 16. 16 results available. Use Up and Down to choose opt…" at bounding box center [193, 281] width 52 height 18
click at [202, 306] on div "King bed" at bounding box center [206, 303] width 64 height 7
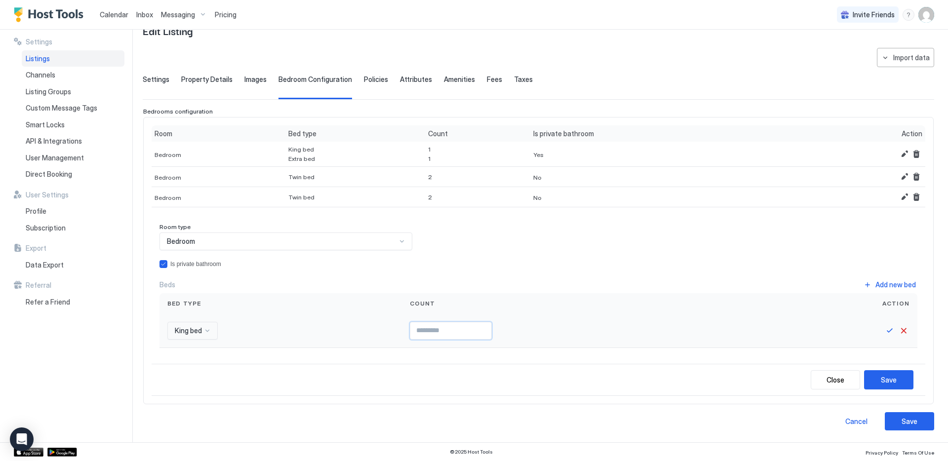
type input "*"
click at [483, 334] on input "*" at bounding box center [450, 331] width 81 height 17
click at [889, 330] on button "Save" at bounding box center [890, 331] width 12 height 12
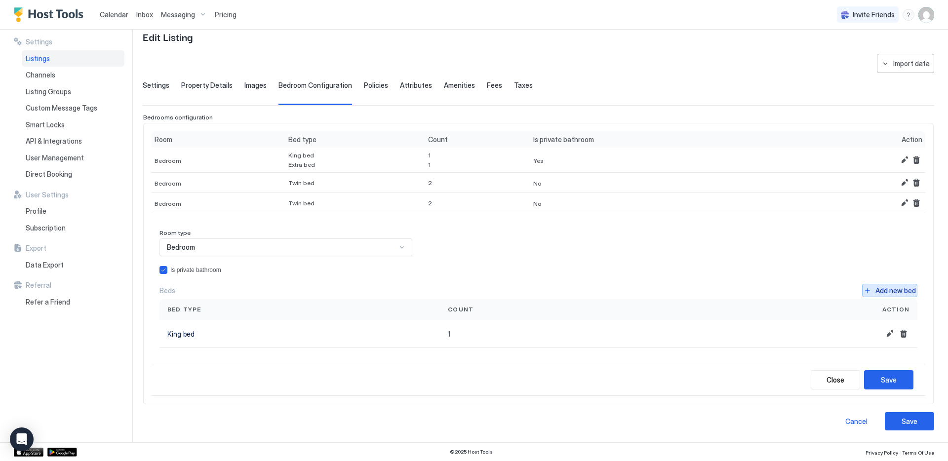
click at [870, 289] on button "Add new bed" at bounding box center [889, 290] width 55 height 13
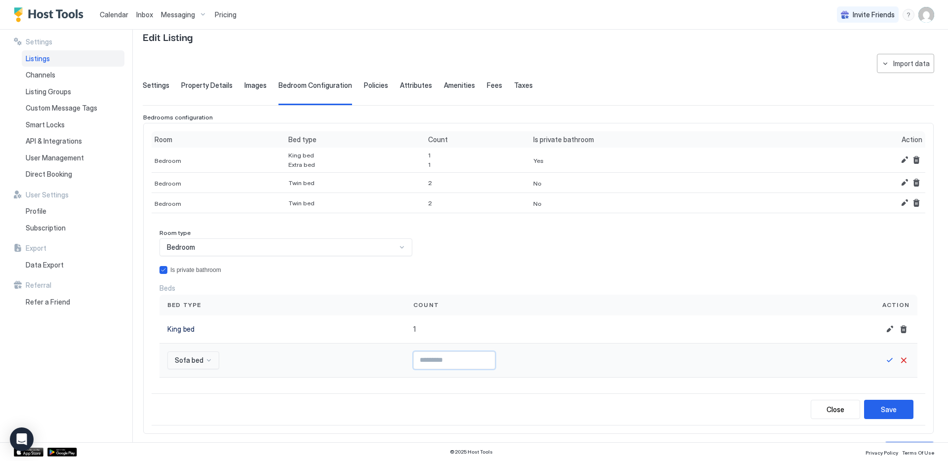
click at [447, 359] on input "Input Field" at bounding box center [454, 360] width 81 height 17
type input "*"
click at [485, 356] on input "*" at bounding box center [454, 360] width 81 height 17
click at [888, 357] on button "Save" at bounding box center [890, 361] width 12 height 12
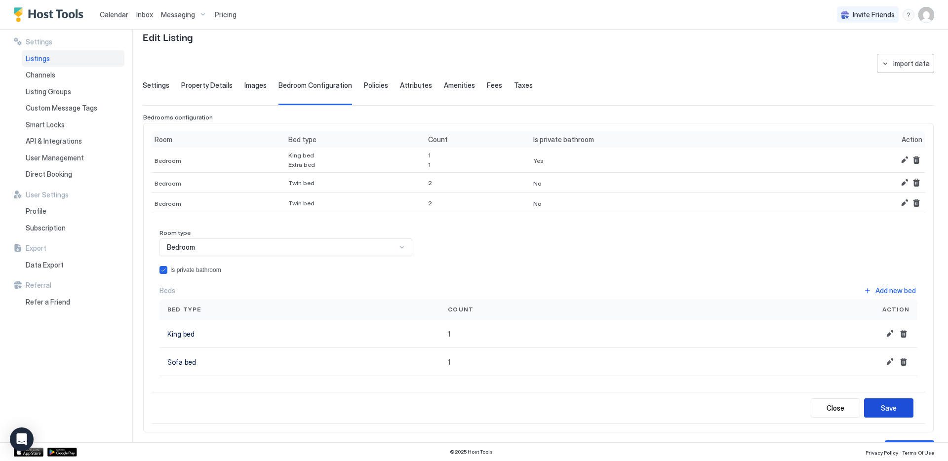
click at [881, 408] on button "Save" at bounding box center [888, 408] width 49 height 19
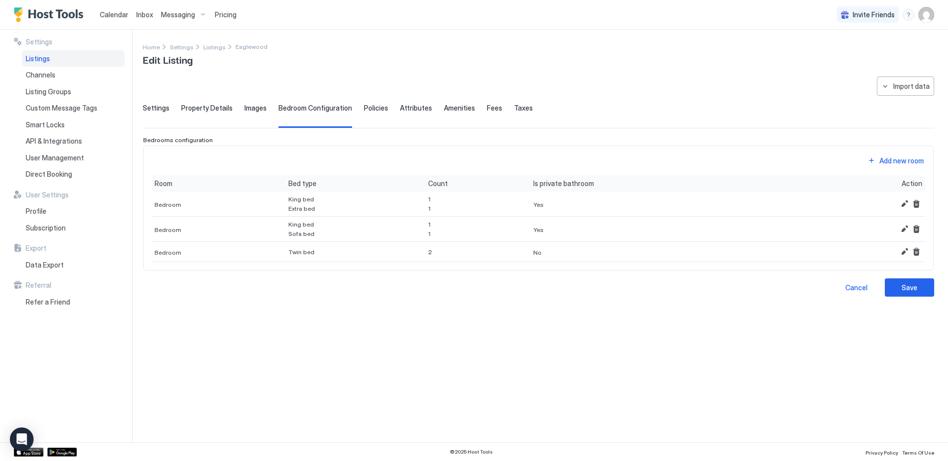
scroll to position [0, 0]
click at [908, 288] on div "Save" at bounding box center [910, 288] width 16 height 10
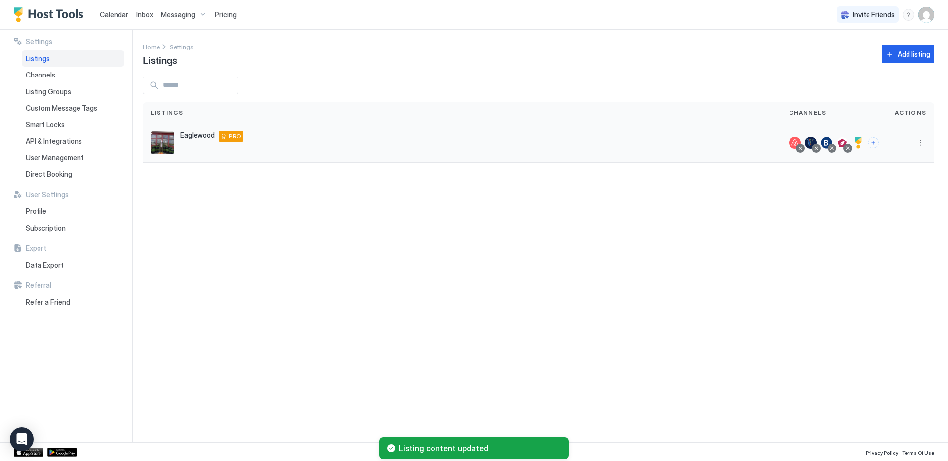
click at [858, 140] on div at bounding box center [859, 143] width 12 height 12
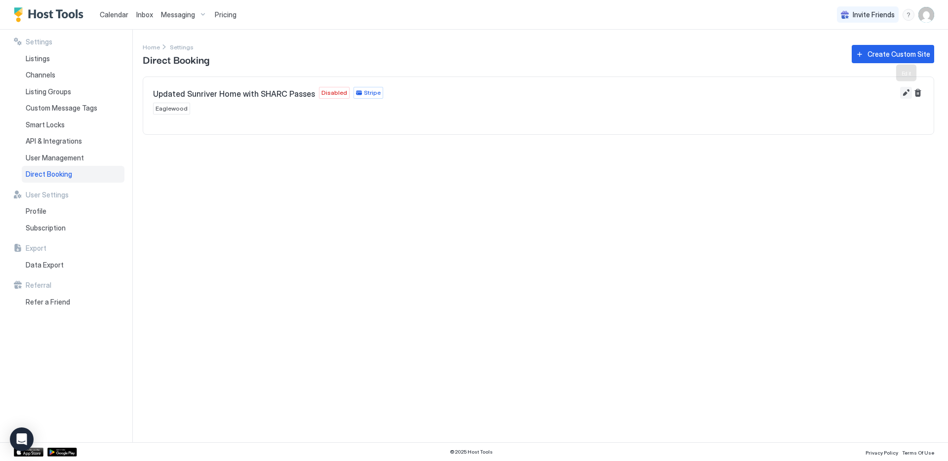
click at [907, 91] on button "Edit" at bounding box center [907, 93] width 12 height 12
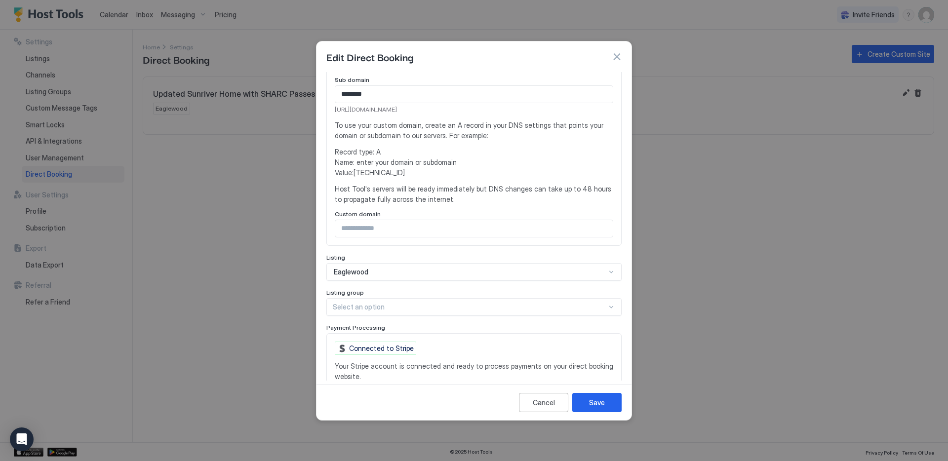
scroll to position [186, 0]
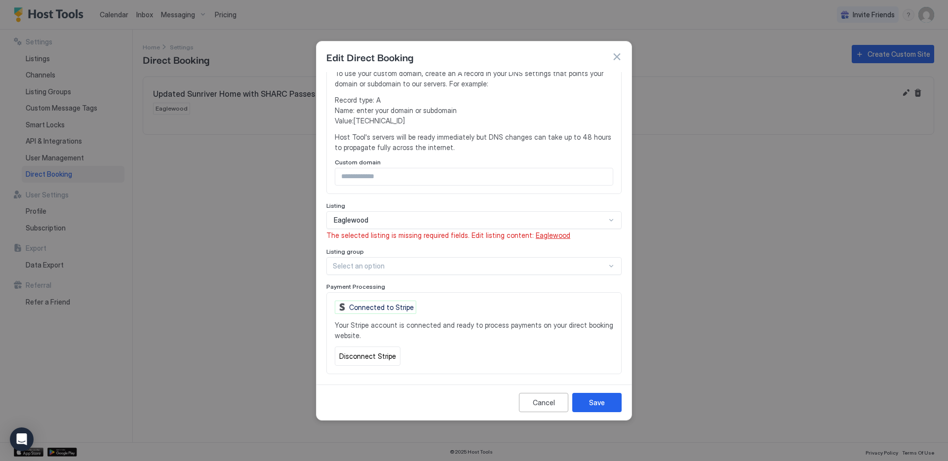
click at [547, 231] on span "Eaglewood" at bounding box center [553, 235] width 35 height 8
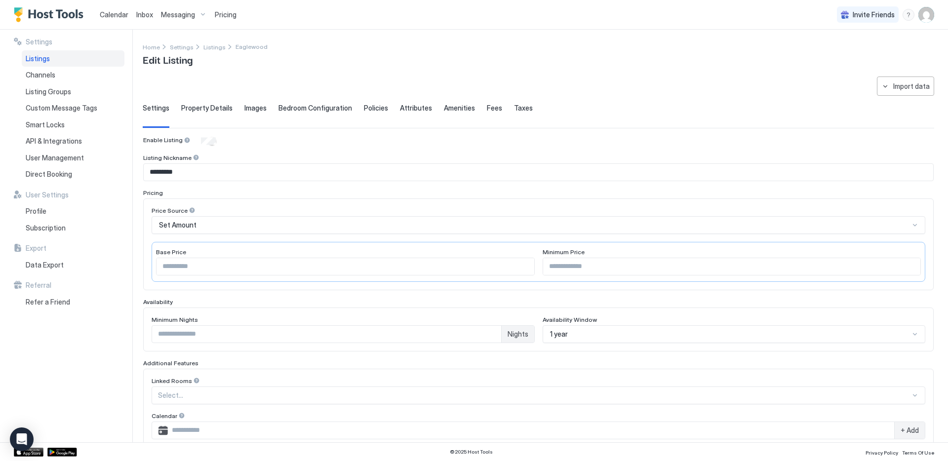
click at [217, 109] on span "Property Details" at bounding box center [206, 108] width 51 height 9
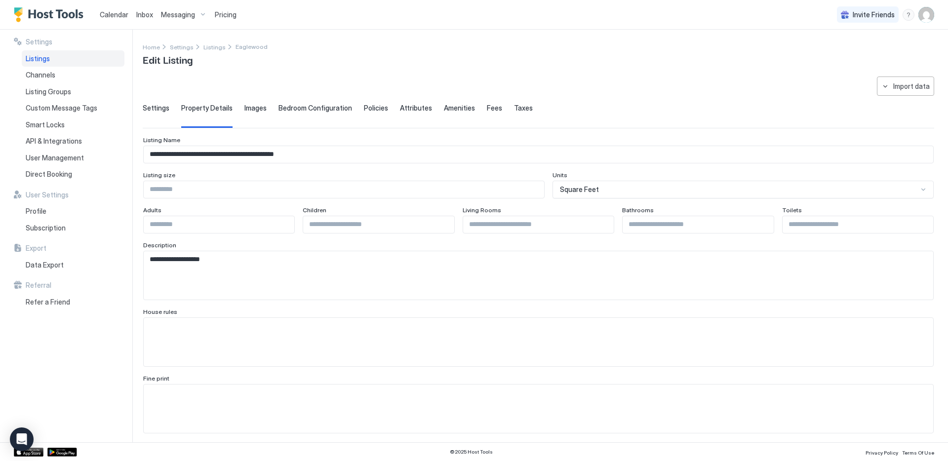
click at [267, 334] on textarea "Input Field" at bounding box center [539, 342] width 790 height 48
type textarea "*********"
click at [301, 408] on textarea "Input Field" at bounding box center [539, 409] width 790 height 48
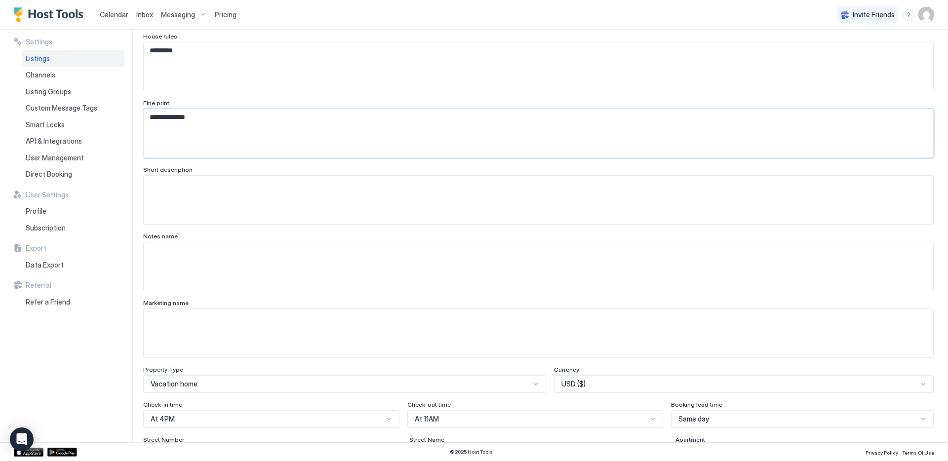
scroll to position [282, 0]
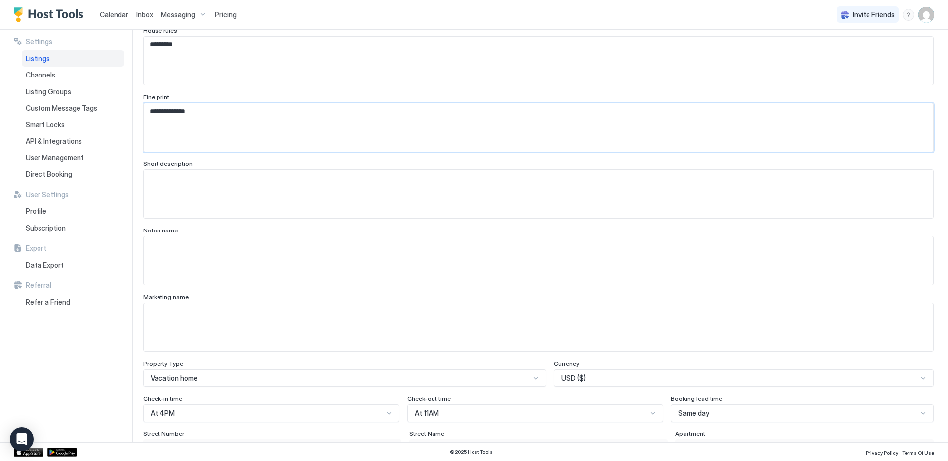
type textarea "**********"
click at [288, 181] on textarea "Input Field" at bounding box center [539, 194] width 790 height 48
type textarea "**********"
type textarea "*********"
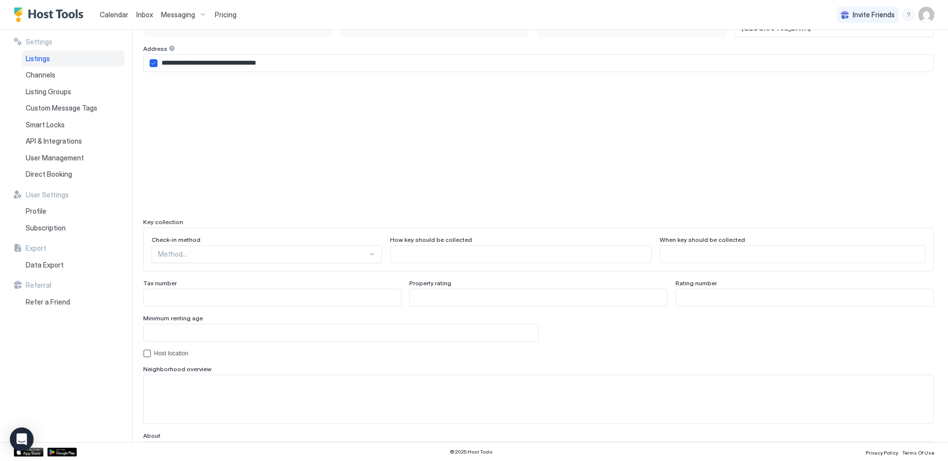
scroll to position [741, 0]
type textarea "**********"
click at [457, 324] on input "Input Field" at bounding box center [341, 329] width 395 height 17
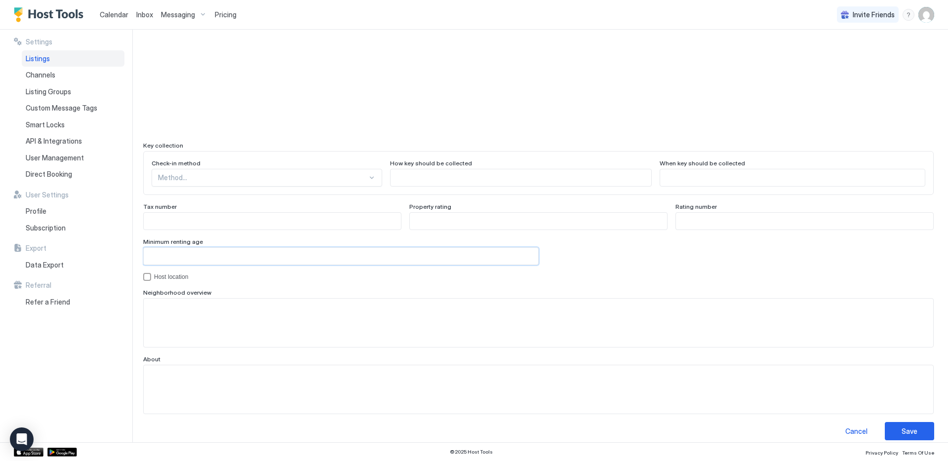
scroll to position [823, 0]
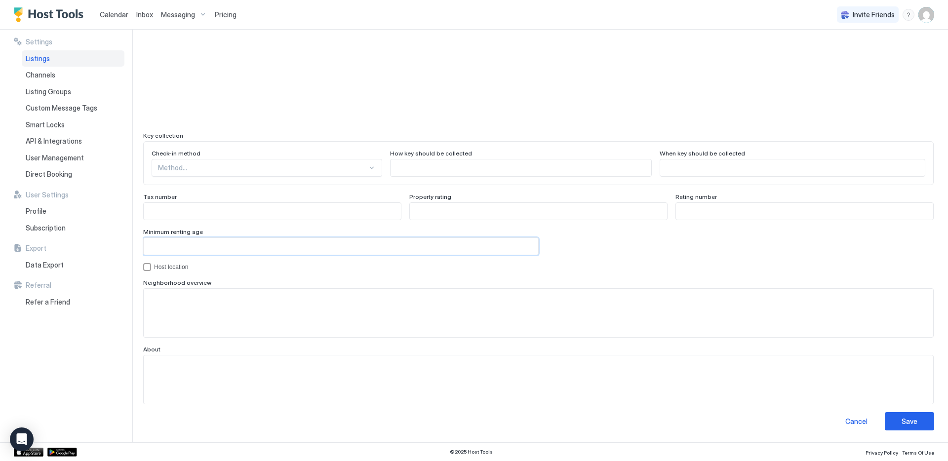
type input "**"
click at [627, 323] on textarea "Input Field" at bounding box center [539, 313] width 790 height 48
type textarea "**********"
click at [703, 378] on textarea "Input Field" at bounding box center [539, 380] width 790 height 48
type textarea "**********"
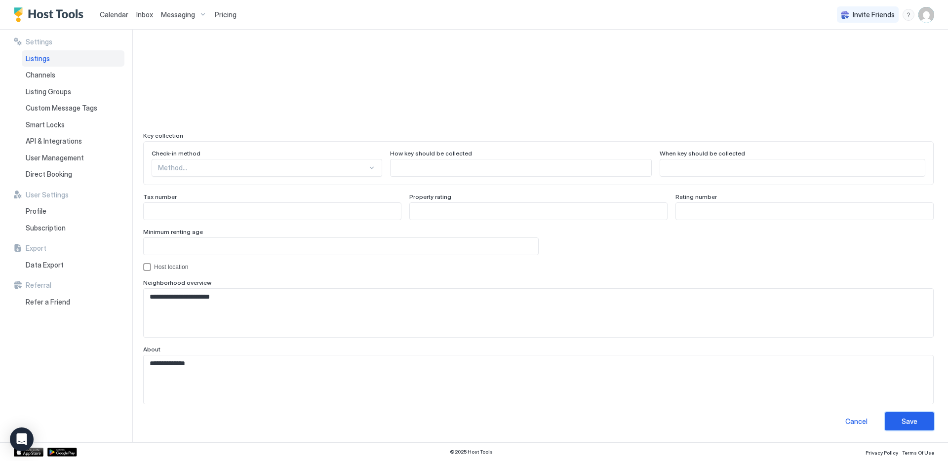
click at [903, 420] on div "Save" at bounding box center [910, 421] width 16 height 10
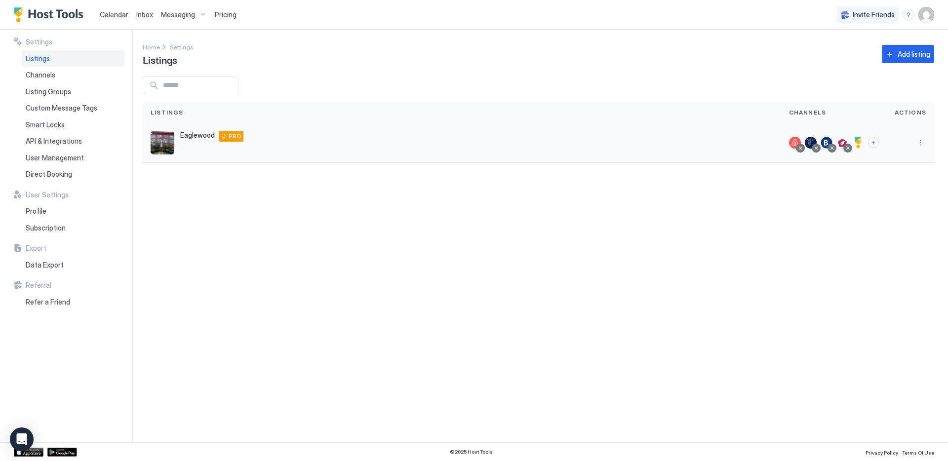
click at [167, 137] on img "listing image" at bounding box center [163, 143] width 24 height 24
click at [923, 143] on button "More options" at bounding box center [921, 143] width 12 height 12
click at [903, 185] on span "Listing Settings" at bounding box center [898, 188] width 44 height 7
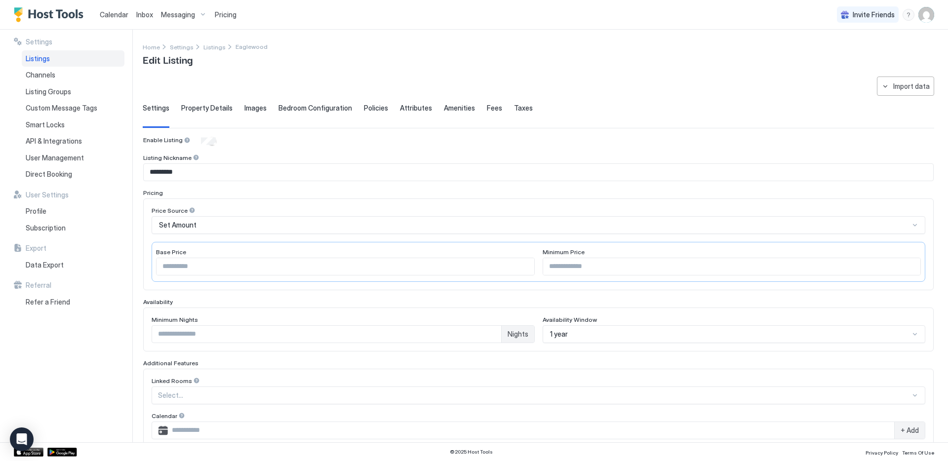
type input "**"
type textarea "*********"
type textarea "**********"
type textarea "*********"
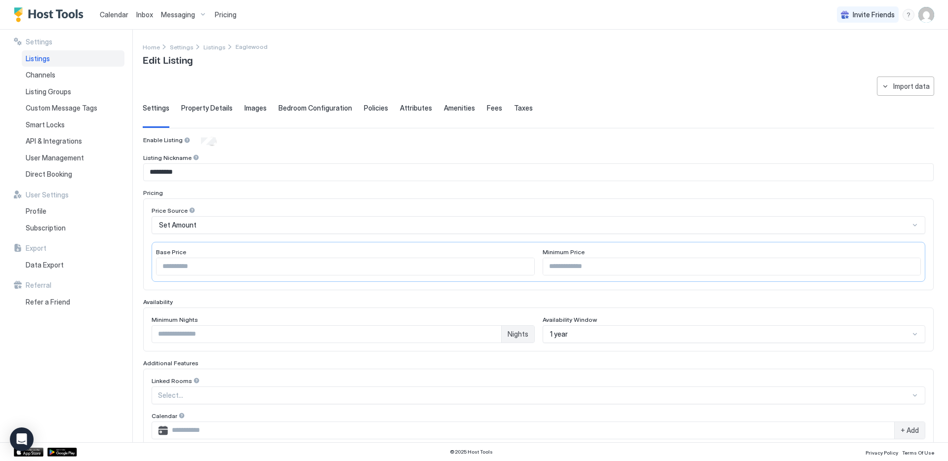
type textarea "**********"
click at [251, 105] on span "Images" at bounding box center [256, 108] width 22 height 9
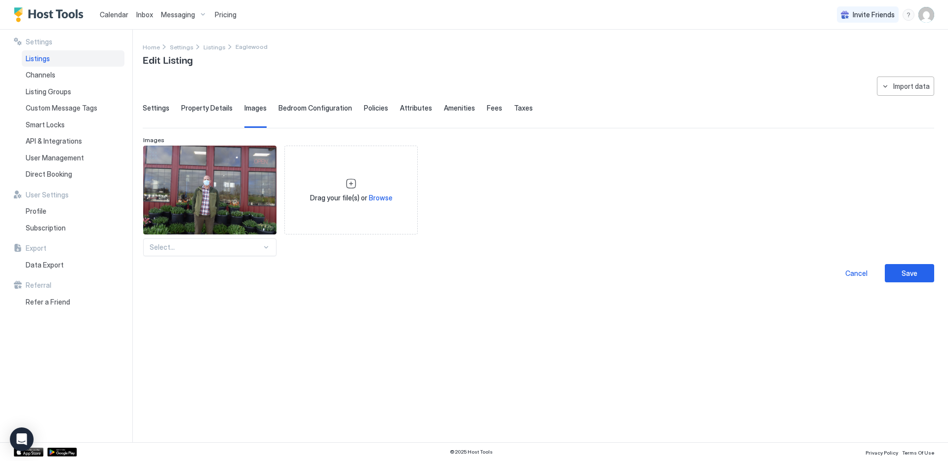
click at [297, 108] on span "Bedroom Configuration" at bounding box center [316, 108] width 74 height 9
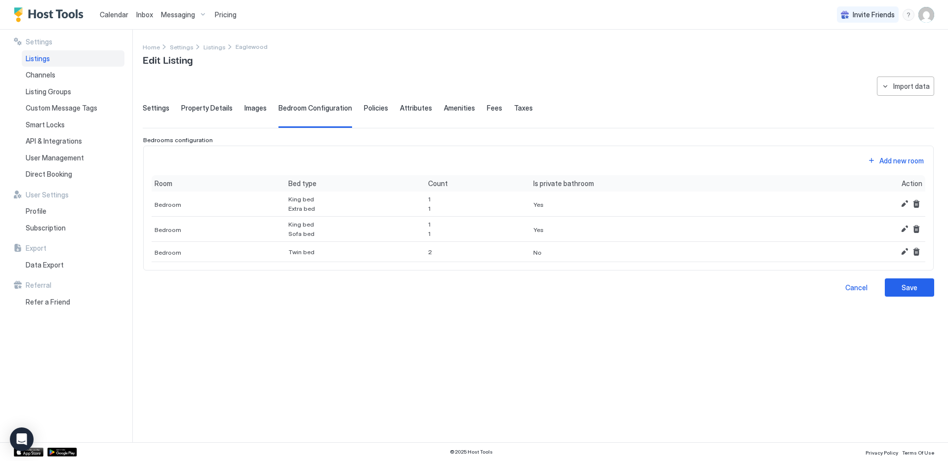
click at [375, 109] on span "Policies" at bounding box center [376, 108] width 24 height 9
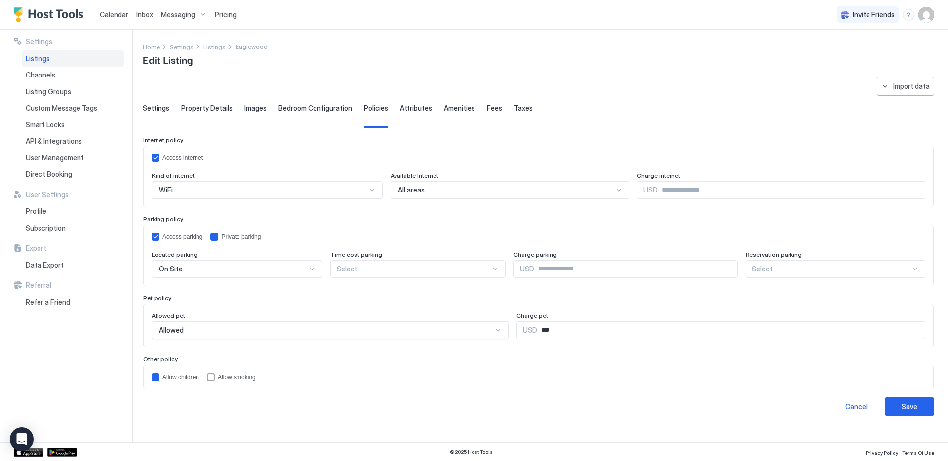
click at [410, 106] on span "Attributes" at bounding box center [416, 108] width 32 height 9
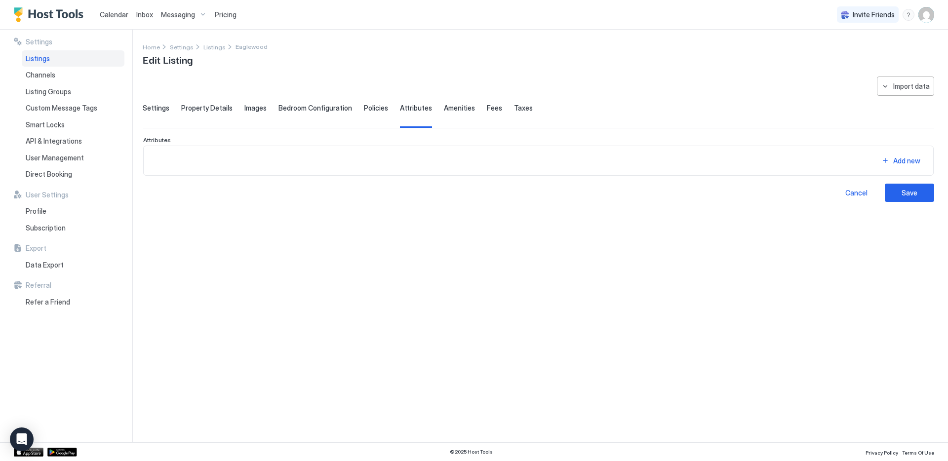
click at [418, 147] on div "Add new" at bounding box center [538, 161] width 791 height 30
click at [409, 152] on div "Add new" at bounding box center [538, 161] width 791 height 30
click at [447, 106] on span "Amenities" at bounding box center [459, 108] width 31 height 9
click at [489, 107] on span "Fees" at bounding box center [494, 108] width 15 height 9
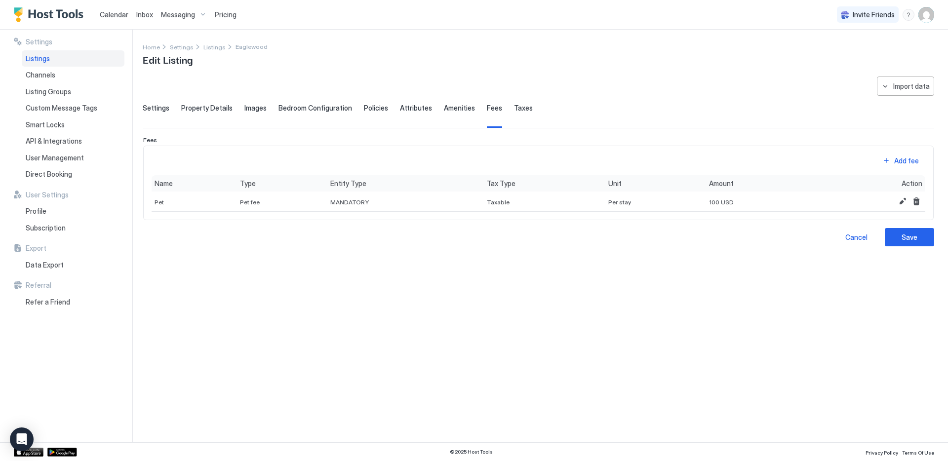
click at [514, 108] on span "Taxes" at bounding box center [523, 108] width 19 height 9
click at [906, 237] on div "Save" at bounding box center [910, 237] width 16 height 10
click at [909, 235] on div "Save" at bounding box center [910, 237] width 16 height 10
click at [151, 105] on span "Settings" at bounding box center [156, 108] width 27 height 9
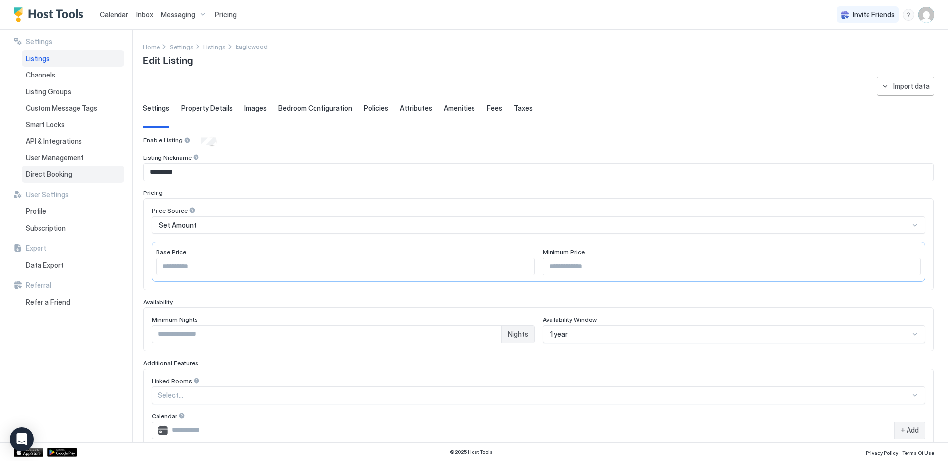
click at [61, 177] on span "Direct Booking" at bounding box center [49, 174] width 46 height 9
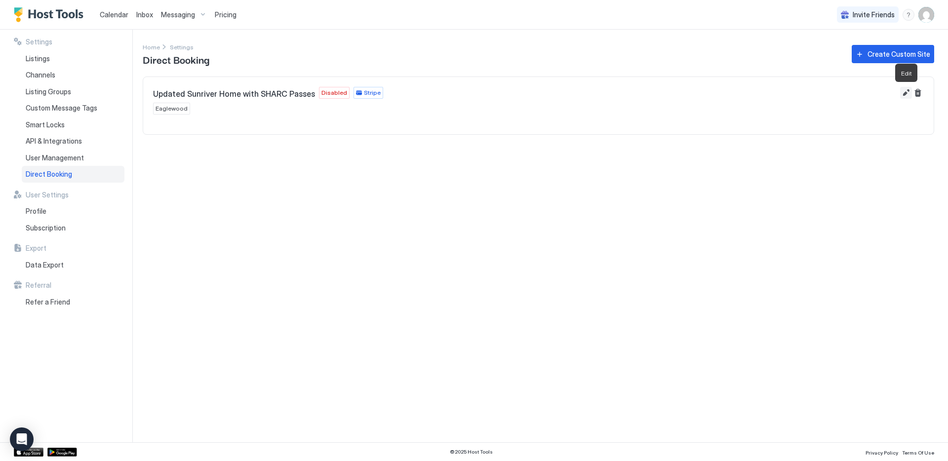
click at [906, 90] on button "Edit" at bounding box center [907, 93] width 12 height 12
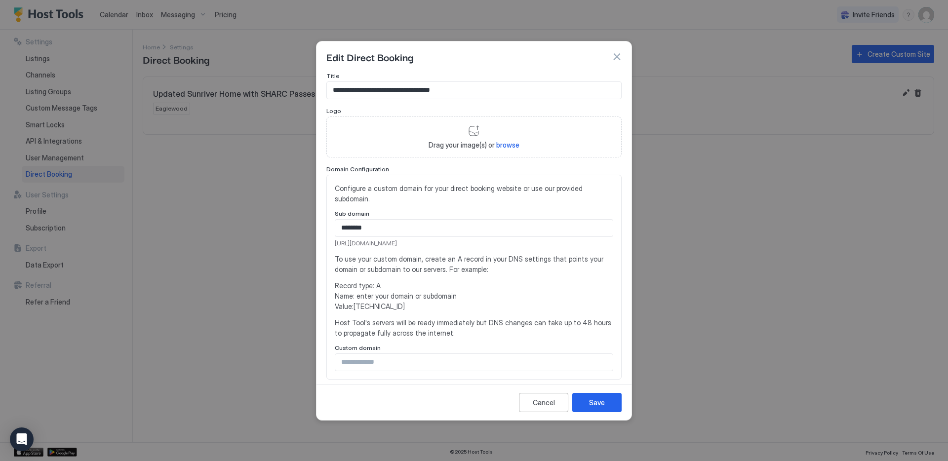
click at [506, 145] on span "browse" at bounding box center [507, 145] width 23 height 8
type input "**********"
